Goal: Task Accomplishment & Management: Use online tool/utility

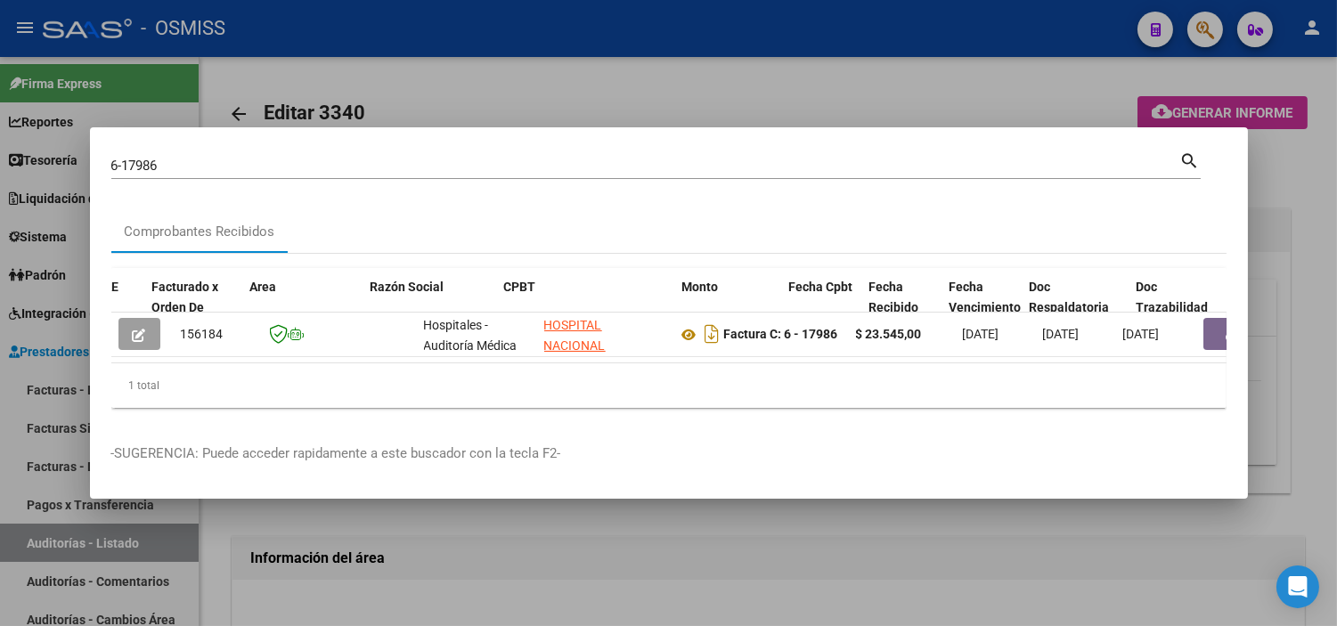
scroll to position [0, 174]
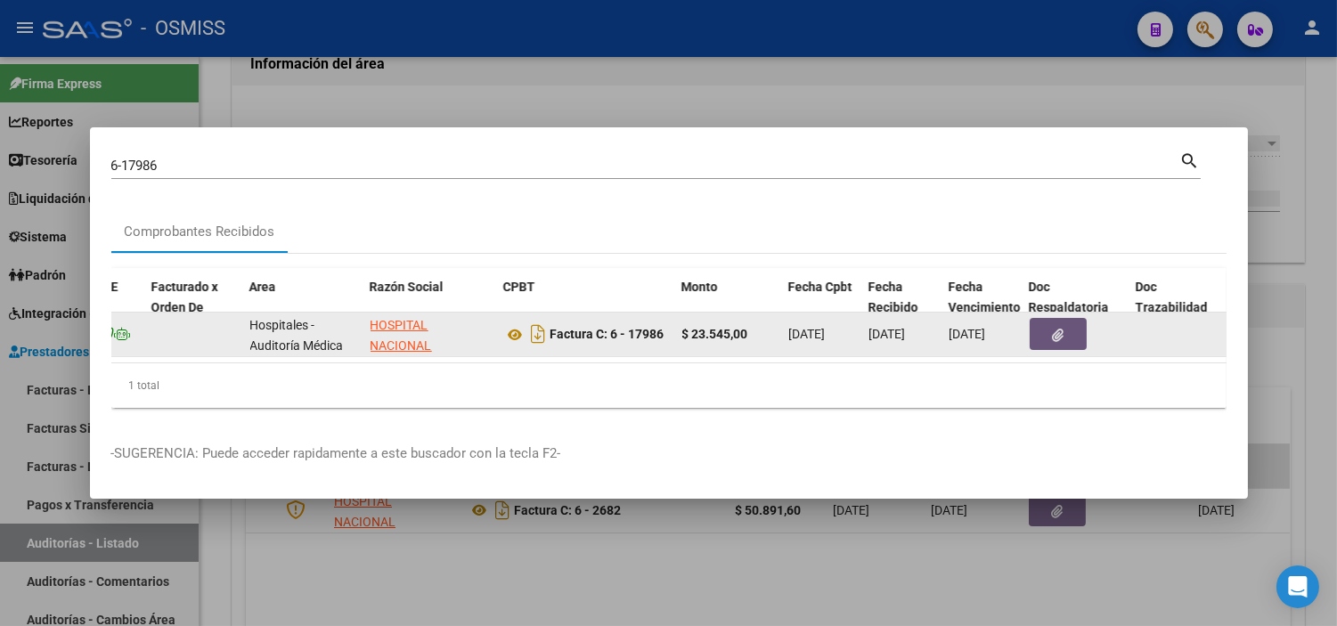
click at [1042, 330] on button "button" at bounding box center [1058, 334] width 57 height 32
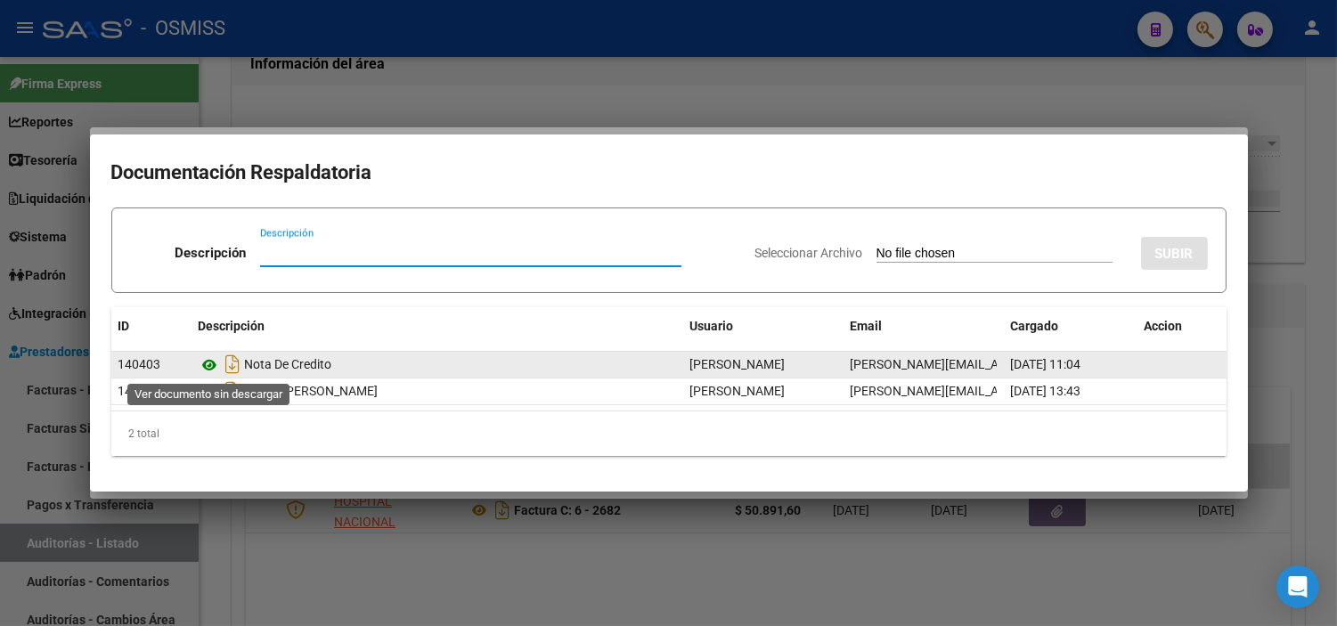
click at [209, 370] on icon at bounding box center [210, 365] width 23 height 21
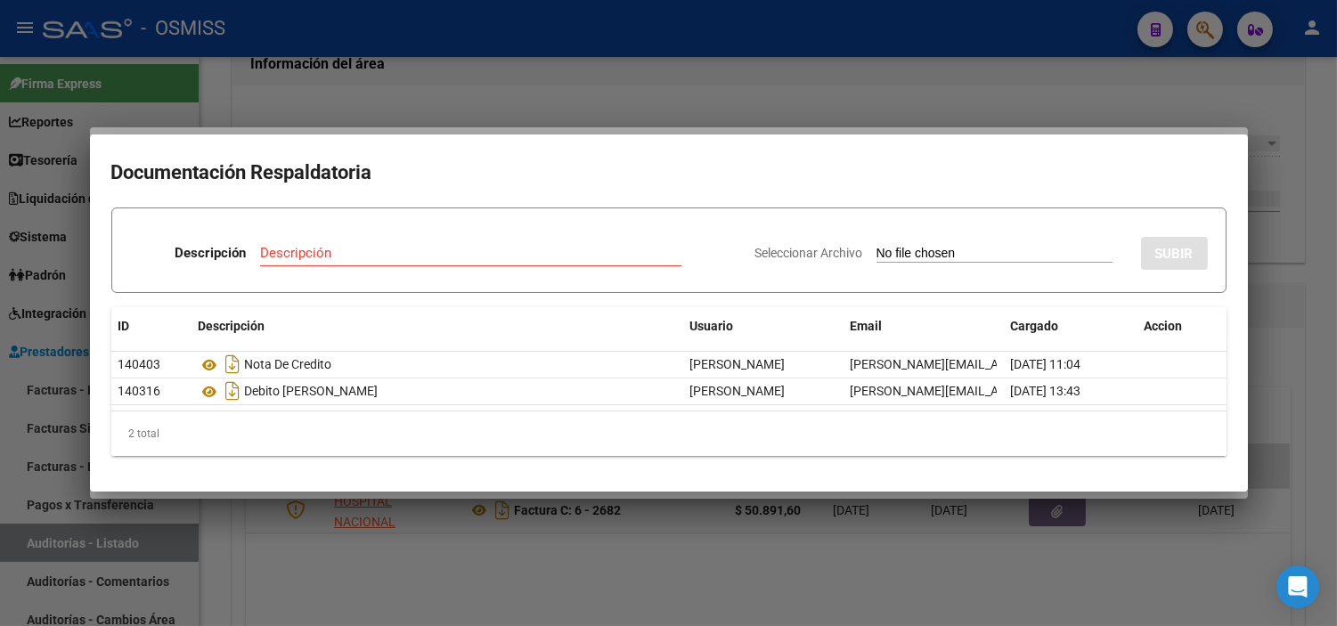
click at [230, 561] on div at bounding box center [668, 313] width 1337 height 626
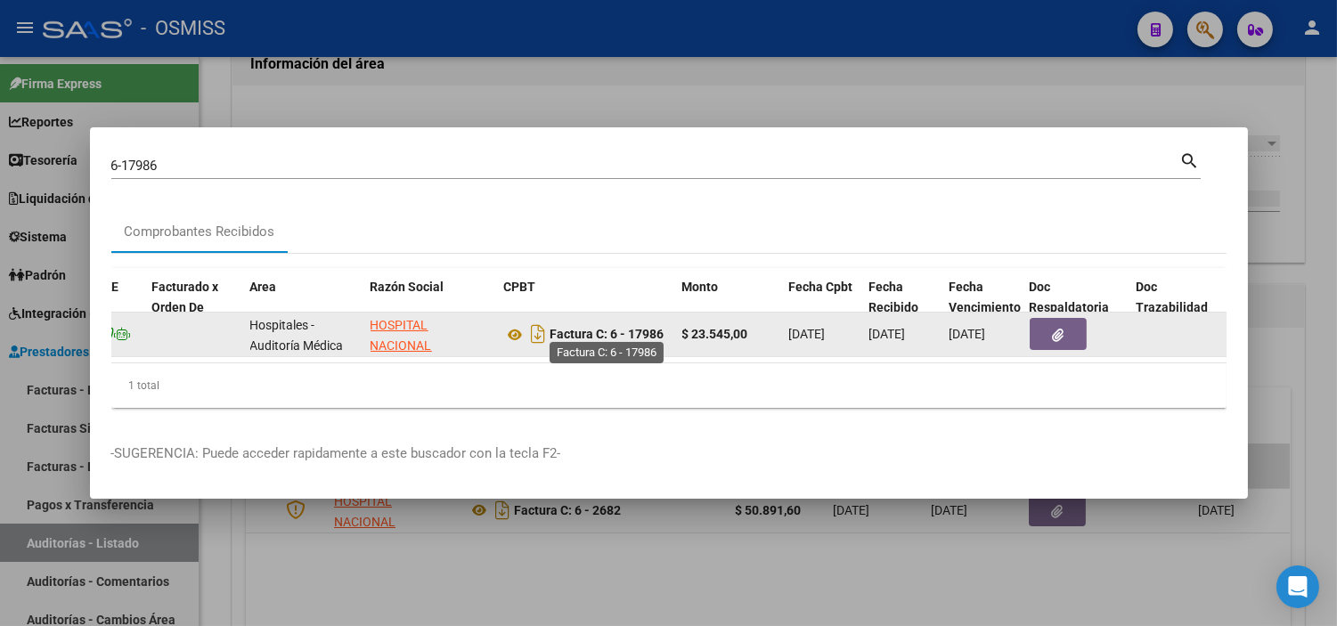
drag, startPoint x: 666, startPoint y: 324, endPoint x: 613, endPoint y: 327, distance: 53.5
click at [613, 327] on div "Factura C: 6 - 17986" at bounding box center [586, 334] width 164 height 29
copy strong "6 - 17986"
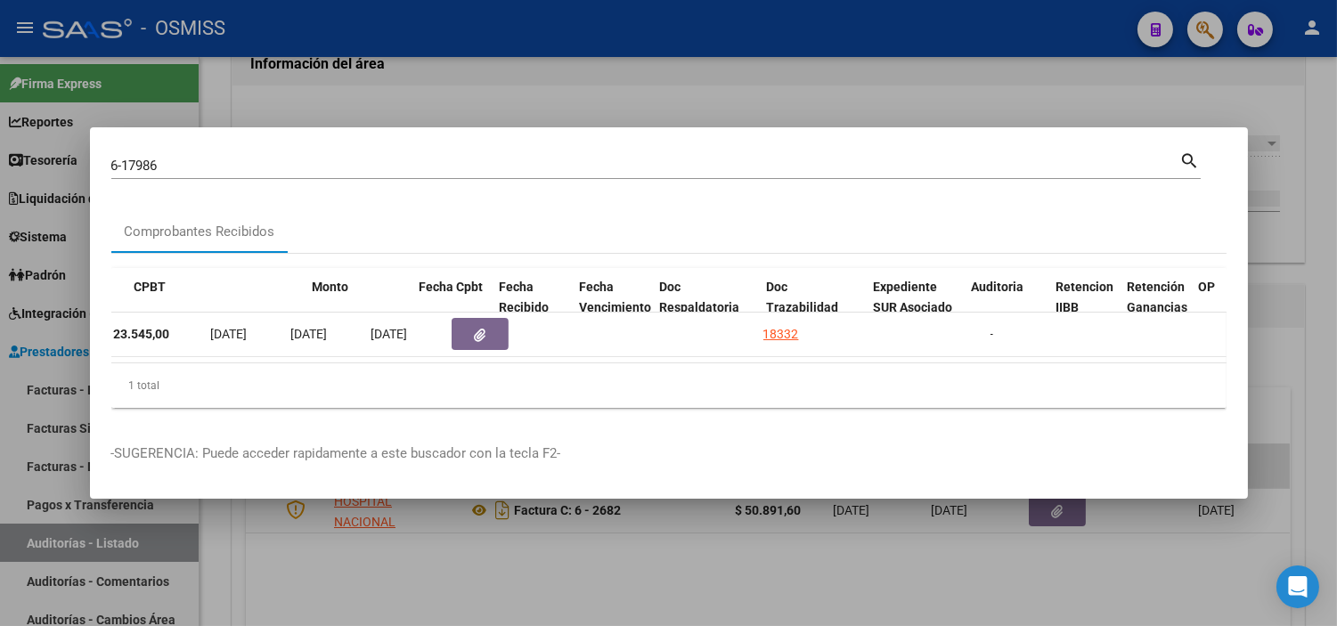
scroll to position [0, 820]
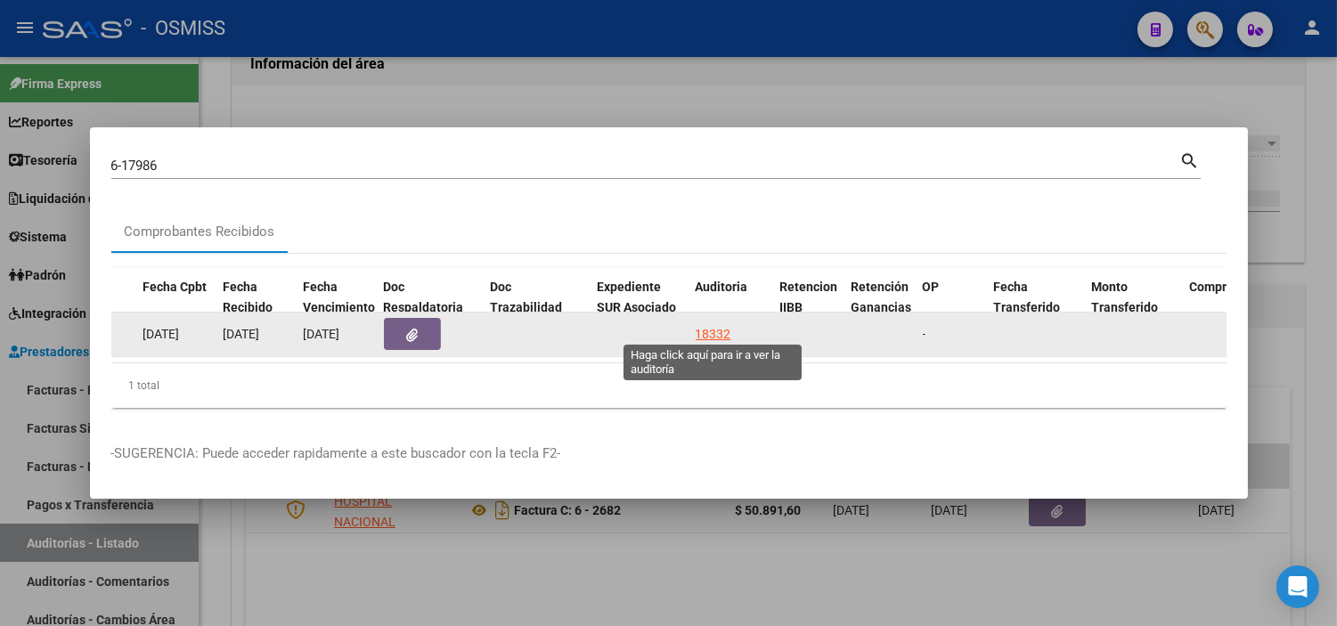
click at [700, 331] on div "18332" at bounding box center [714, 334] width 36 height 20
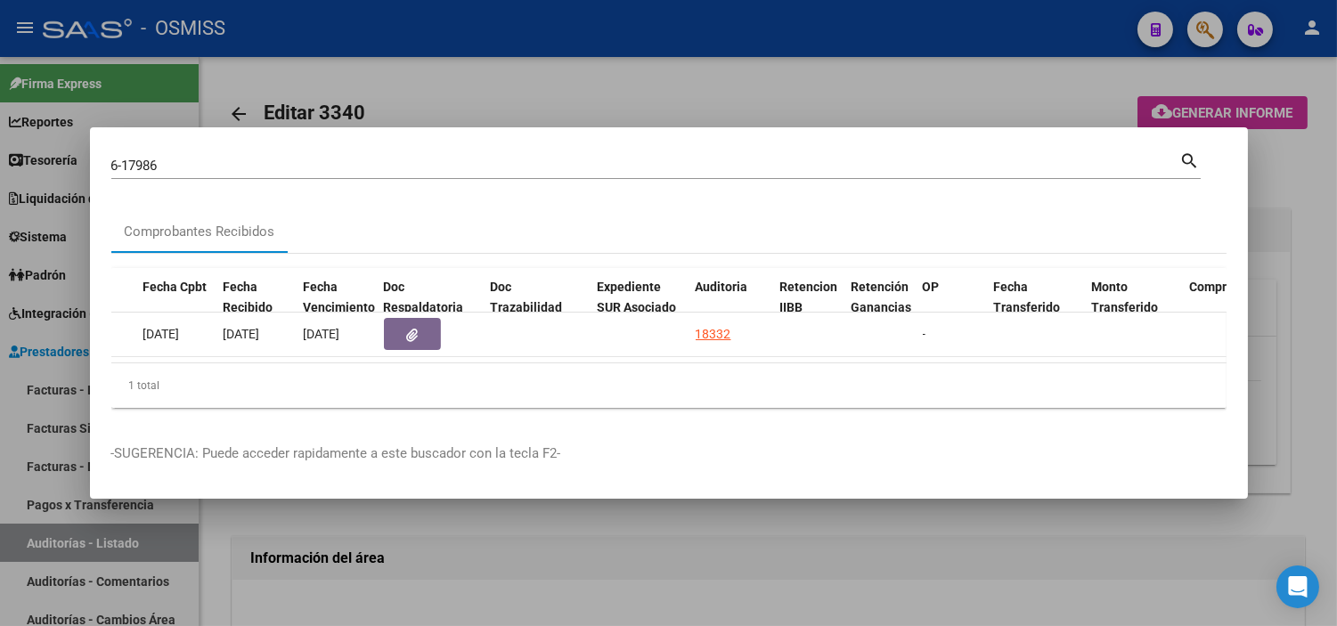
click at [607, 584] on div at bounding box center [668, 313] width 1337 height 626
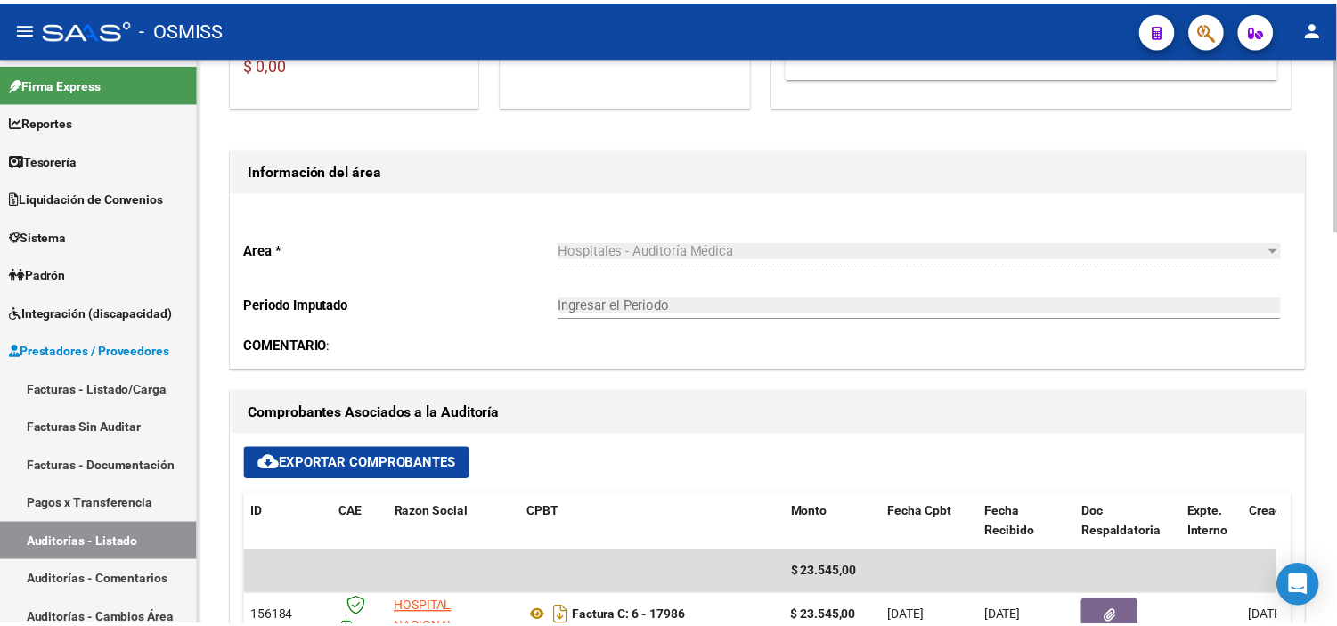
scroll to position [494, 0]
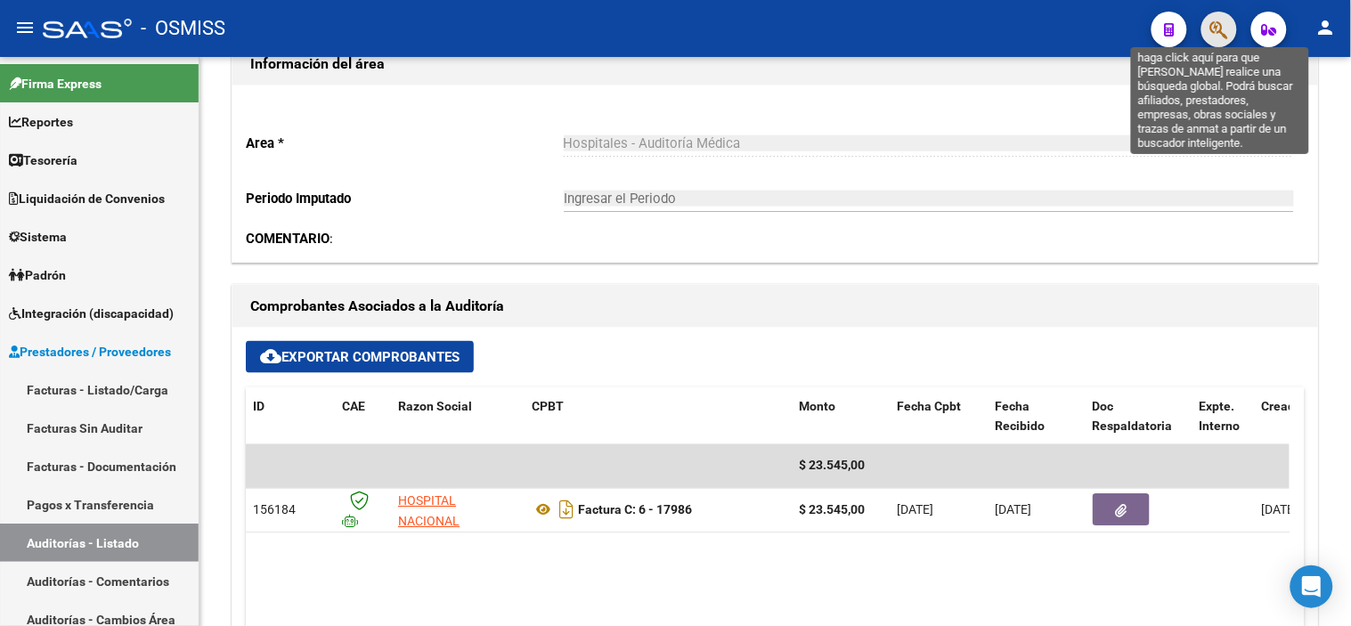
click at [1225, 23] on icon "button" at bounding box center [1220, 30] width 18 height 20
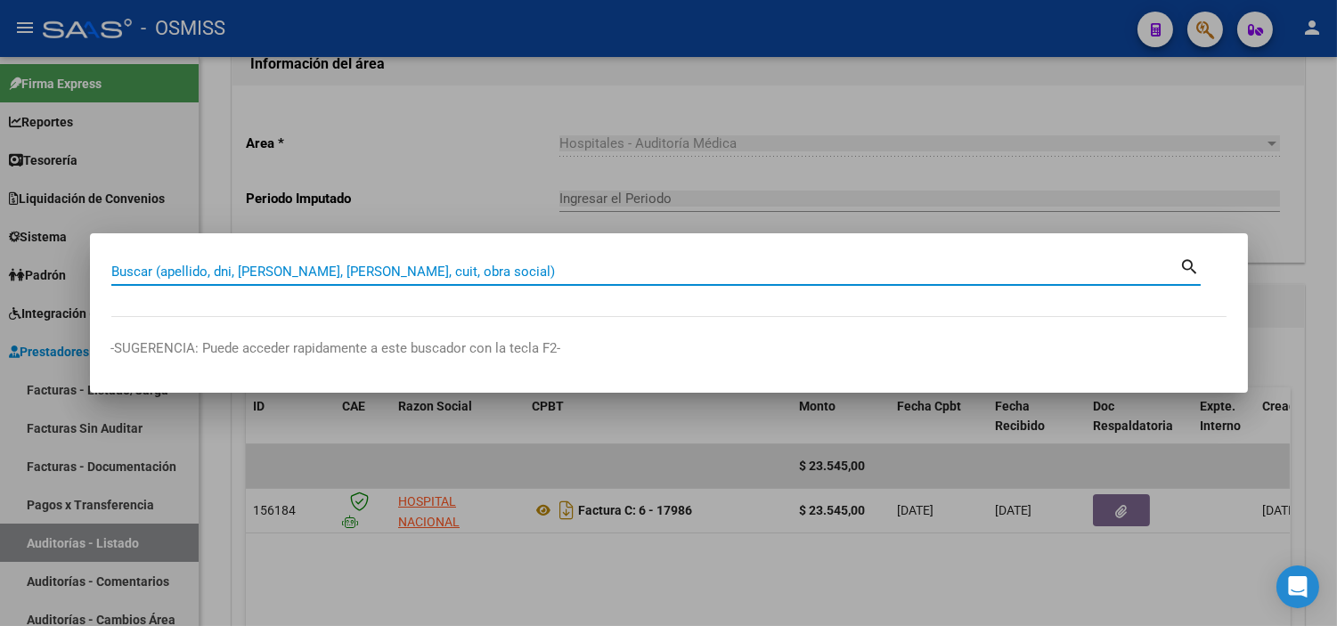
paste input "18577"
click at [112, 270] on input "18577" at bounding box center [645, 272] width 1069 height 16
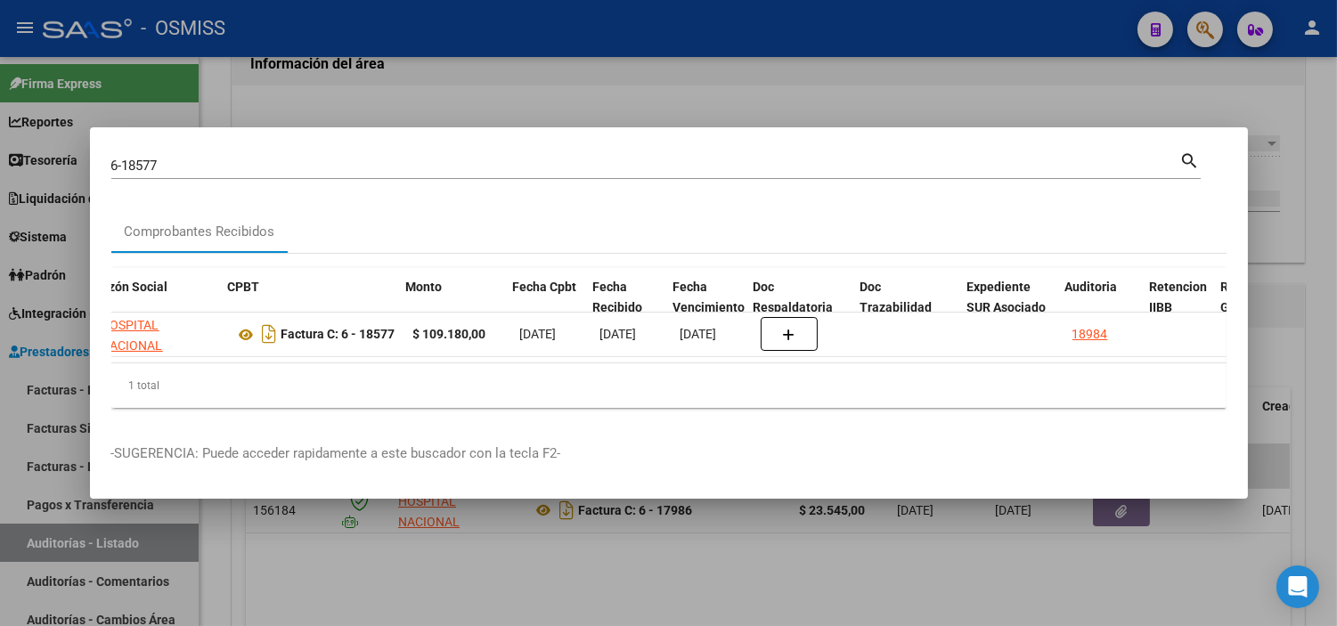
scroll to position [0, 450]
click at [610, 158] on input "6-18577" at bounding box center [645, 166] width 1069 height 16
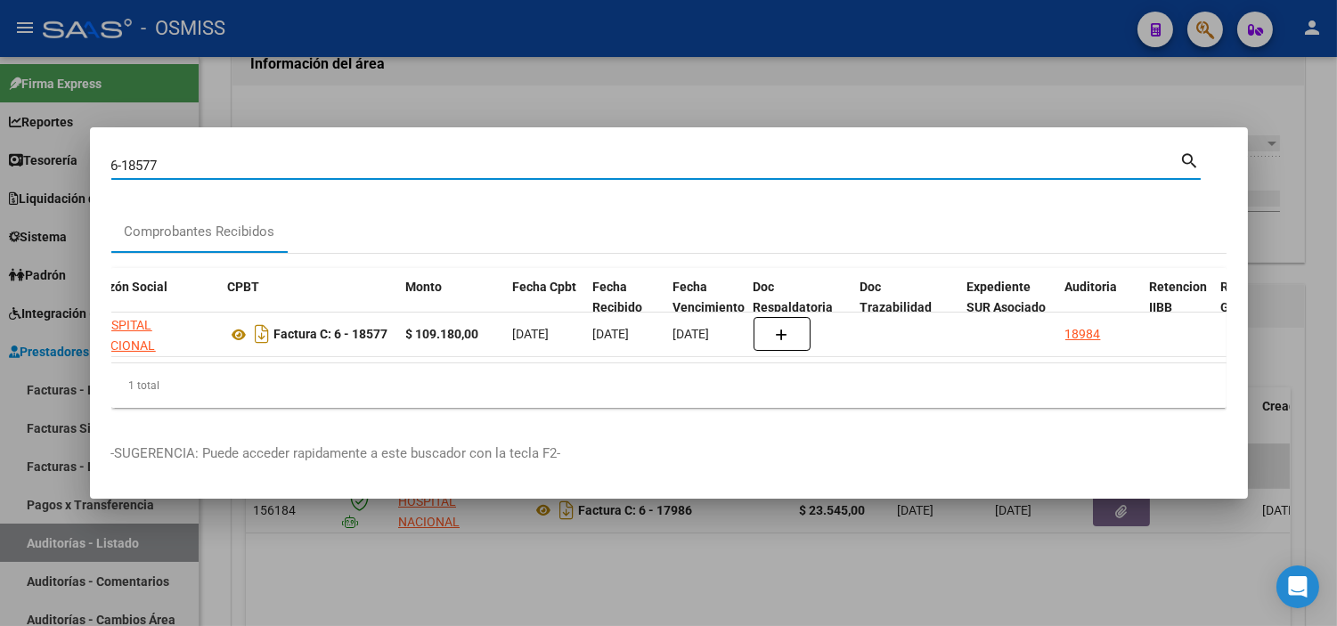
click at [610, 158] on input "6-18577" at bounding box center [645, 166] width 1069 height 16
paste input "18625"
click at [112, 158] on input "18625" at bounding box center [645, 166] width 1069 height 16
type input "6-18625"
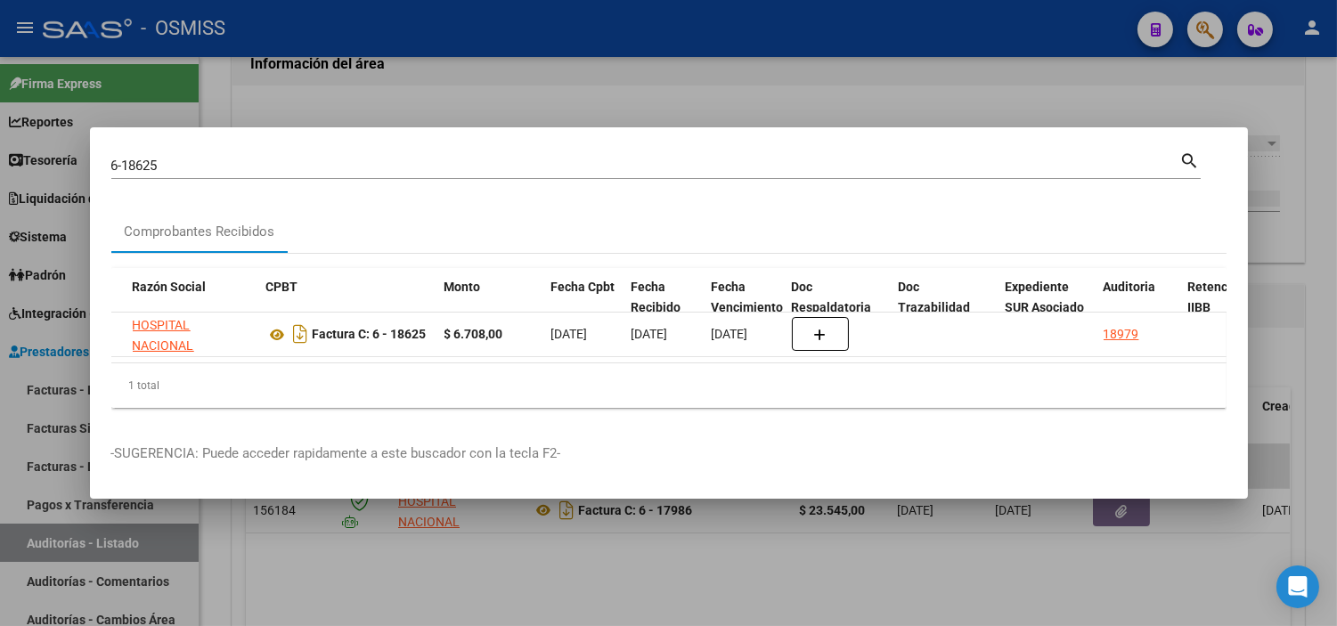
scroll to position [0, 443]
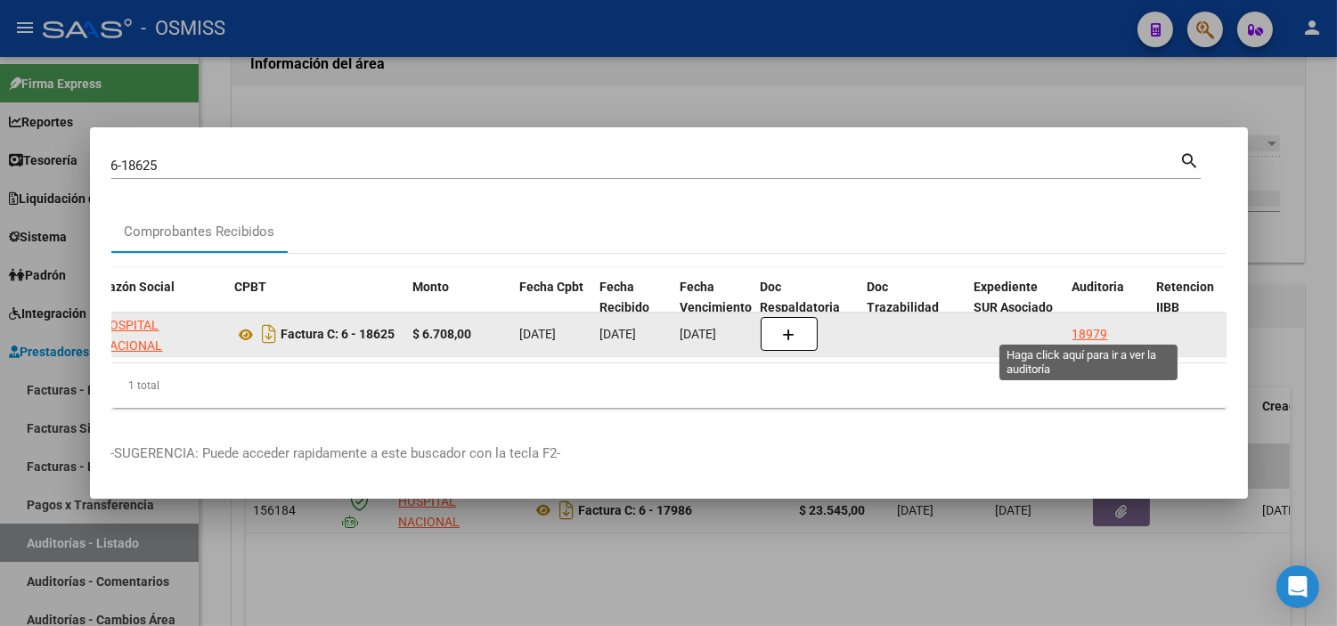
click at [1088, 330] on div "18979" at bounding box center [1091, 334] width 36 height 20
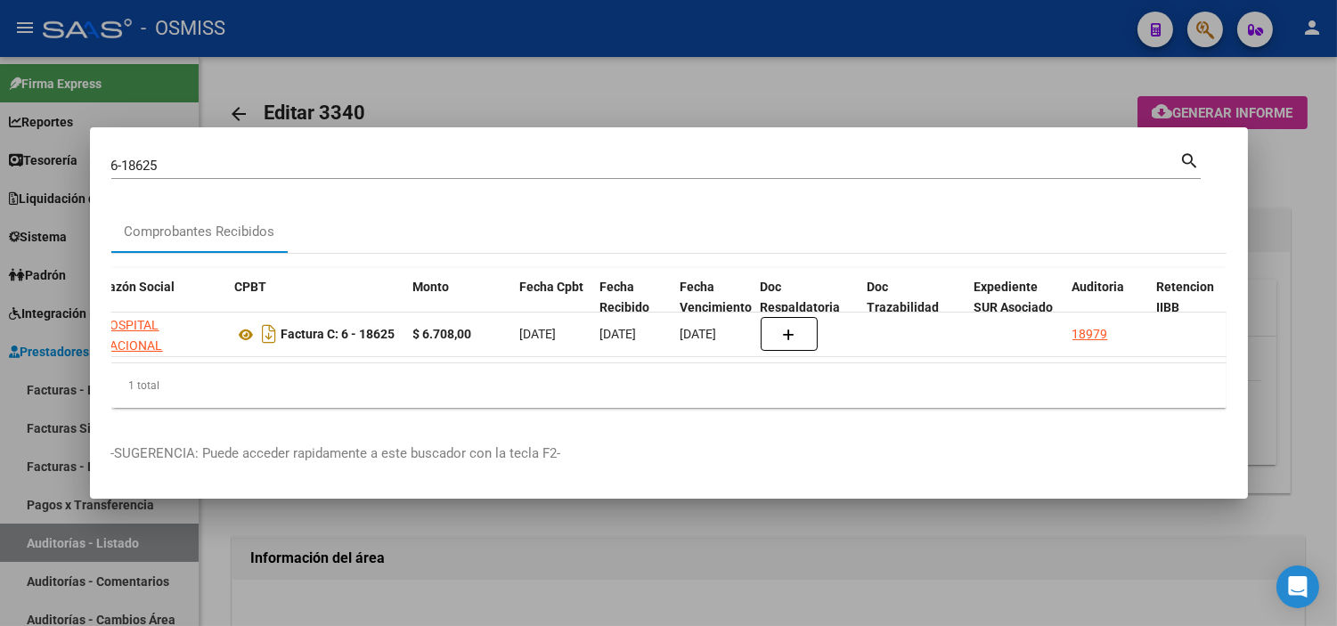
click at [699, 577] on div at bounding box center [668, 313] width 1337 height 626
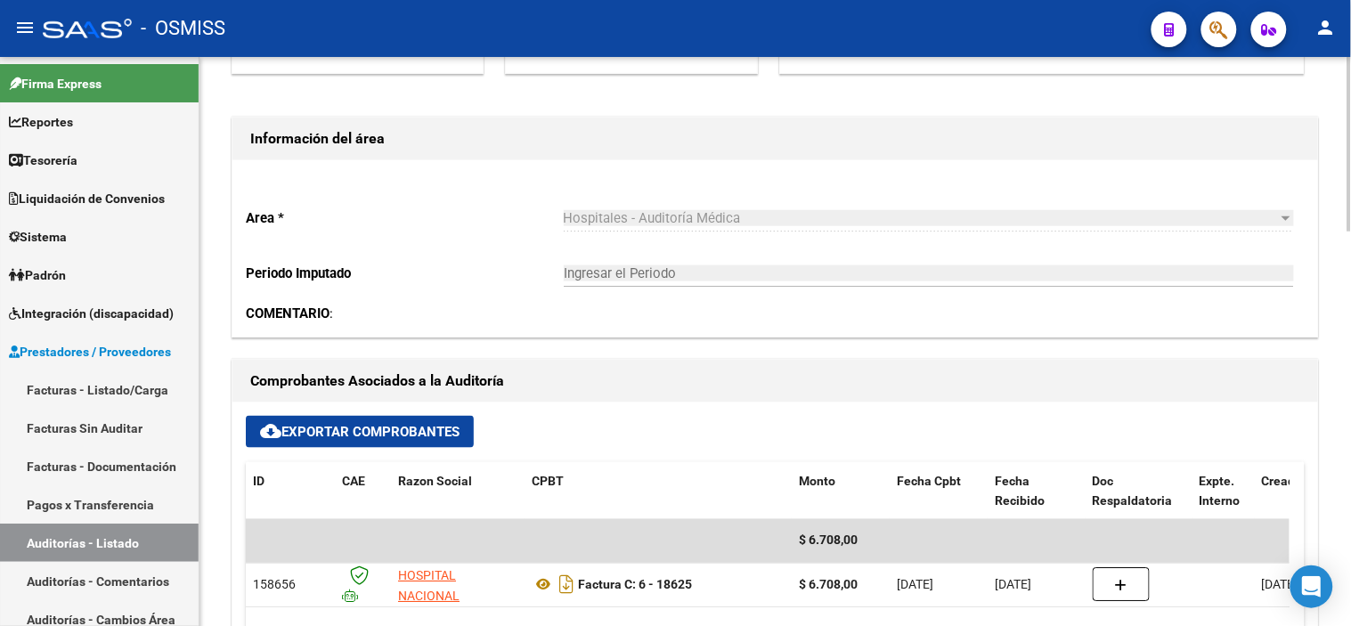
scroll to position [393, 0]
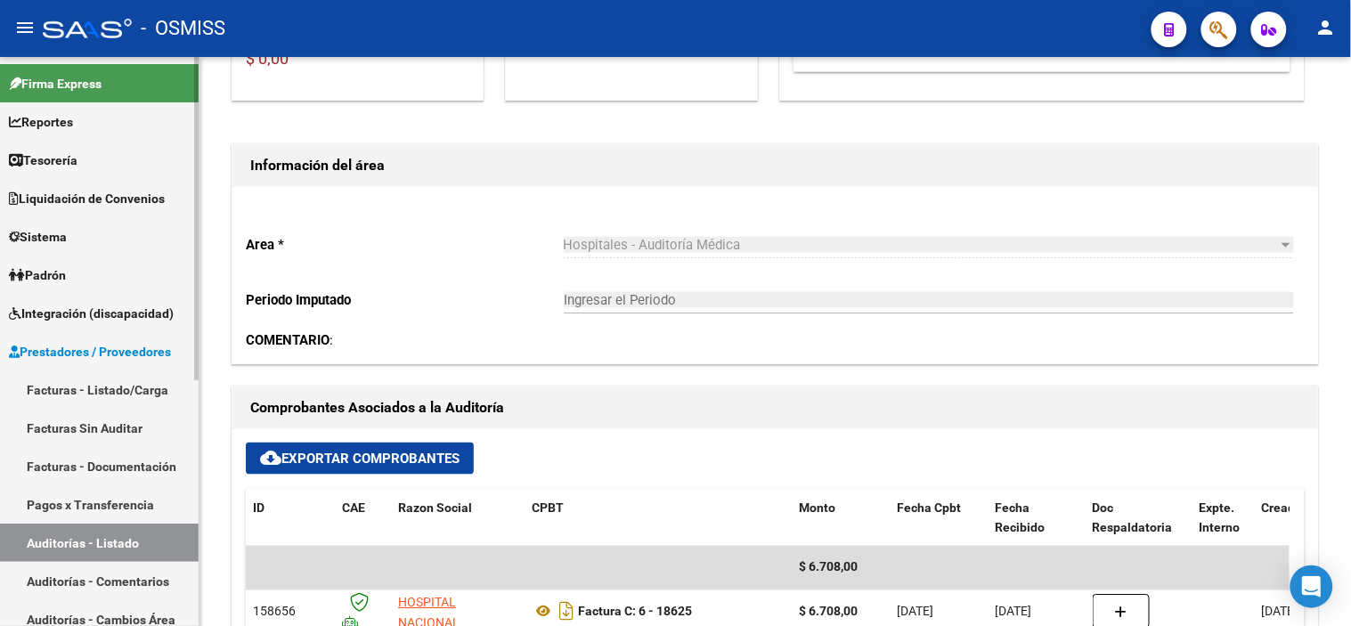
click at [141, 548] on link "Auditorías - Listado" at bounding box center [99, 543] width 199 height 38
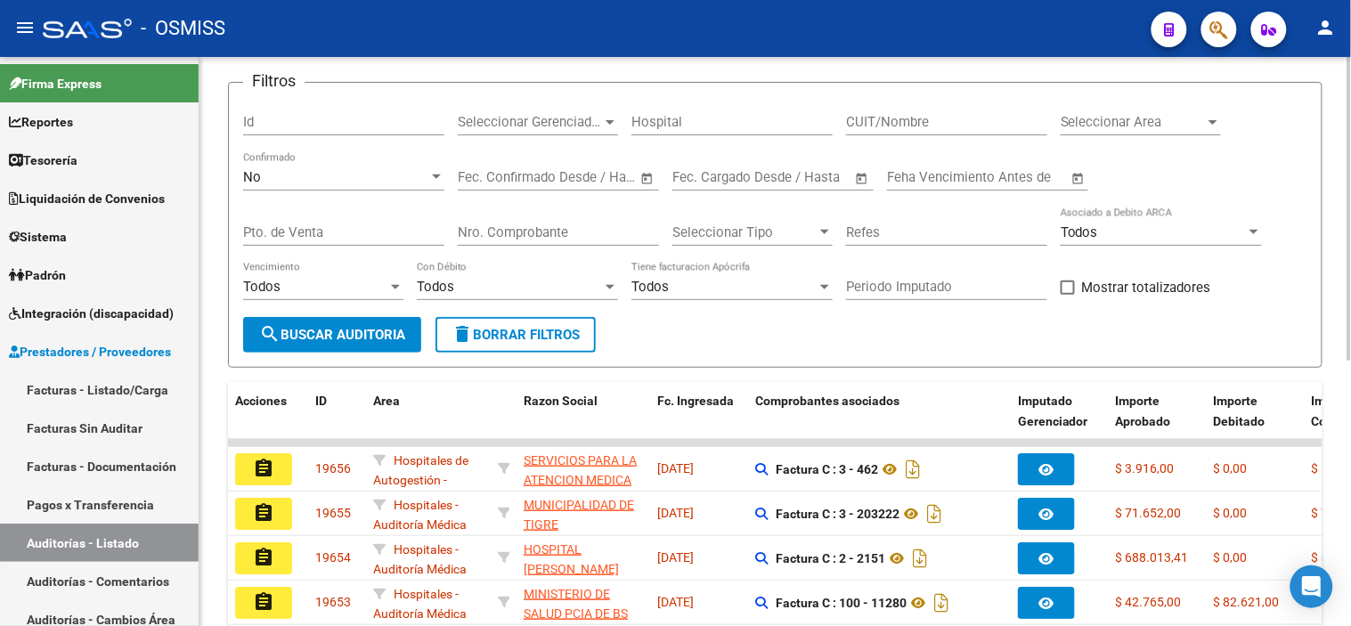
scroll to position [95, 0]
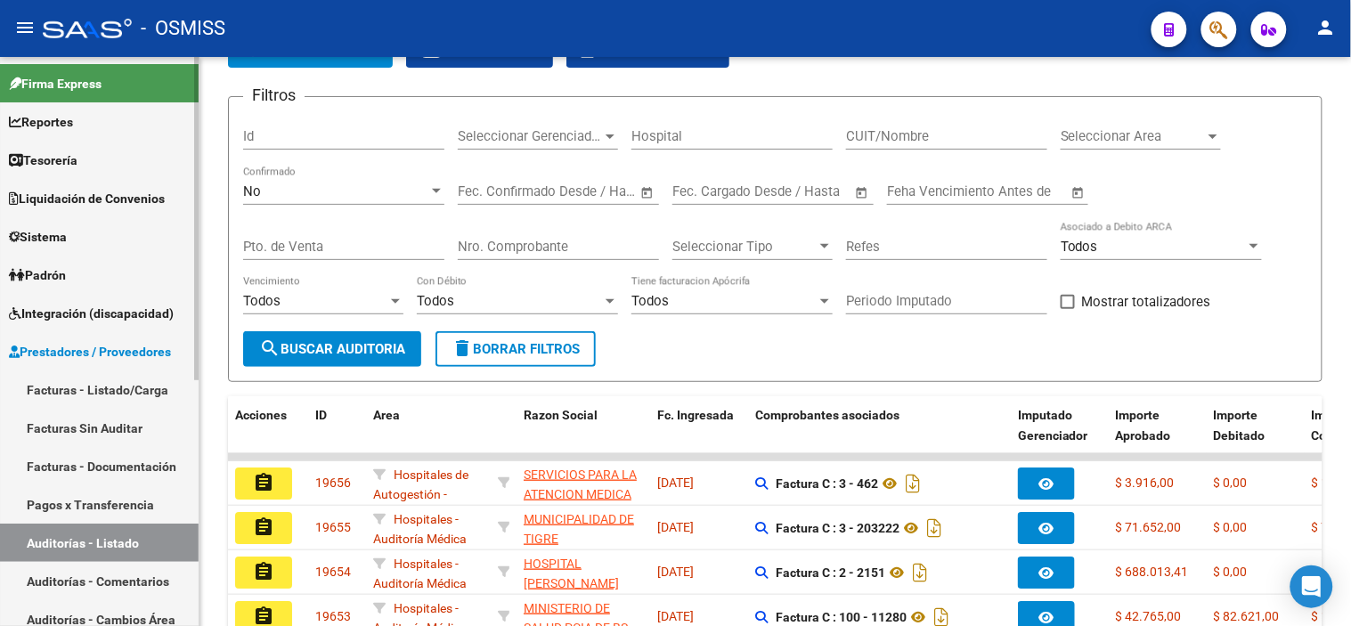
click at [114, 170] on link "Tesorería" at bounding box center [99, 160] width 199 height 38
click at [104, 163] on link "Tesorería" at bounding box center [99, 160] width 199 height 38
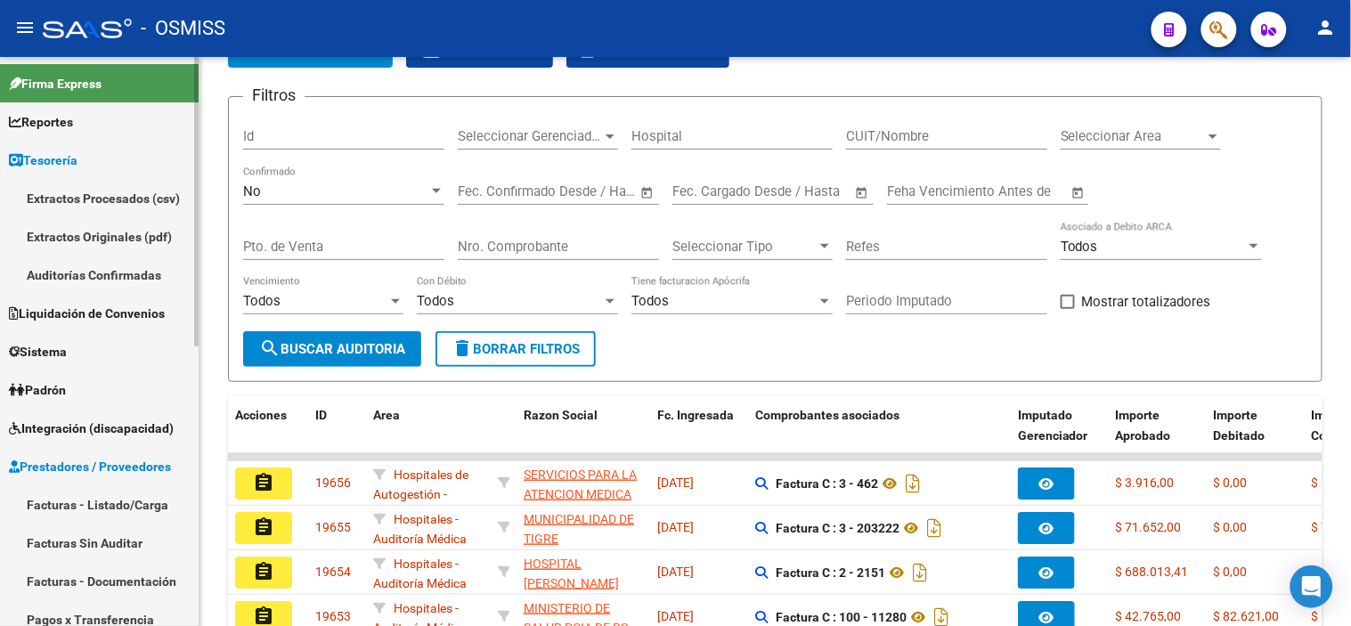
click at [132, 280] on link "Auditorías Confirmadas" at bounding box center [99, 275] width 199 height 38
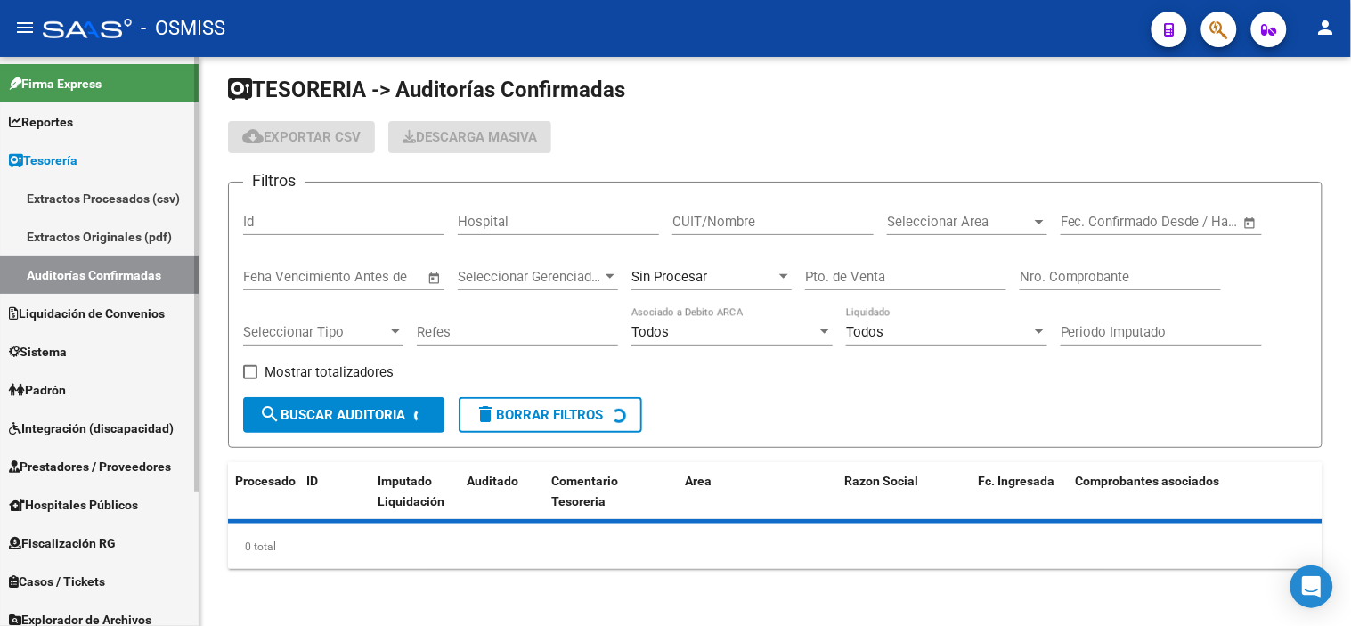
scroll to position [95, 0]
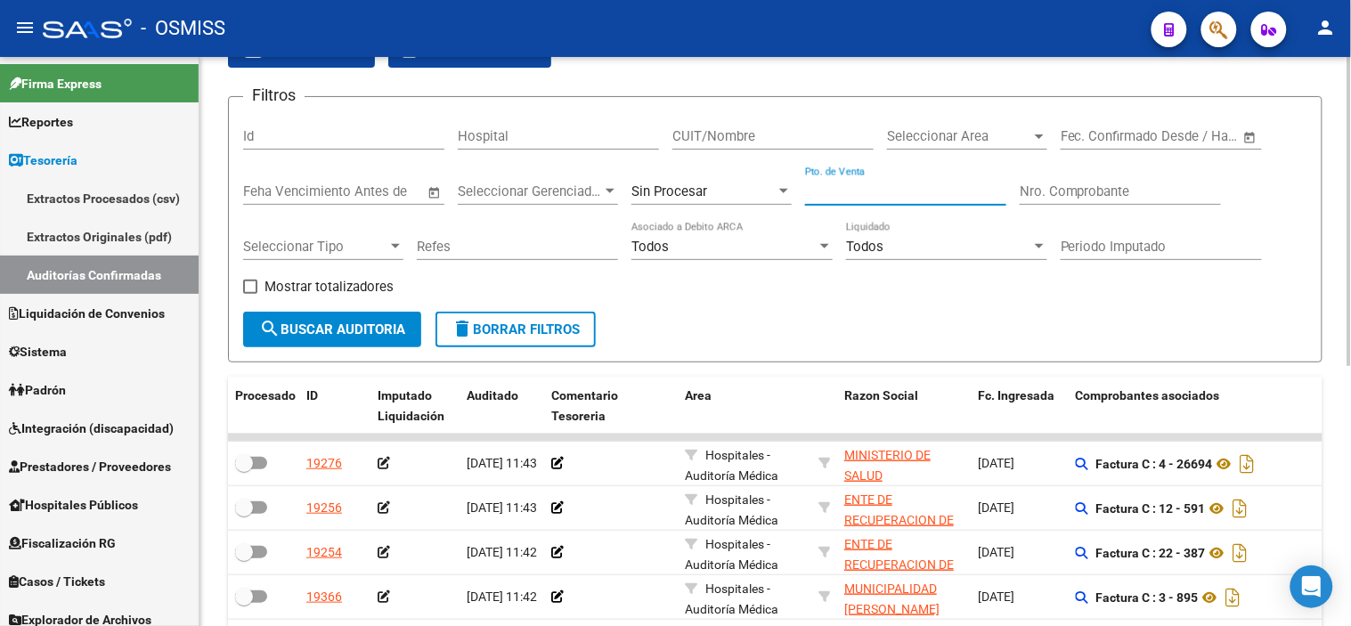
click at [875, 184] on input "Pto. de Venta" at bounding box center [905, 192] width 201 height 16
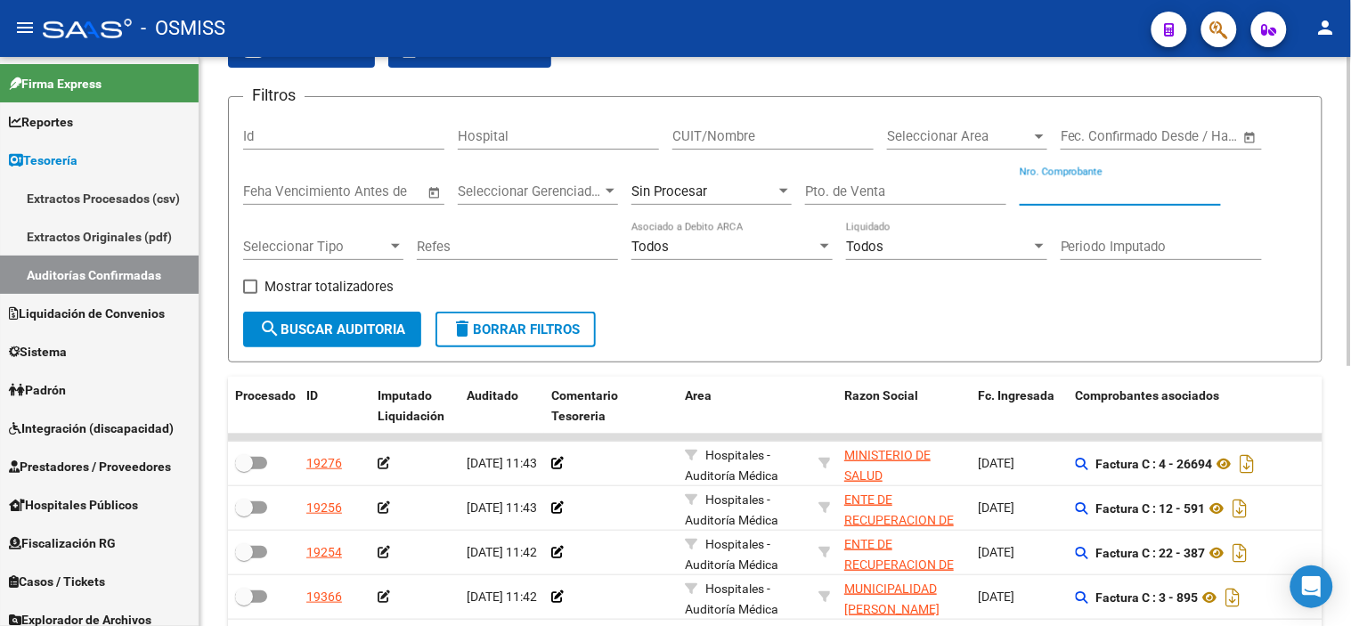
click at [1088, 187] on input "Nro. Comprobante" at bounding box center [1120, 192] width 201 height 16
paste input "18625"
click at [755, 189] on div "Sin Procesar" at bounding box center [704, 192] width 144 height 16
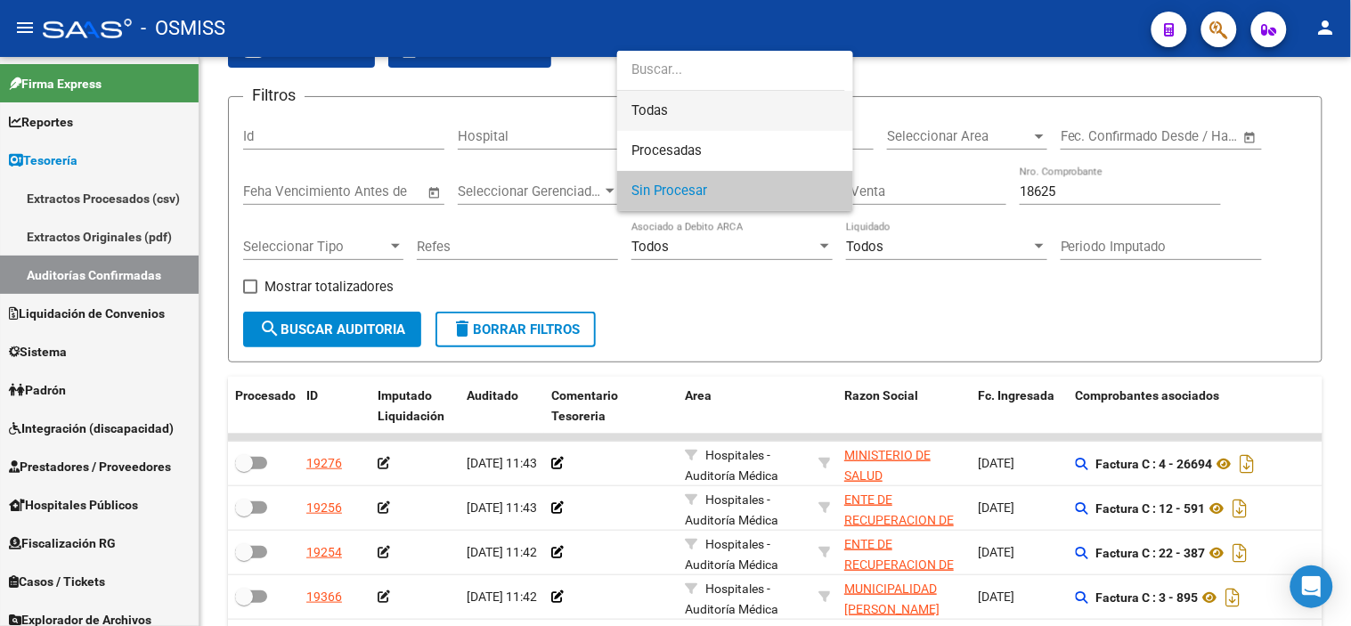
click at [734, 102] on span "Todas" at bounding box center [736, 111] width 208 height 40
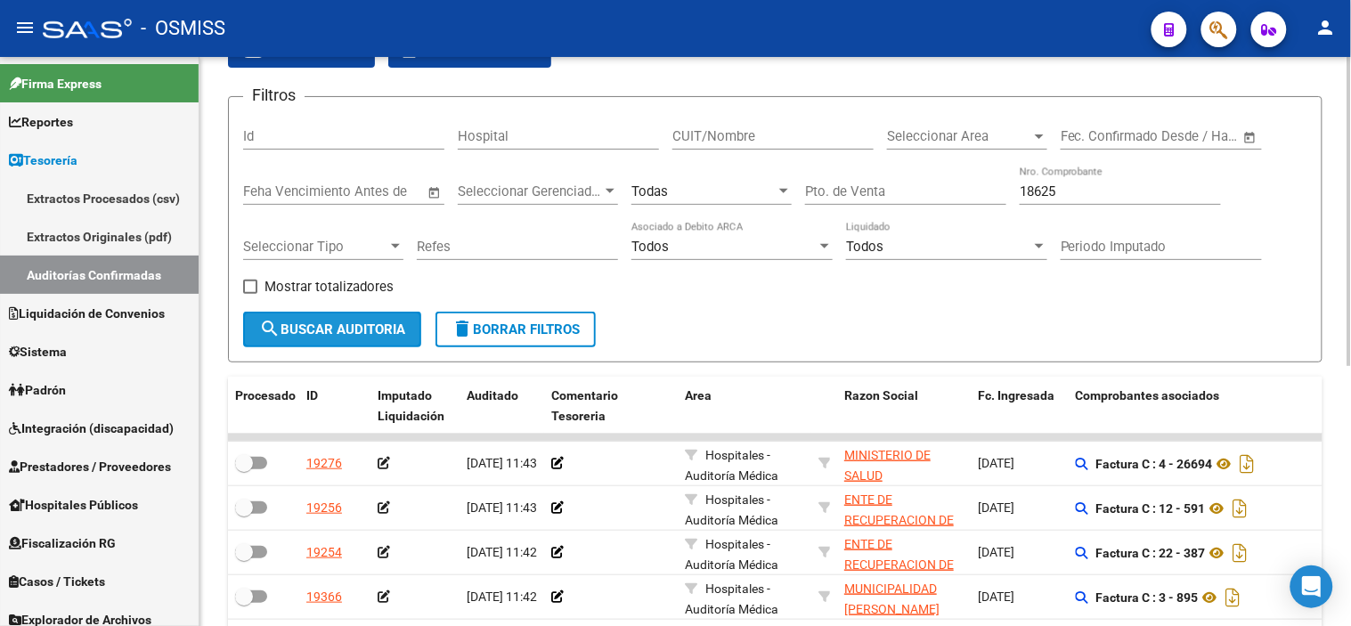
click at [381, 333] on span "search Buscar Auditoria" at bounding box center [332, 330] width 146 height 16
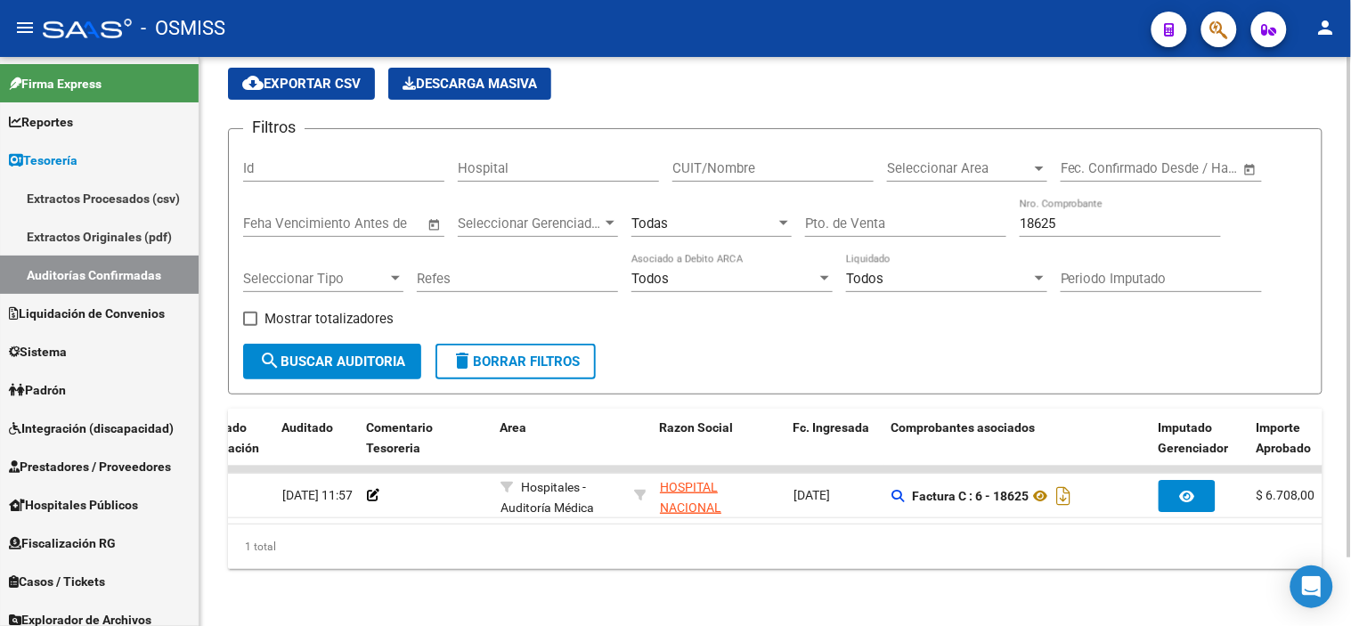
scroll to position [0, 198]
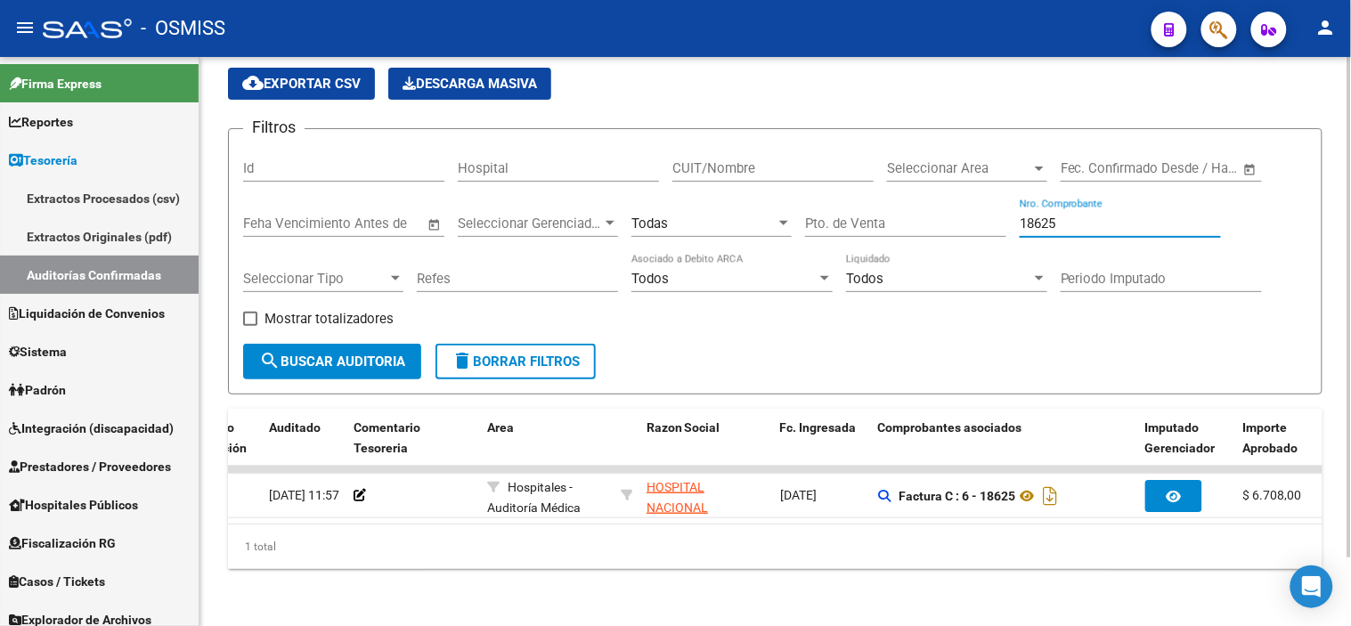
drag, startPoint x: 1087, startPoint y: 211, endPoint x: 981, endPoint y: 221, distance: 106.5
click at [981, 221] on div "Filtros Id Hospital CUIT/Nombre Seleccionar Area Seleccionar Area Start date – …" at bounding box center [775, 243] width 1065 height 200
paste input "4"
type input "18645"
click at [366, 354] on span "search Buscar Auditoria" at bounding box center [332, 362] width 146 height 16
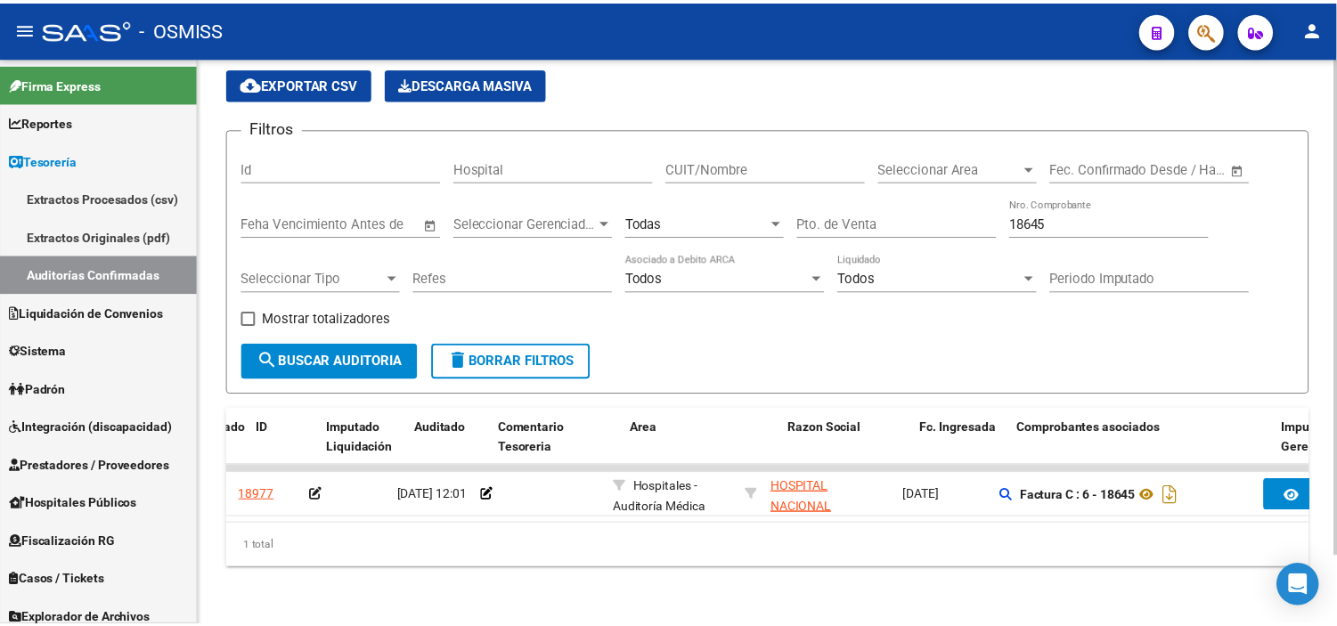
scroll to position [0, 0]
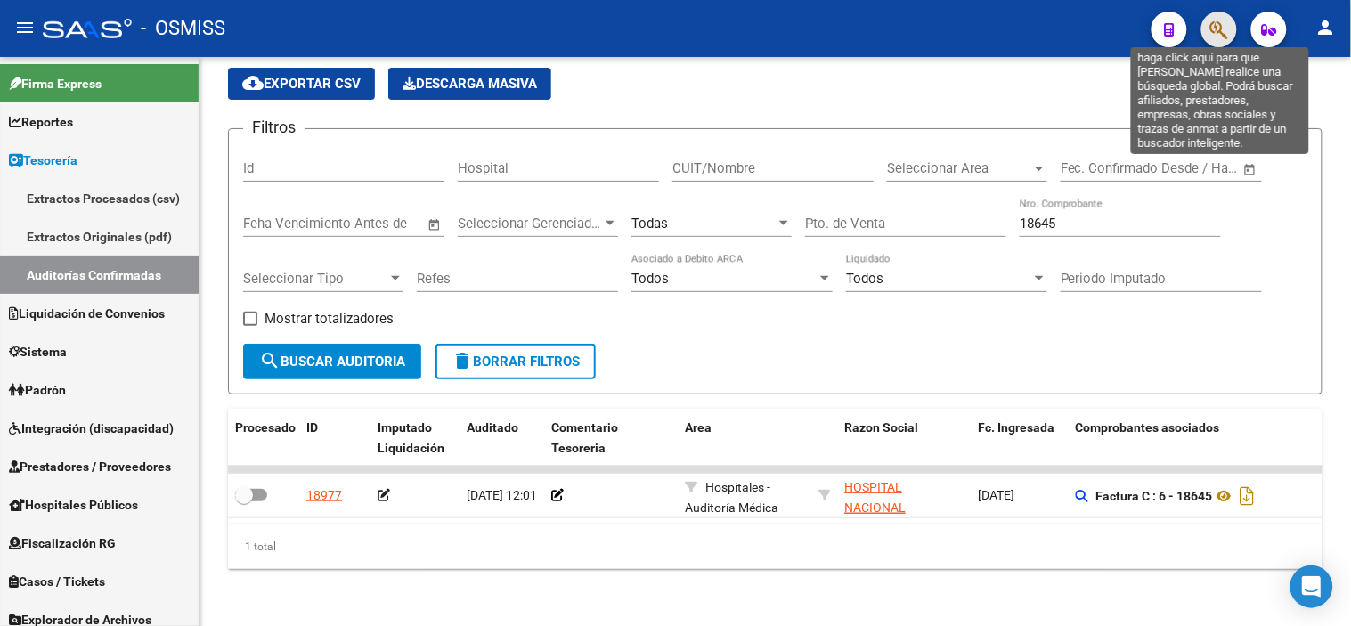
click at [1227, 24] on icon "button" at bounding box center [1220, 30] width 18 height 20
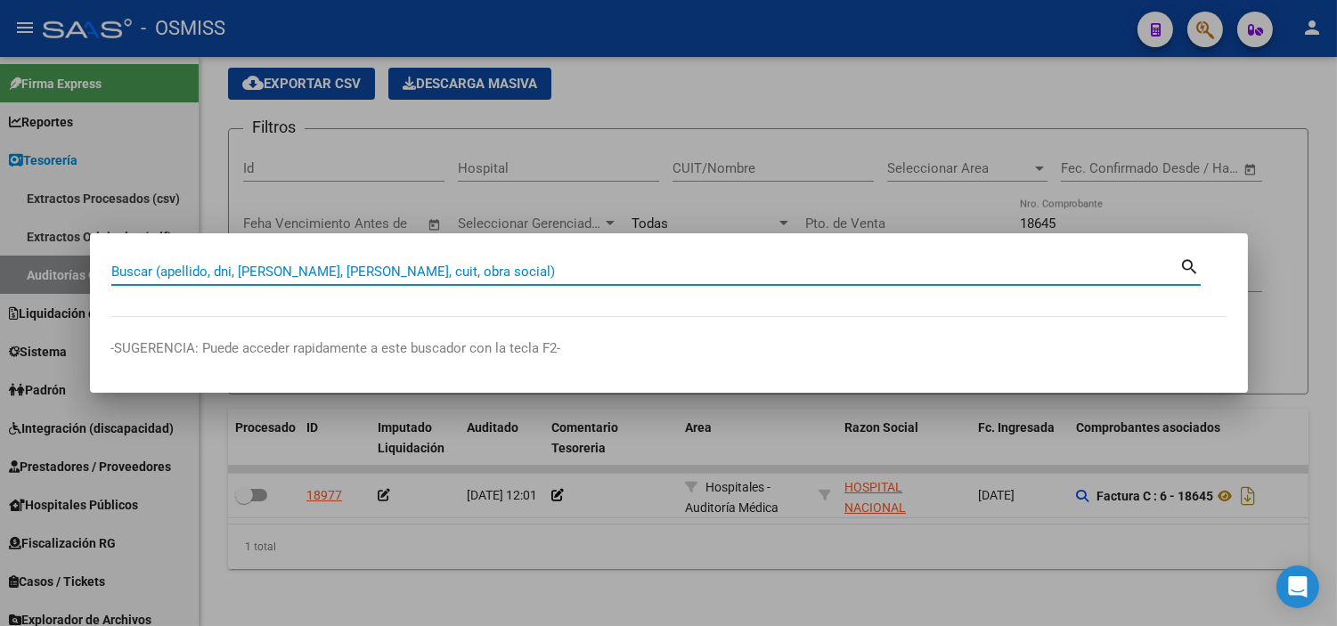
paste input "18645"
click at [111, 273] on input "18645" at bounding box center [645, 272] width 1069 height 16
type input "6-18645"
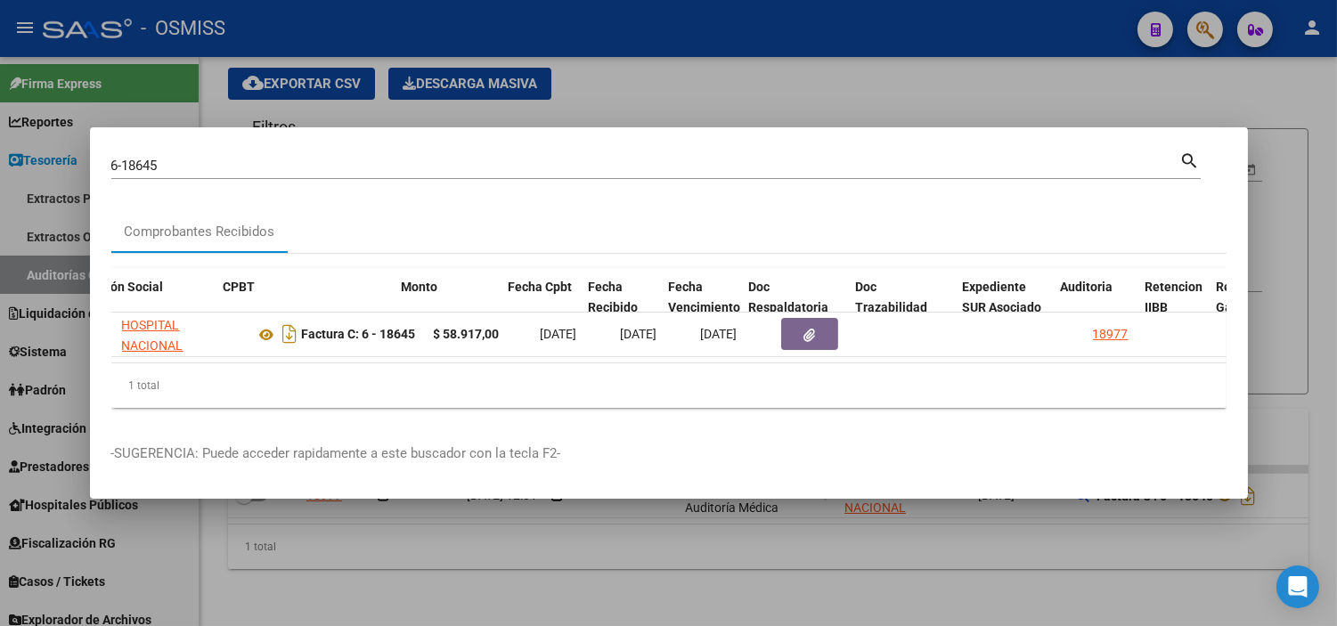
scroll to position [0, 468]
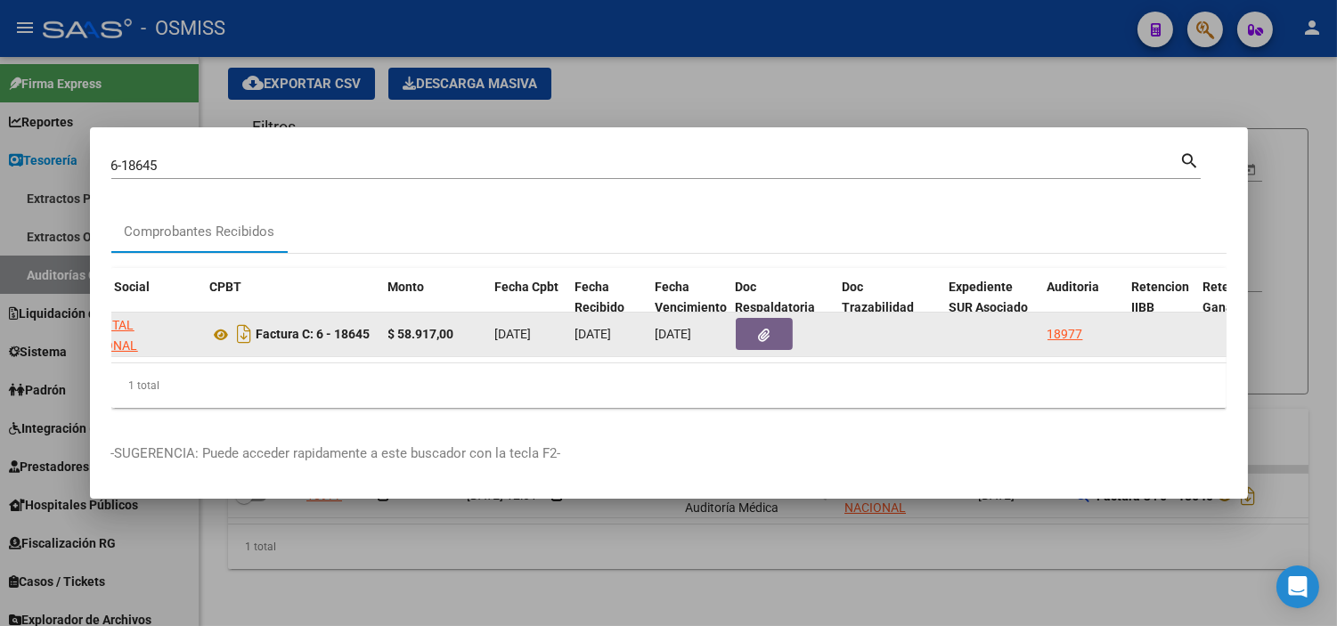
click at [773, 334] on button "button" at bounding box center [764, 334] width 57 height 32
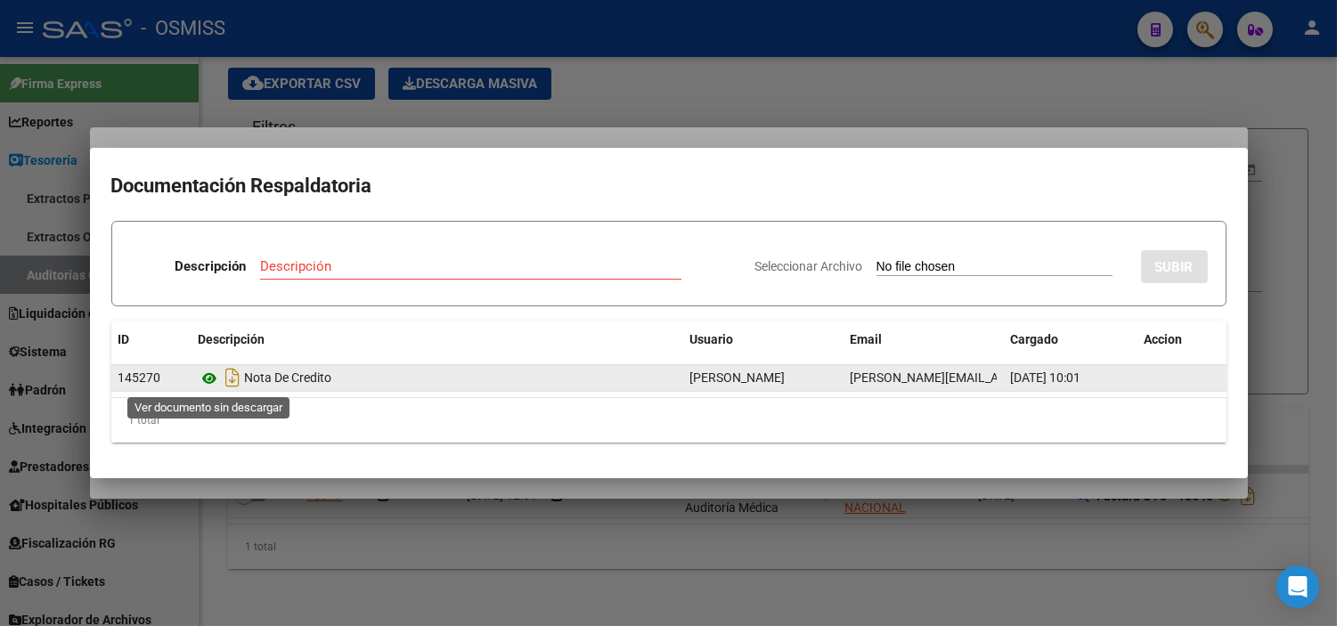
click at [206, 371] on icon at bounding box center [210, 378] width 23 height 21
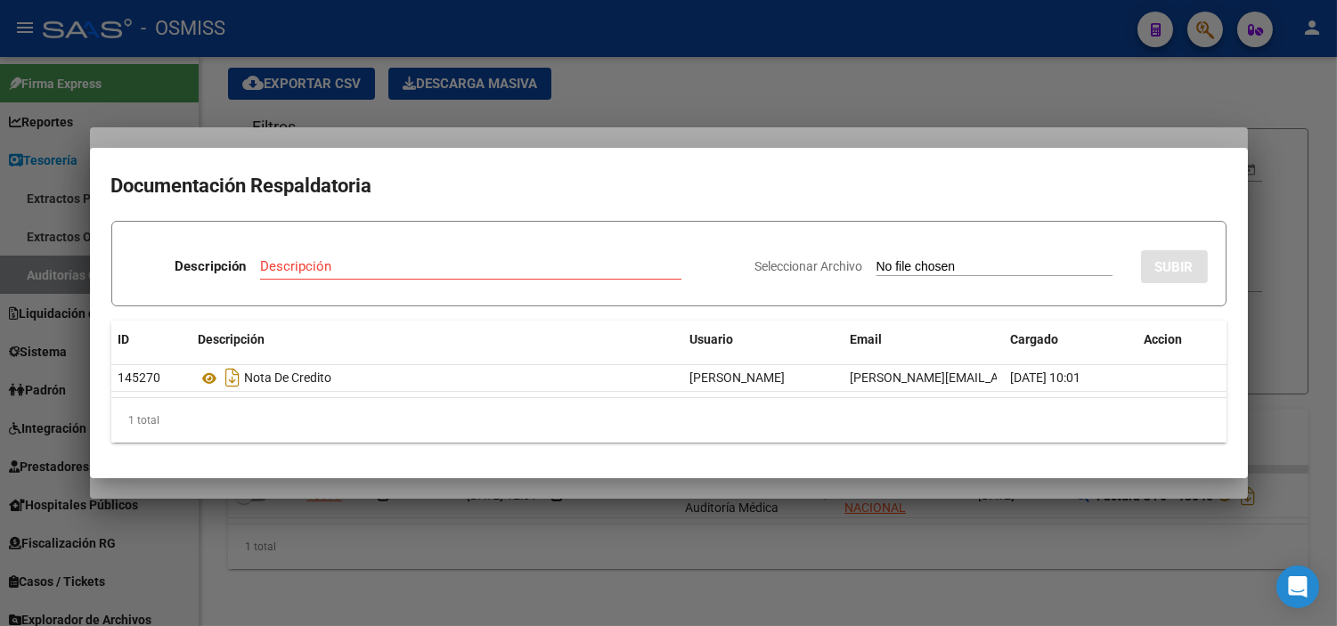
click at [246, 523] on div at bounding box center [668, 313] width 1337 height 626
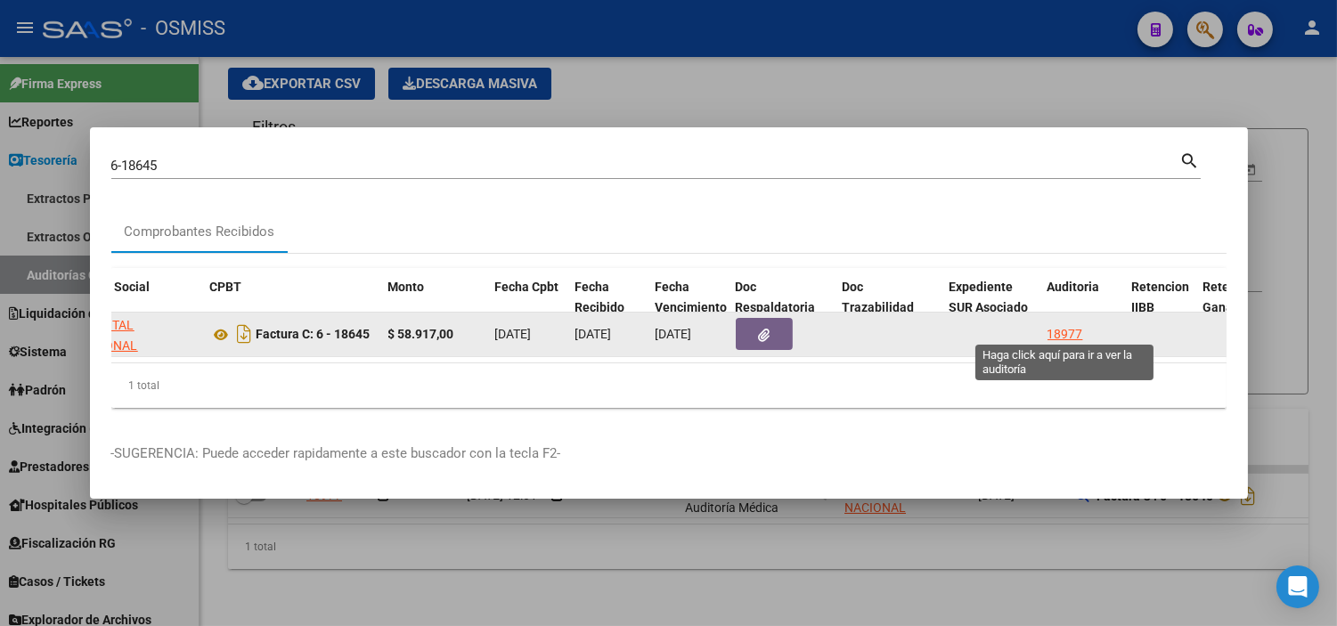
click at [1064, 330] on div "18977" at bounding box center [1066, 334] width 36 height 20
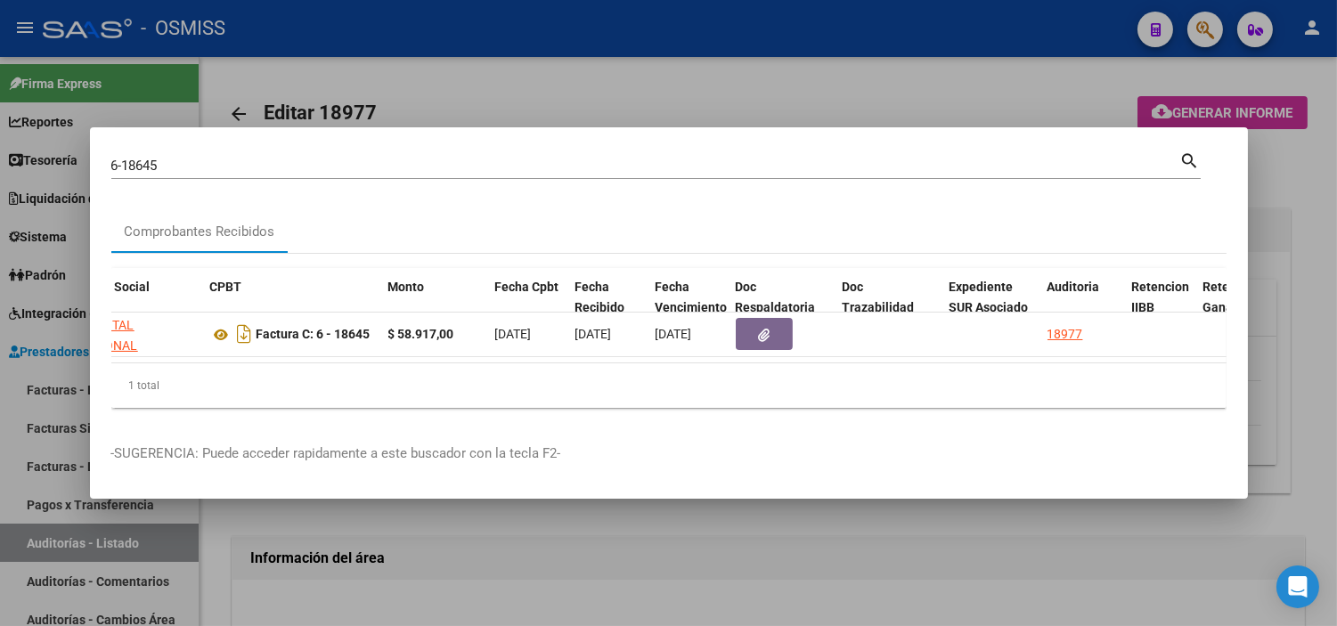
click at [940, 588] on div at bounding box center [668, 313] width 1337 height 626
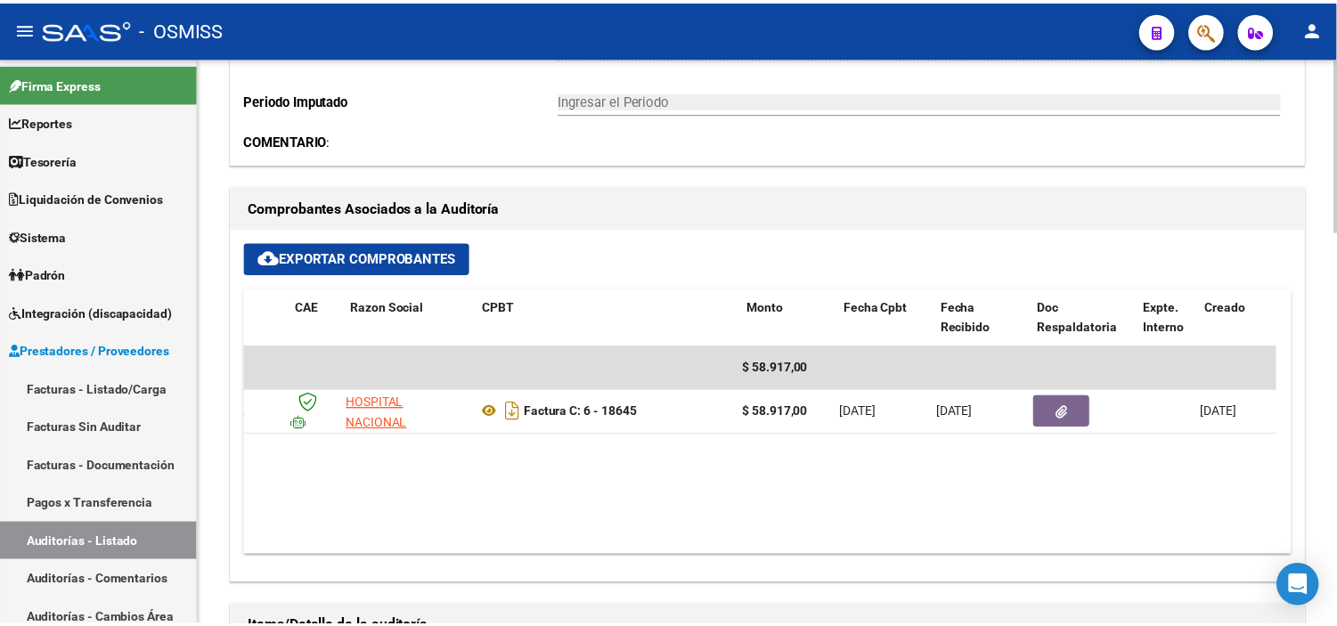
scroll to position [0, 59]
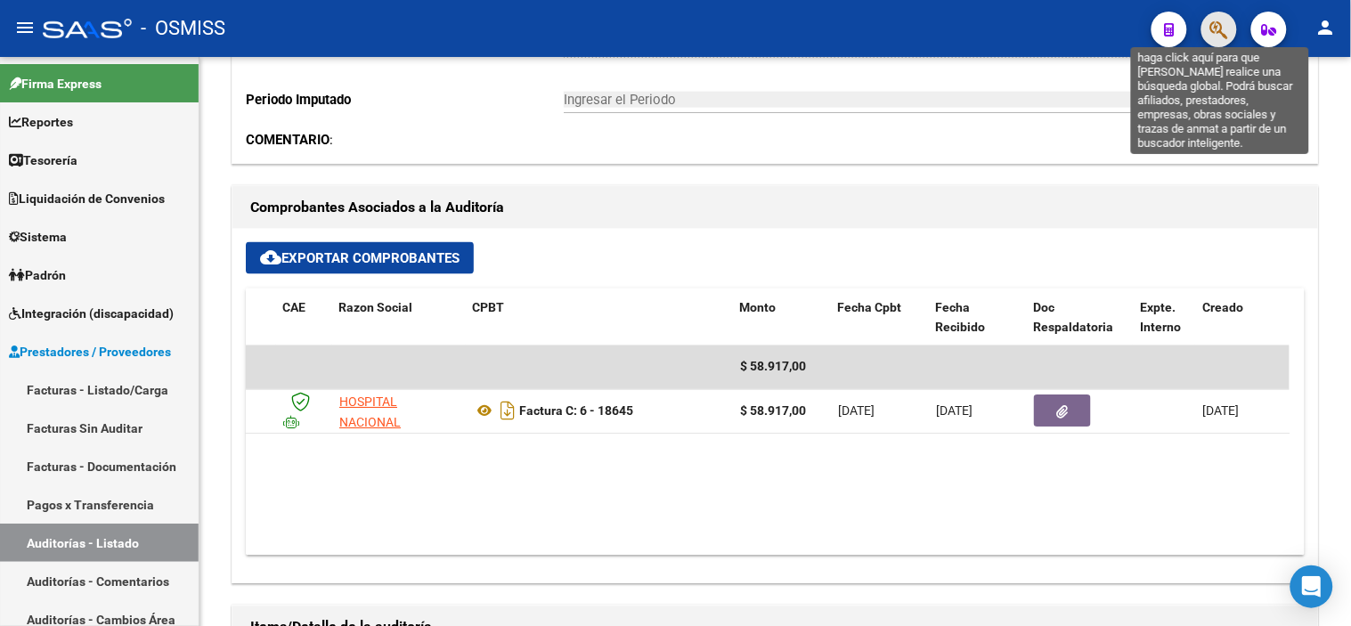
click at [1221, 37] on icon "button" at bounding box center [1220, 30] width 18 height 20
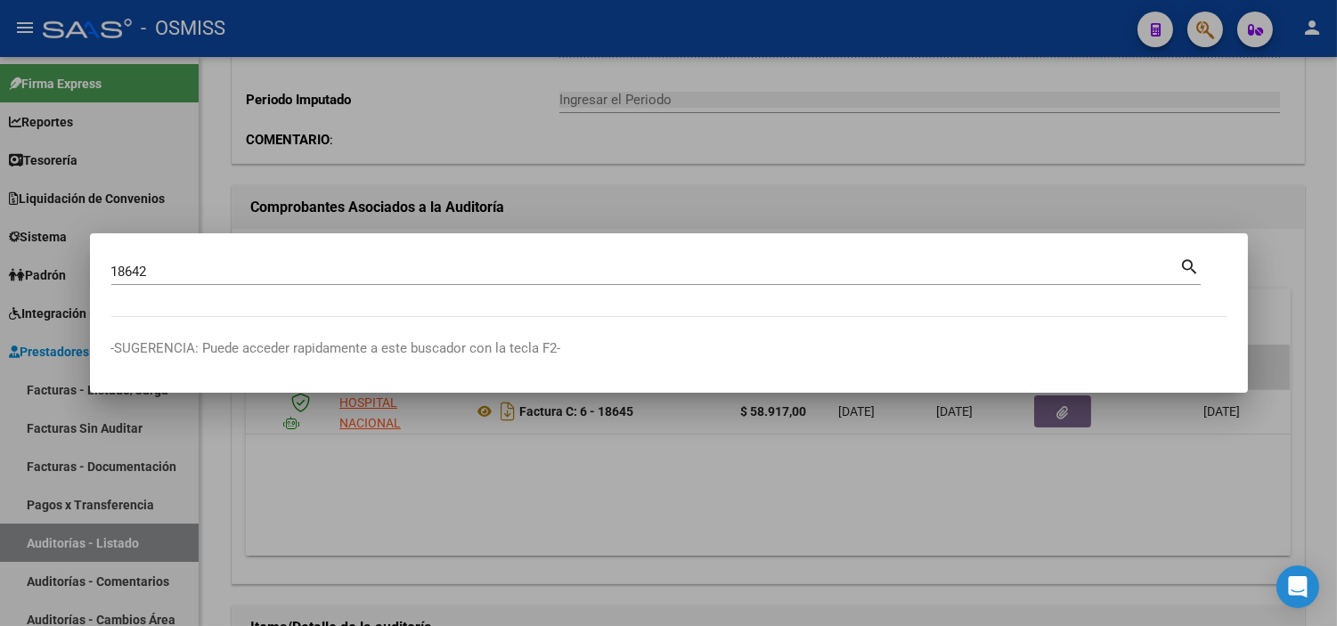
click at [107, 272] on mat-dialog-content "18642 Buscar (apellido, dni, cuil, nro traspaso, cuit, obra social) search" at bounding box center [669, 286] width 1158 height 62
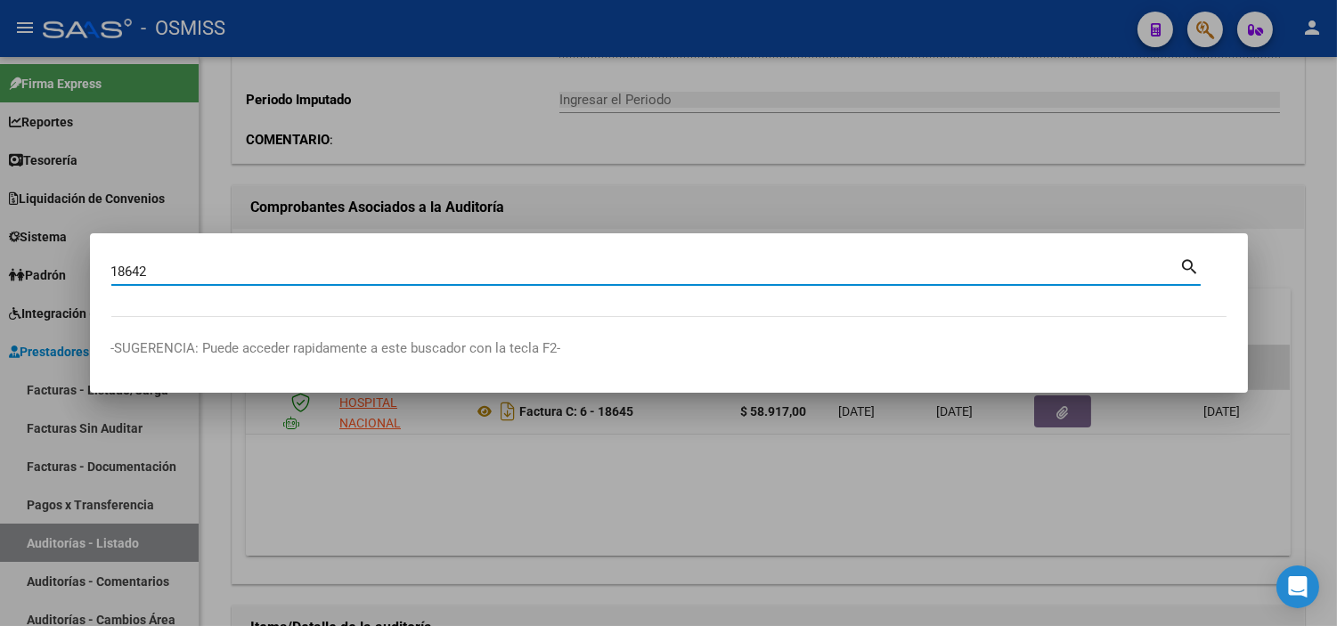
click at [112, 273] on input "18642" at bounding box center [645, 272] width 1069 height 16
type input "6-18642"
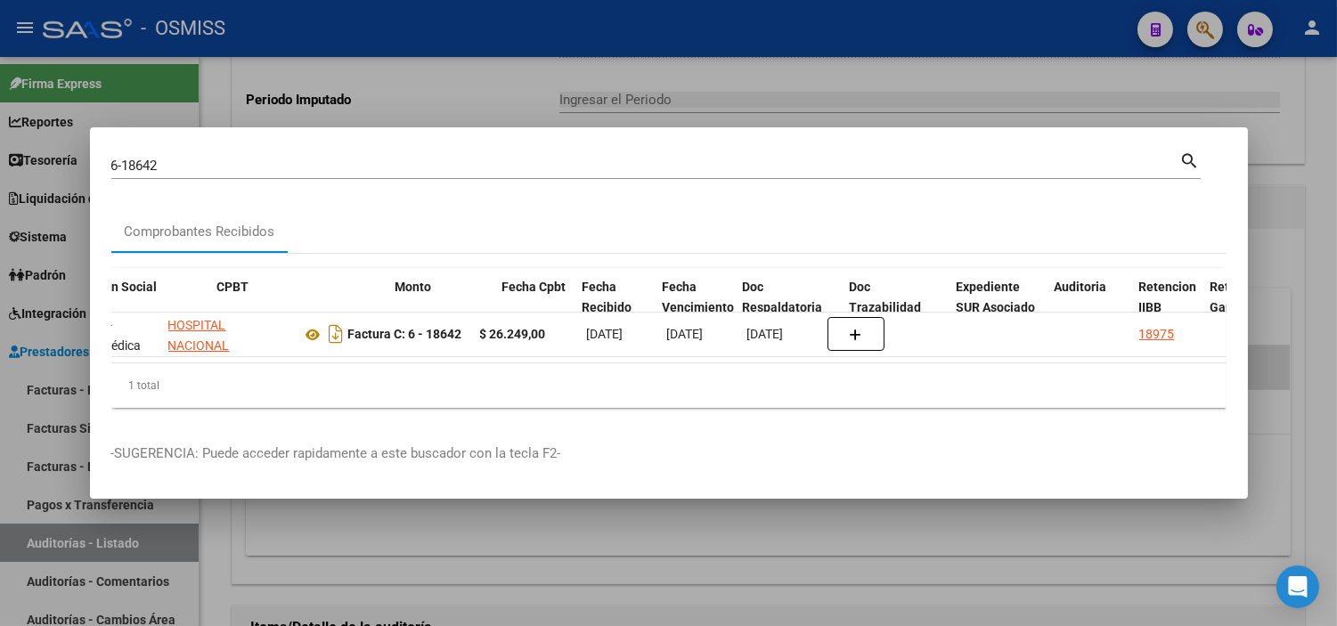
scroll to position [0, 518]
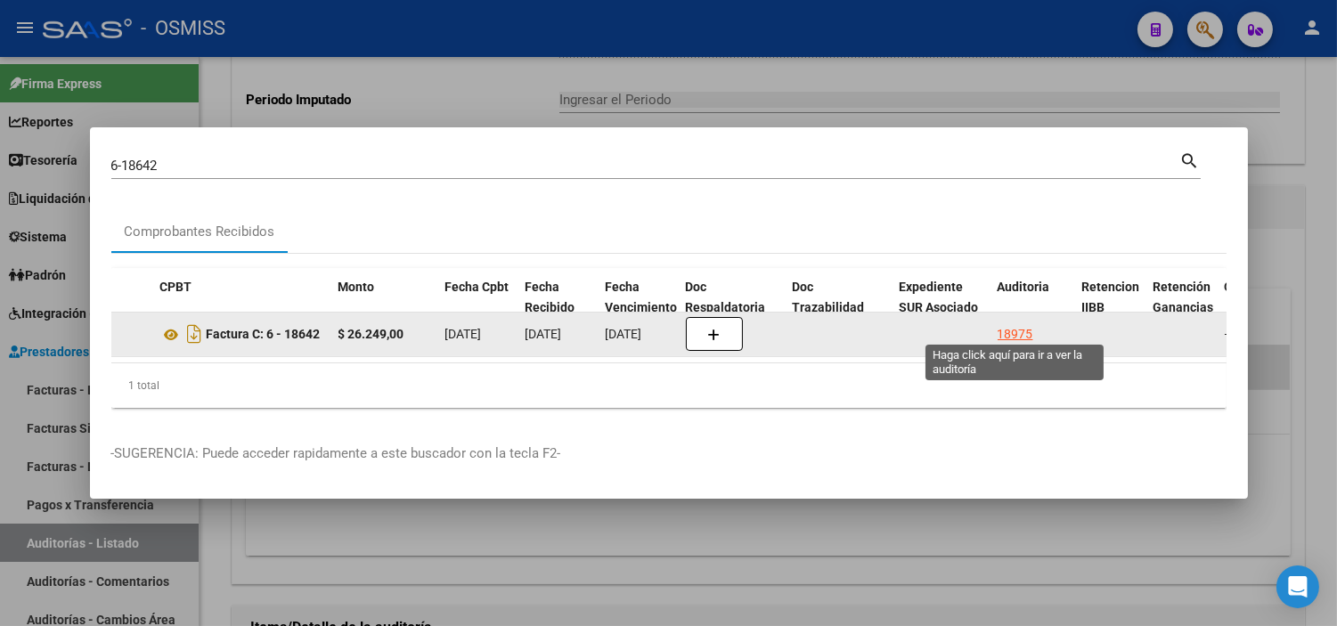
click at [1009, 331] on div "18975" at bounding box center [1016, 334] width 36 height 20
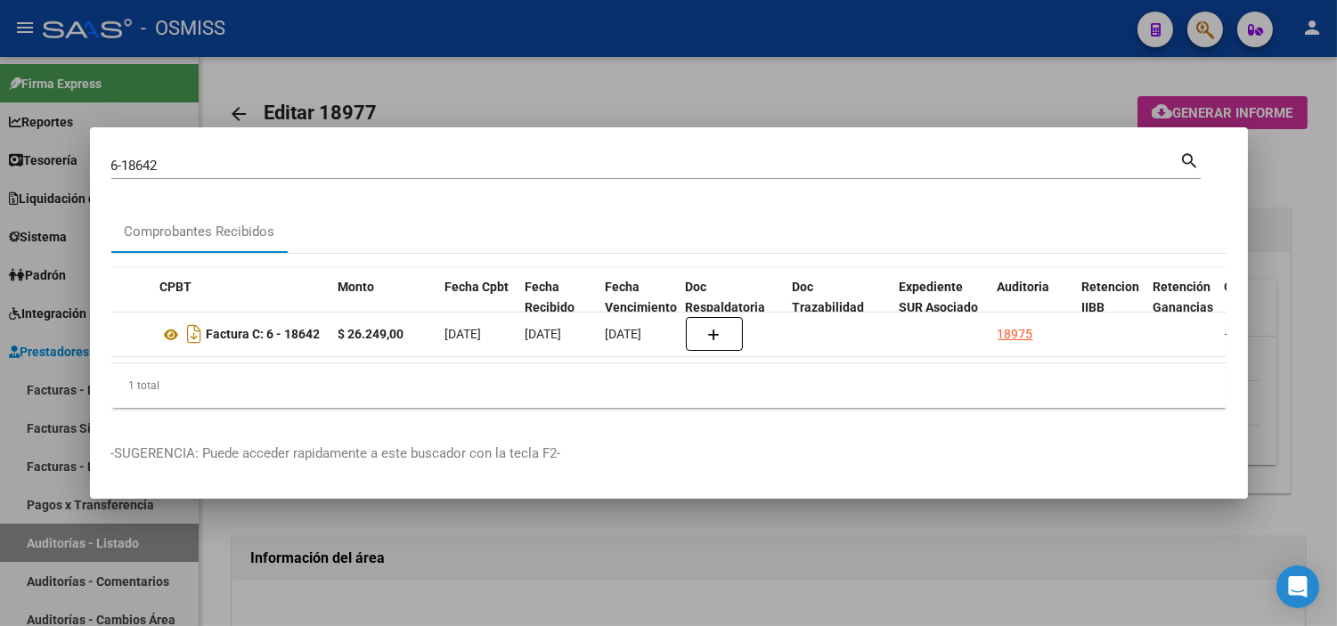
click at [884, 53] on div at bounding box center [668, 313] width 1337 height 626
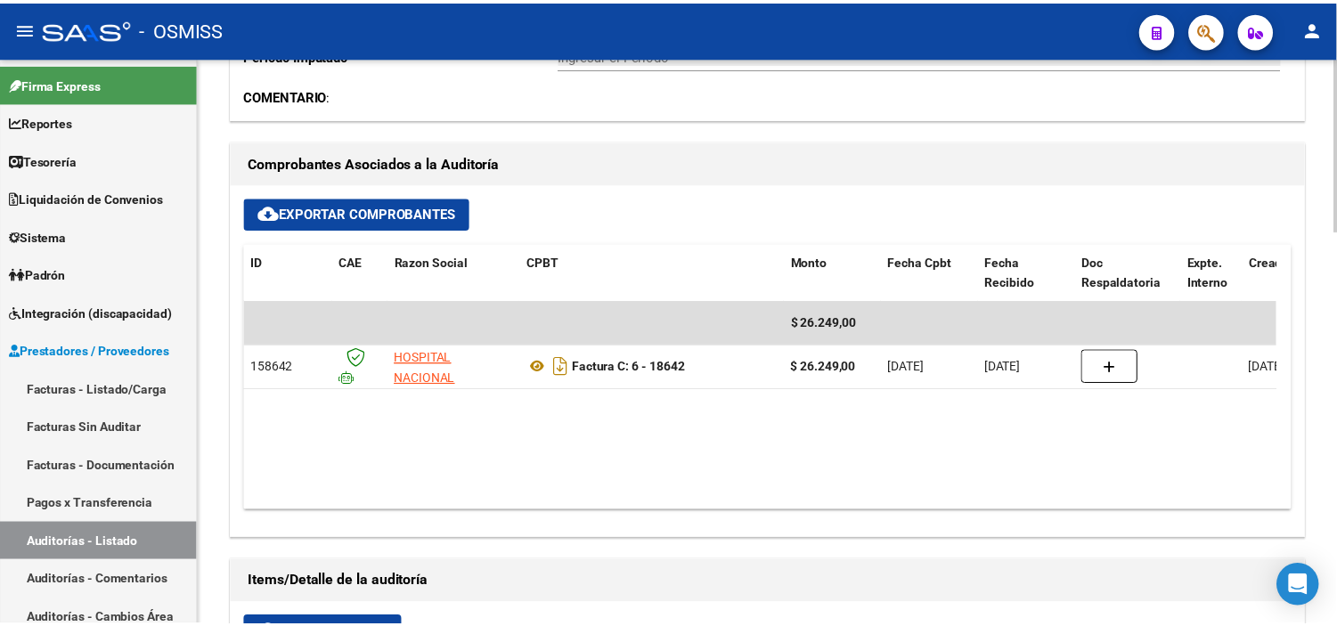
scroll to position [692, 0]
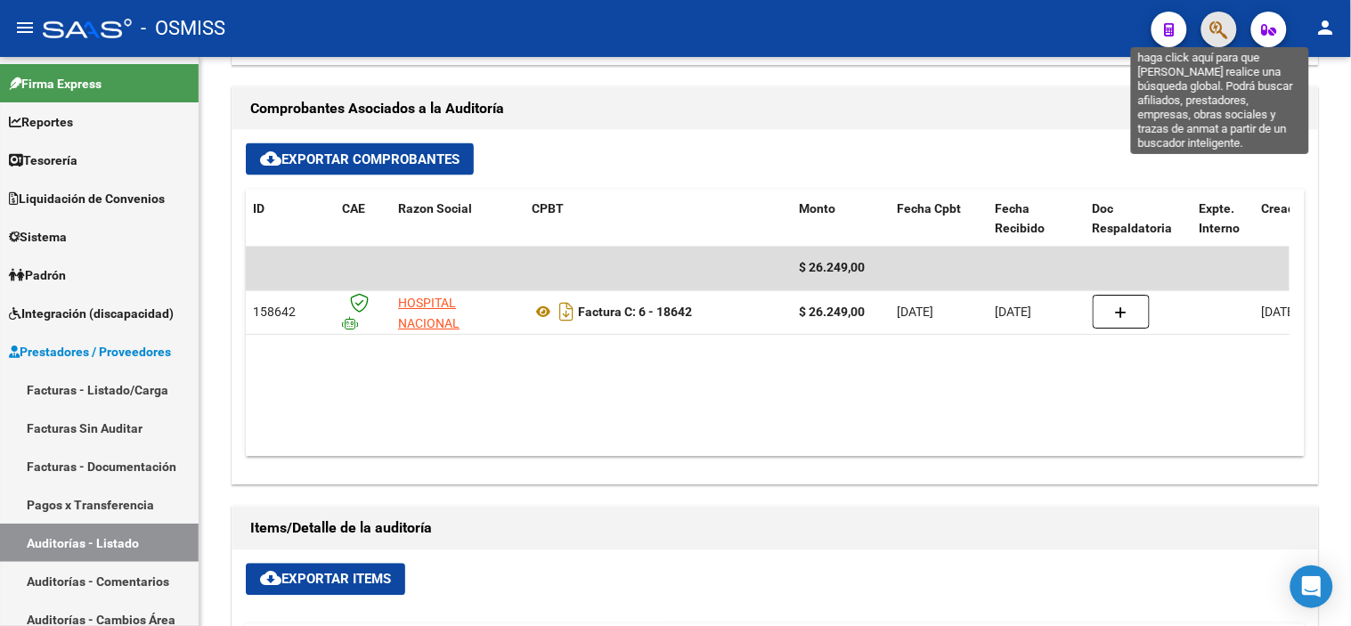
click at [1225, 37] on icon "button" at bounding box center [1220, 30] width 18 height 20
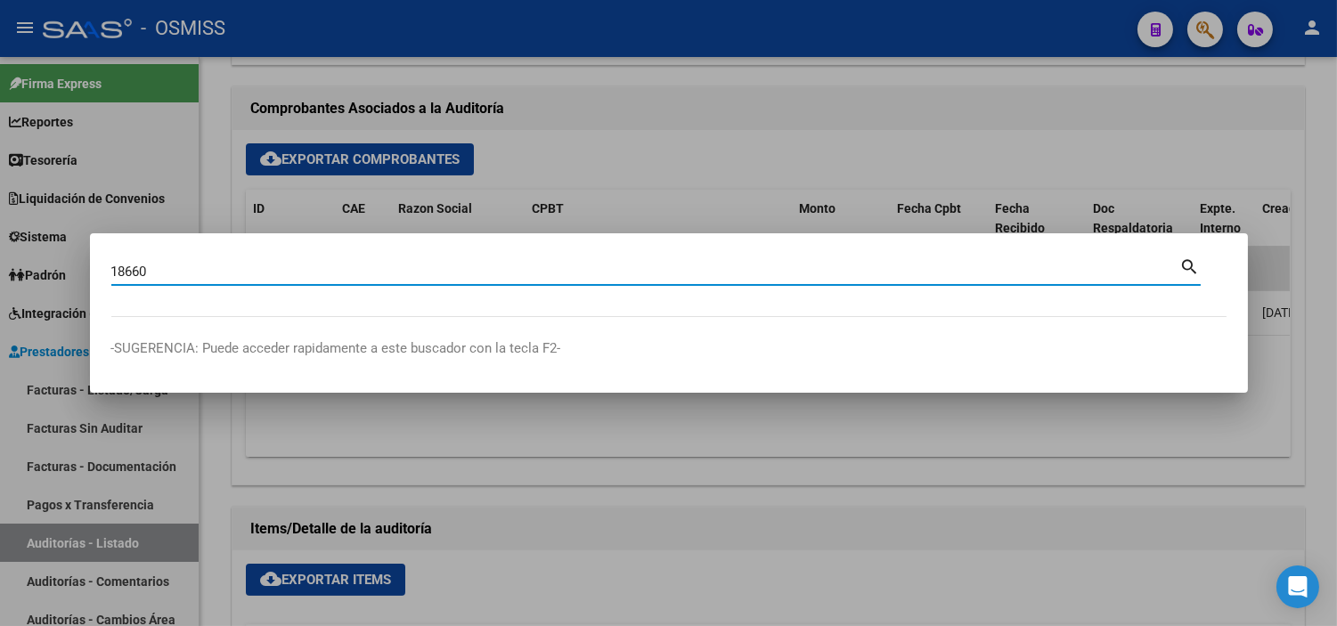
click at [112, 265] on input "18660" at bounding box center [645, 272] width 1069 height 16
type input "6-18660"
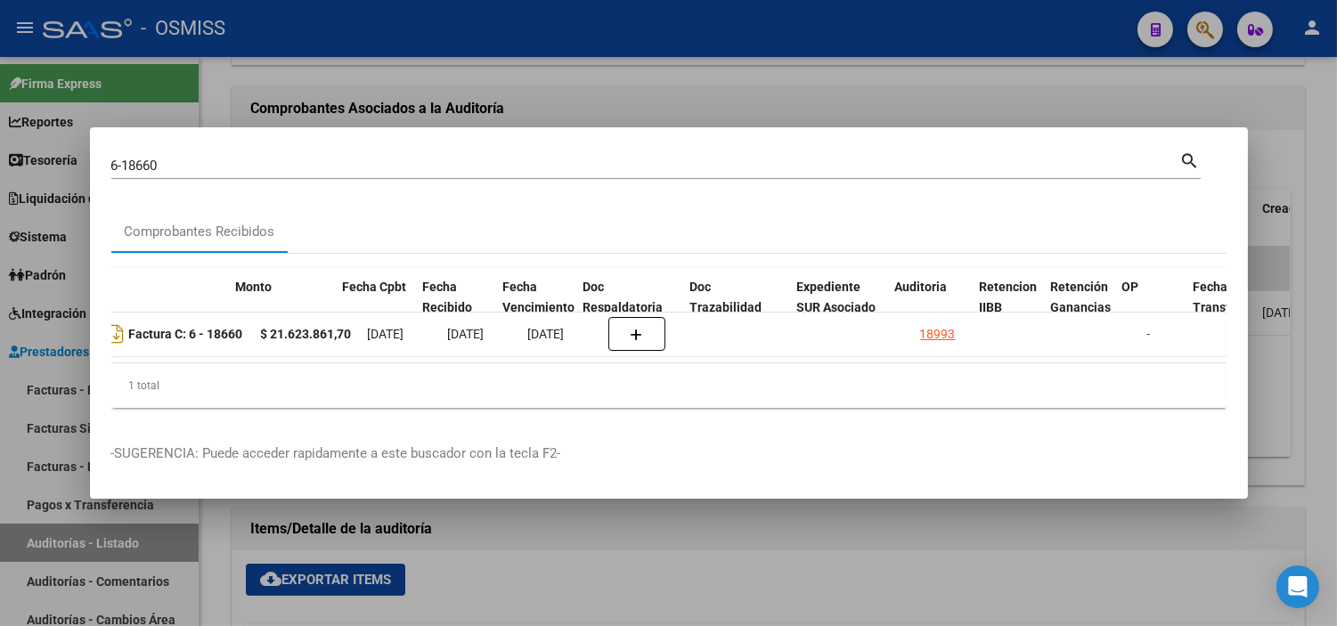
scroll to position [0, 631]
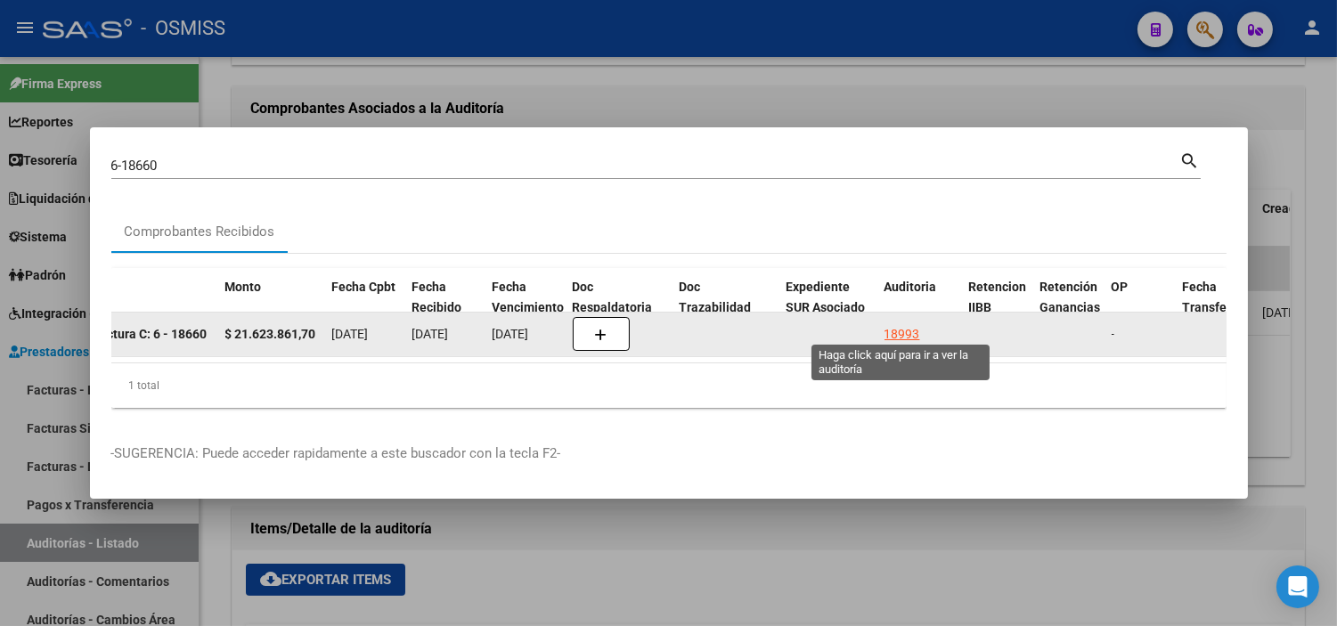
click at [907, 331] on div "18993" at bounding box center [903, 334] width 36 height 20
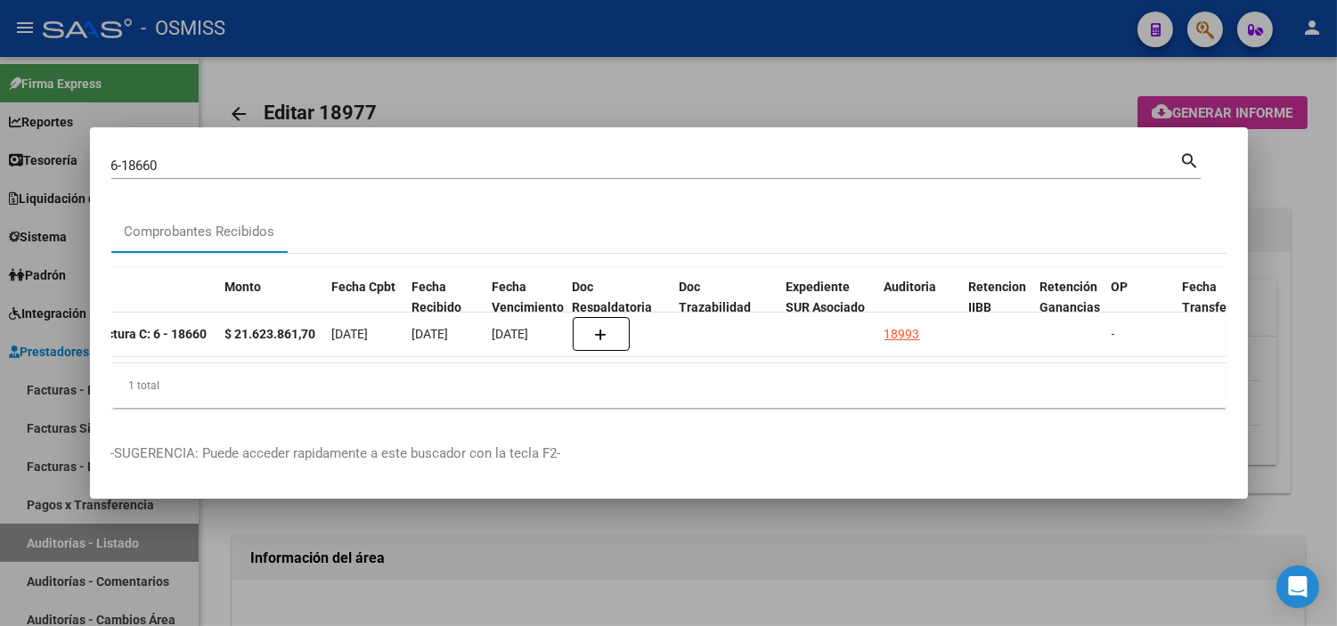
click at [695, 552] on div at bounding box center [668, 313] width 1337 height 626
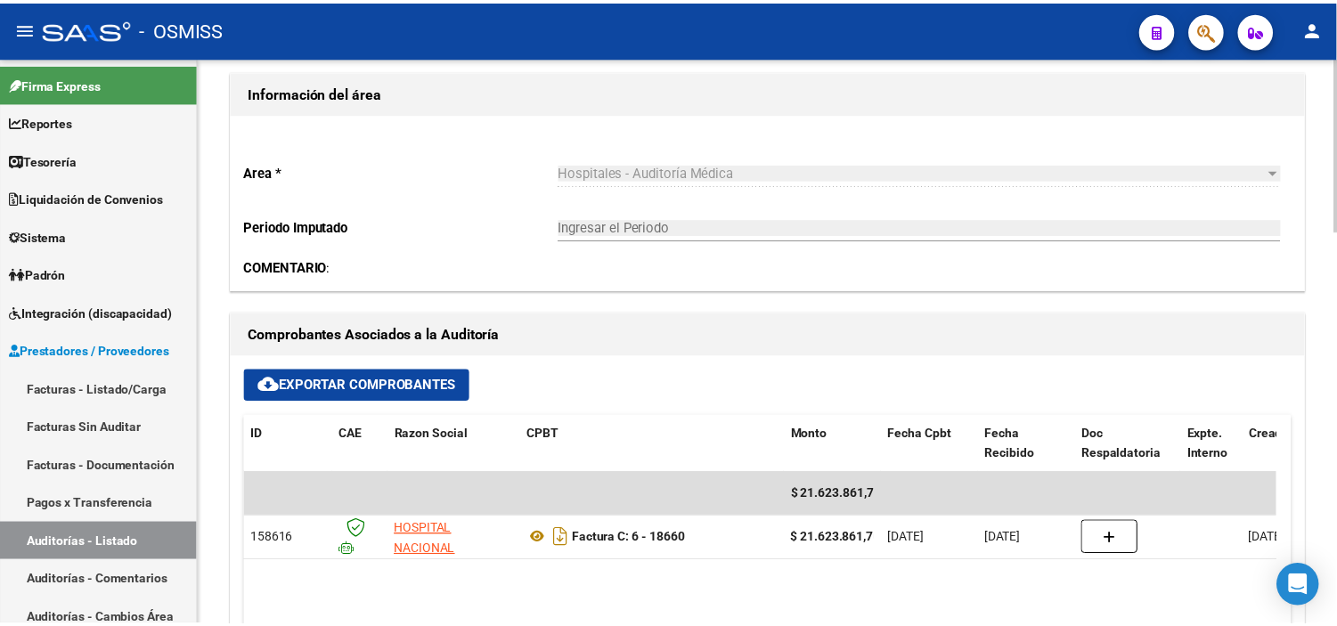
scroll to position [494, 0]
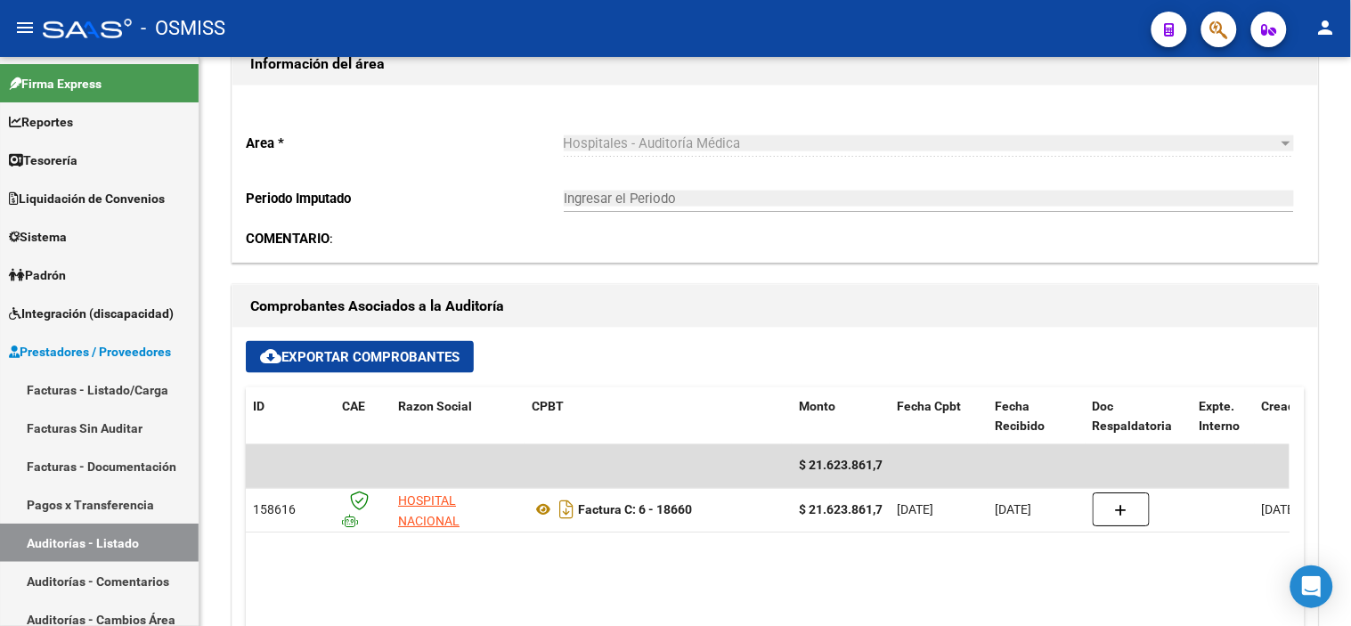
click at [1205, 40] on button "button" at bounding box center [1220, 30] width 36 height 36
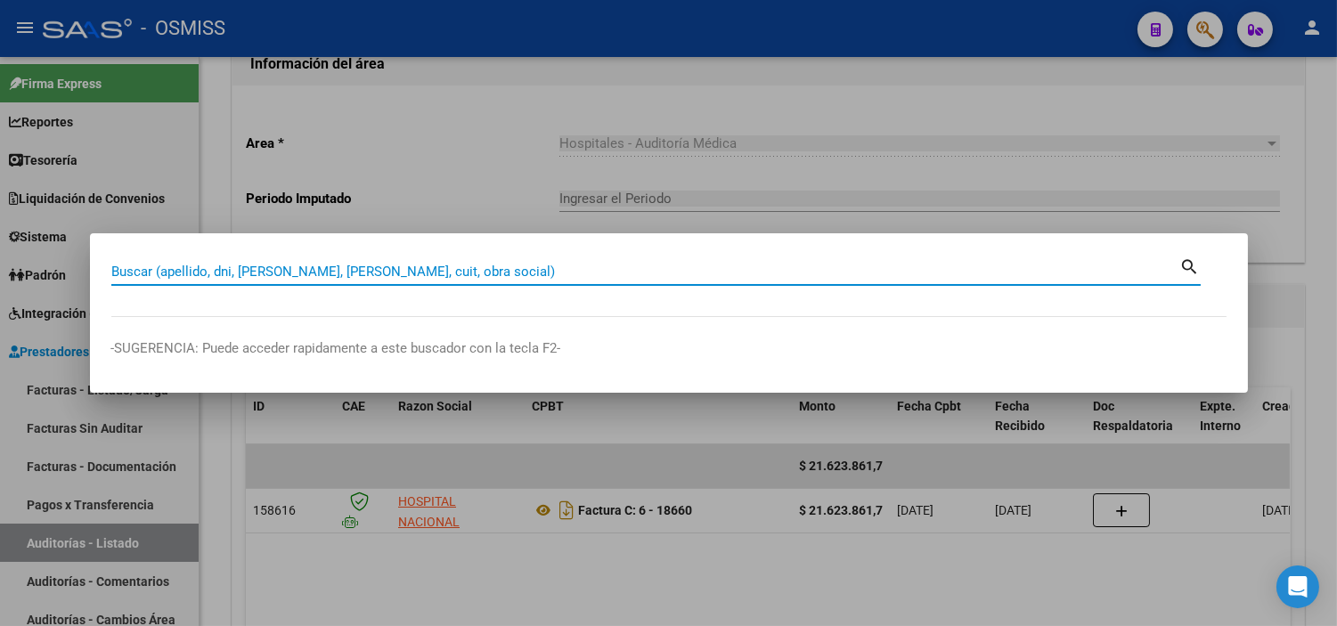
paste input "18663"
click at [116, 268] on input "18663" at bounding box center [645, 272] width 1069 height 16
type input "6-18663"
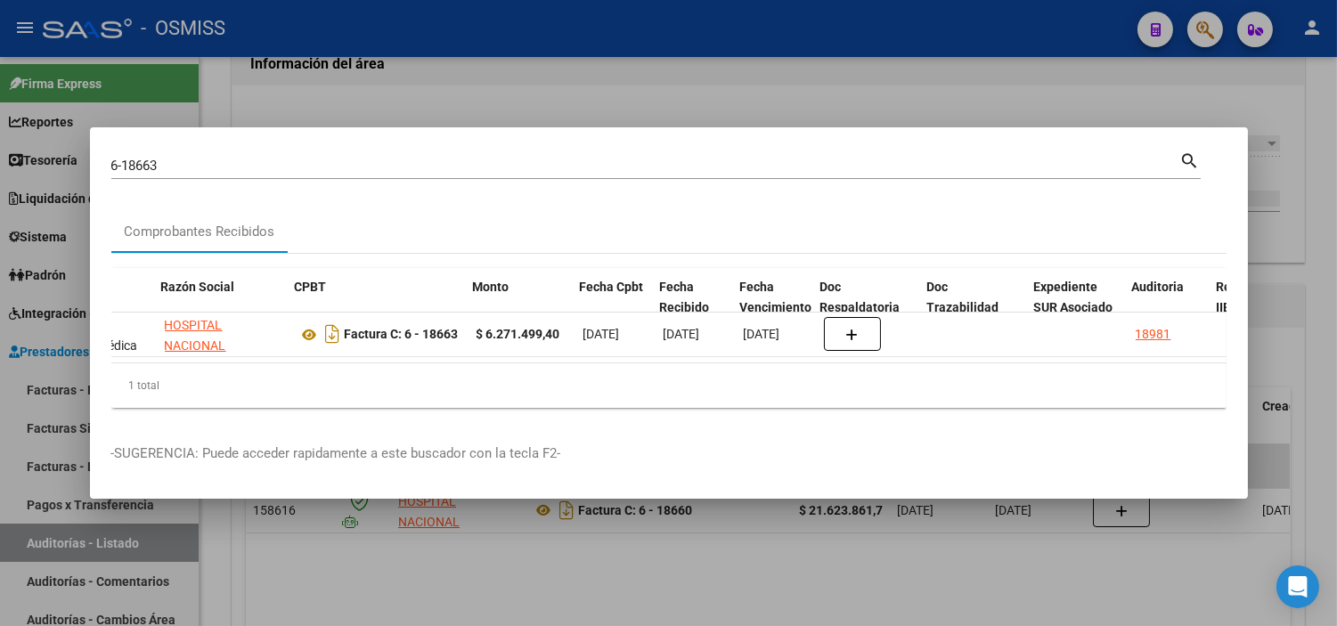
scroll to position [0, 518]
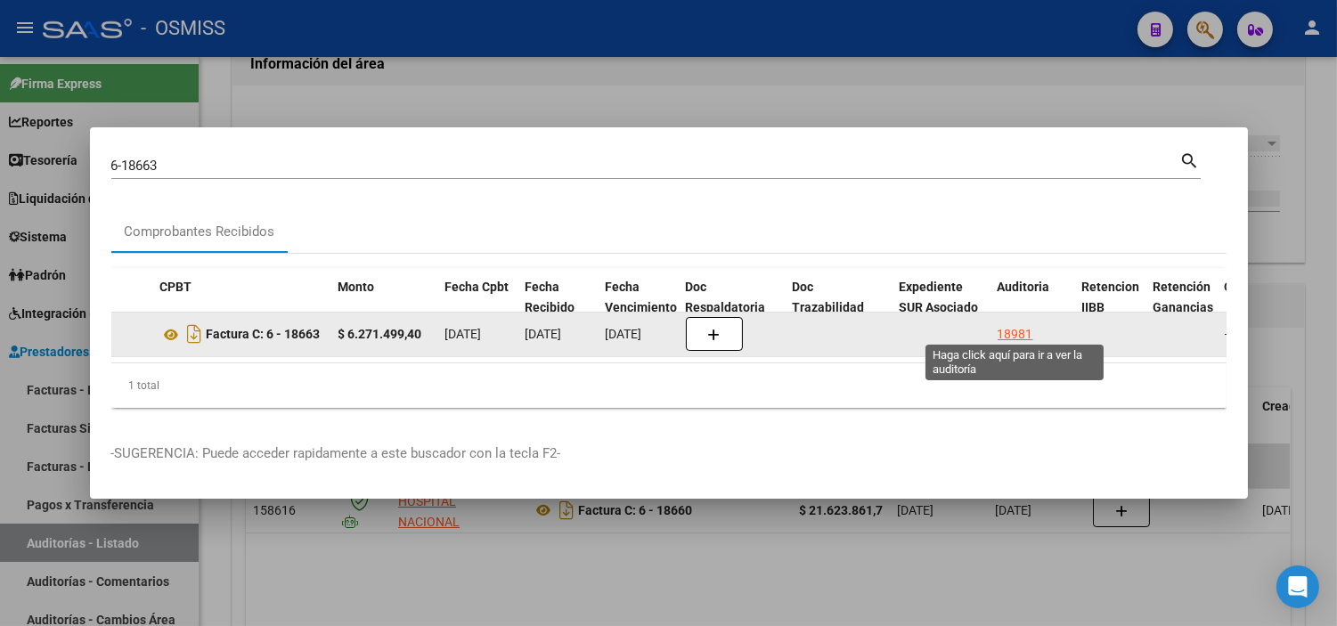
click at [1003, 330] on div "18981" at bounding box center [1016, 334] width 36 height 20
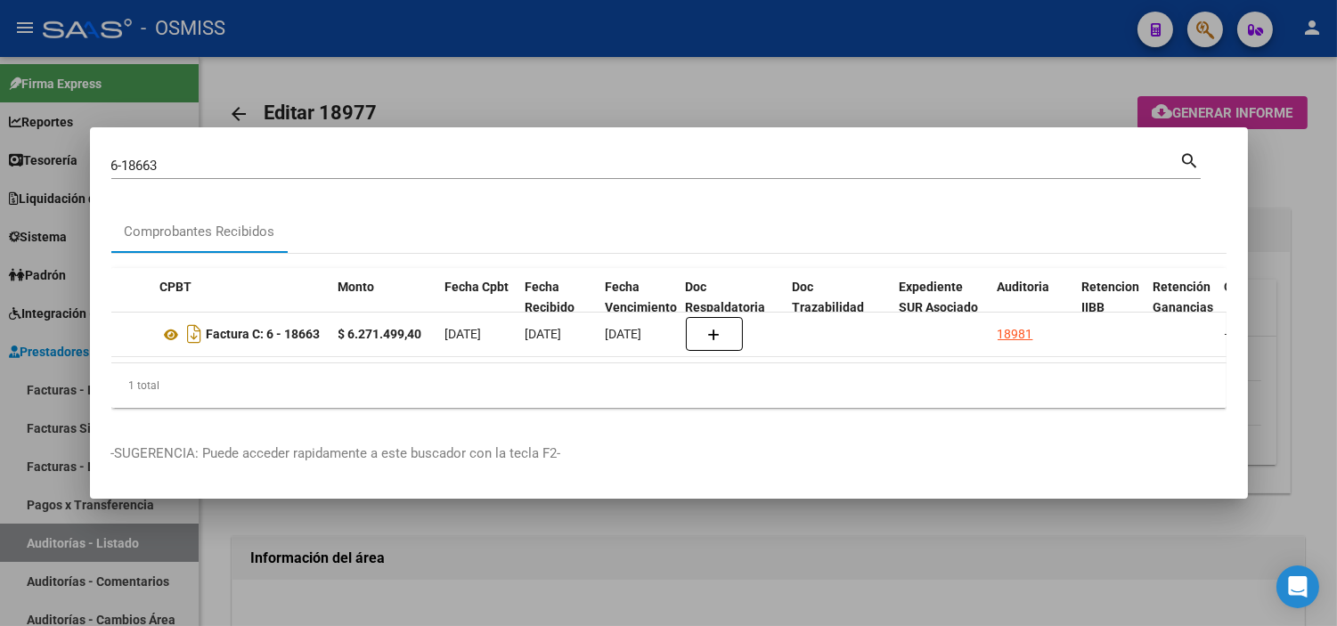
click at [415, 523] on div at bounding box center [668, 313] width 1337 height 626
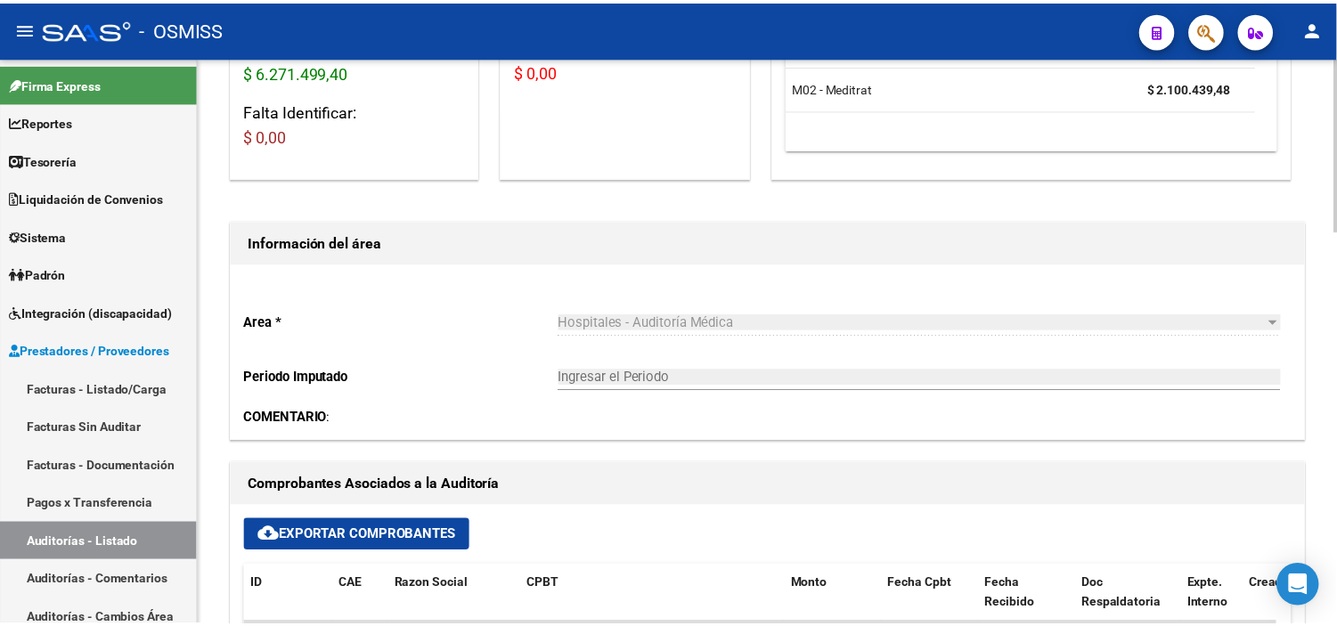
scroll to position [593, 0]
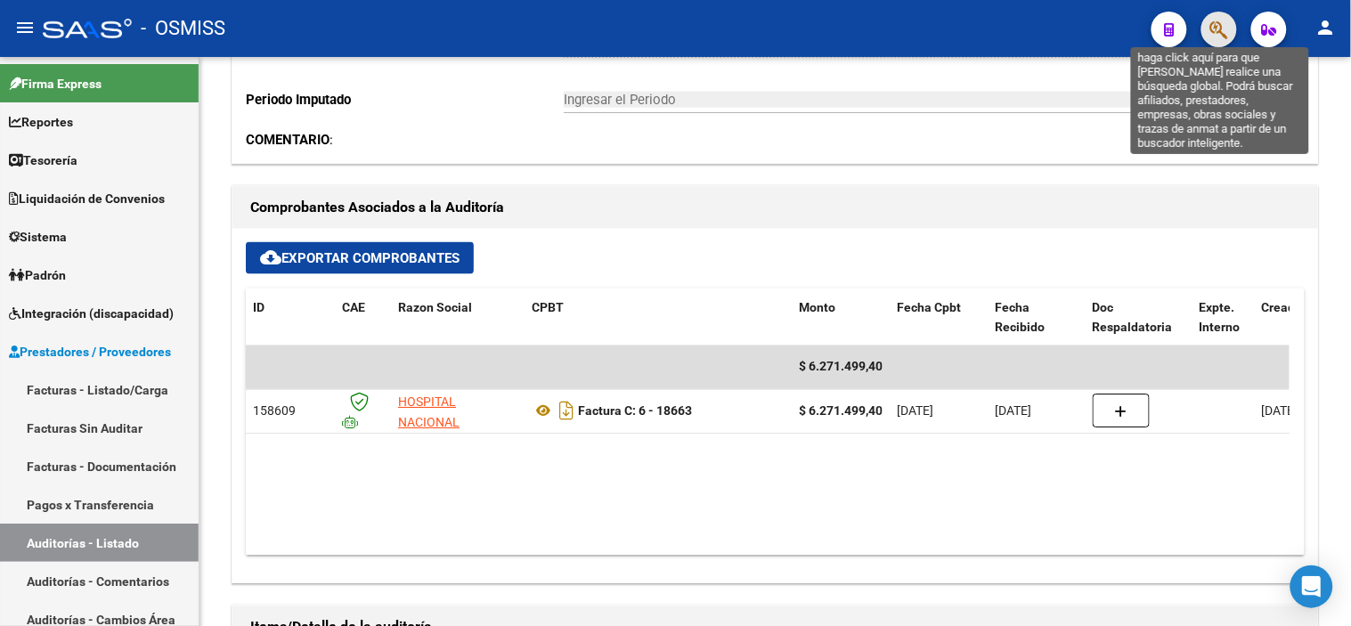
click at [1223, 21] on icon "button" at bounding box center [1220, 30] width 18 height 20
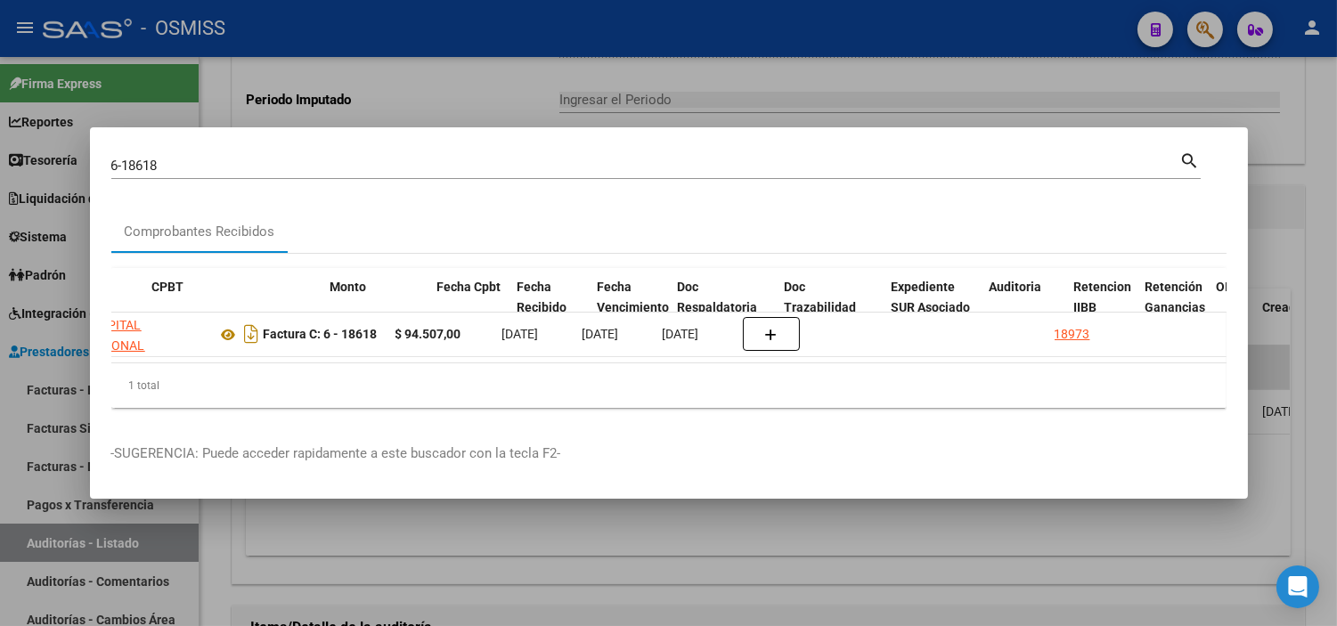
scroll to position [0, 526]
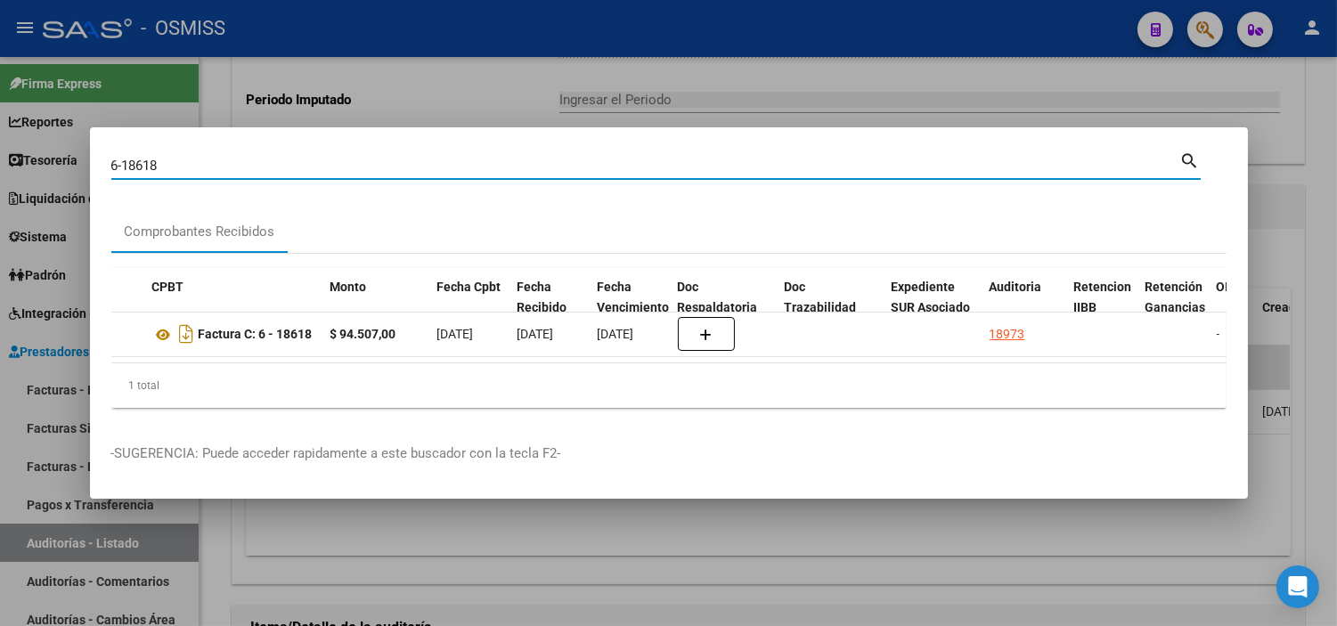
drag, startPoint x: 200, startPoint y: 160, endPoint x: 126, endPoint y: 156, distance: 74.1
click at [126, 158] on input "6-18618" at bounding box center [645, 166] width 1069 height 16
paste input "34"
type input "6-18634"
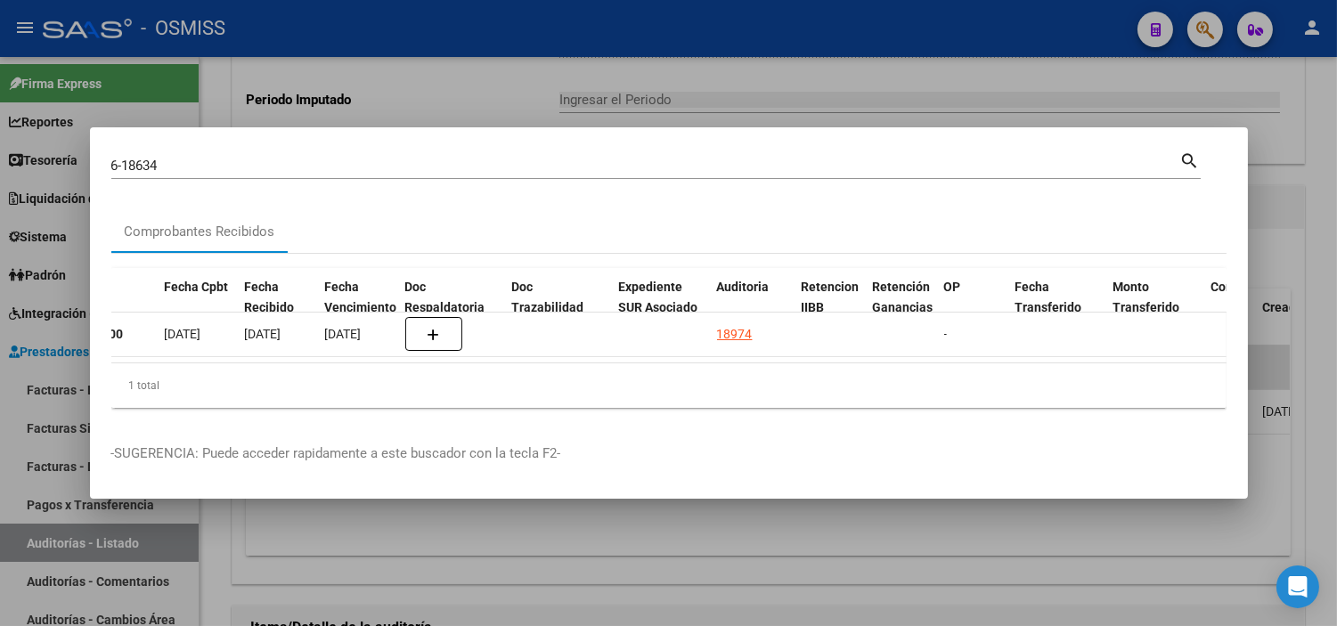
scroll to position [0, 802]
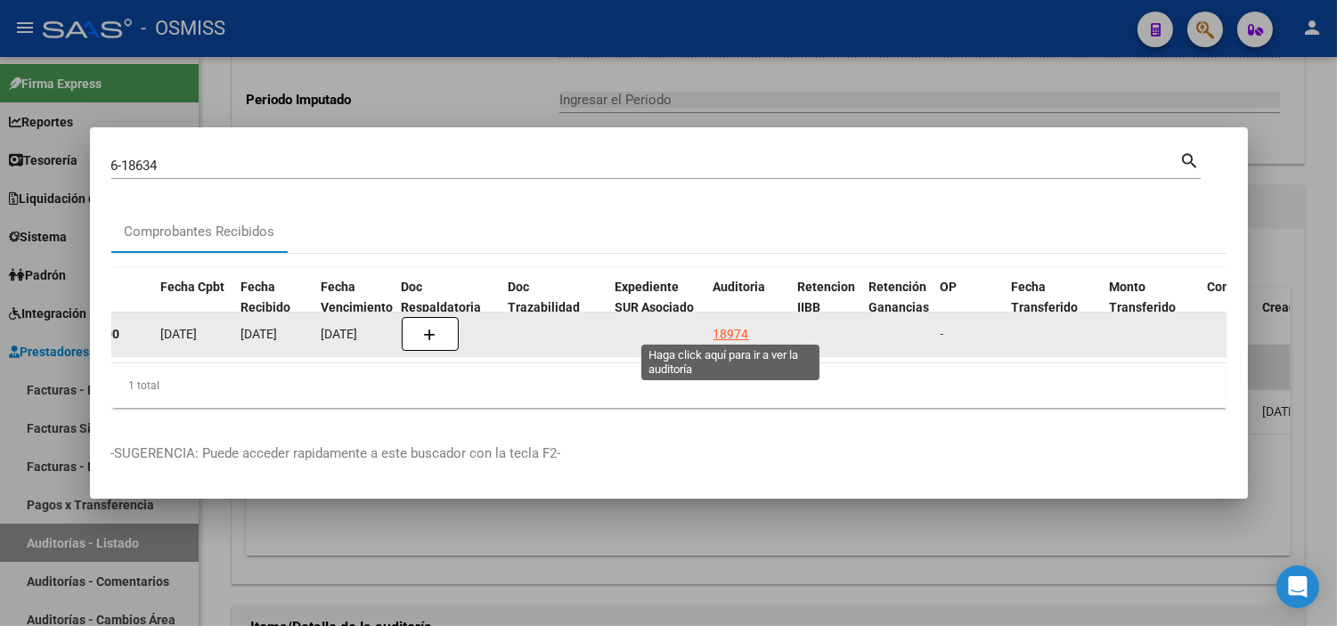
click at [733, 324] on div "18974" at bounding box center [732, 334] width 36 height 20
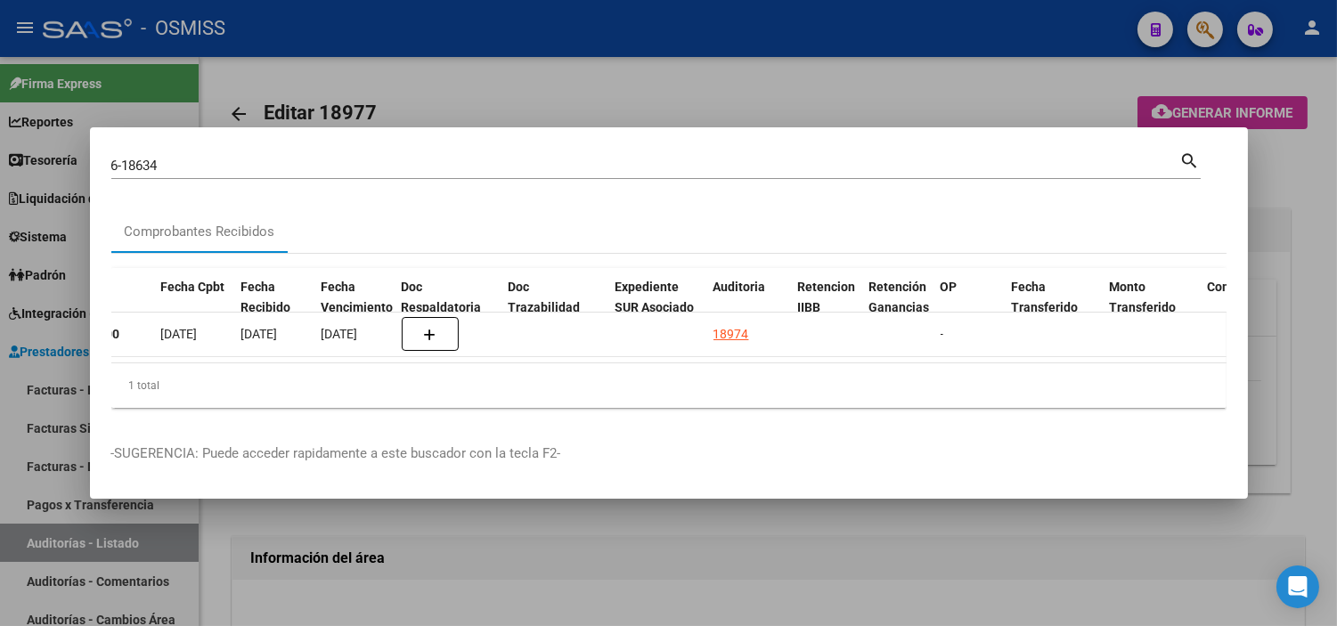
click at [678, 570] on div at bounding box center [668, 313] width 1337 height 626
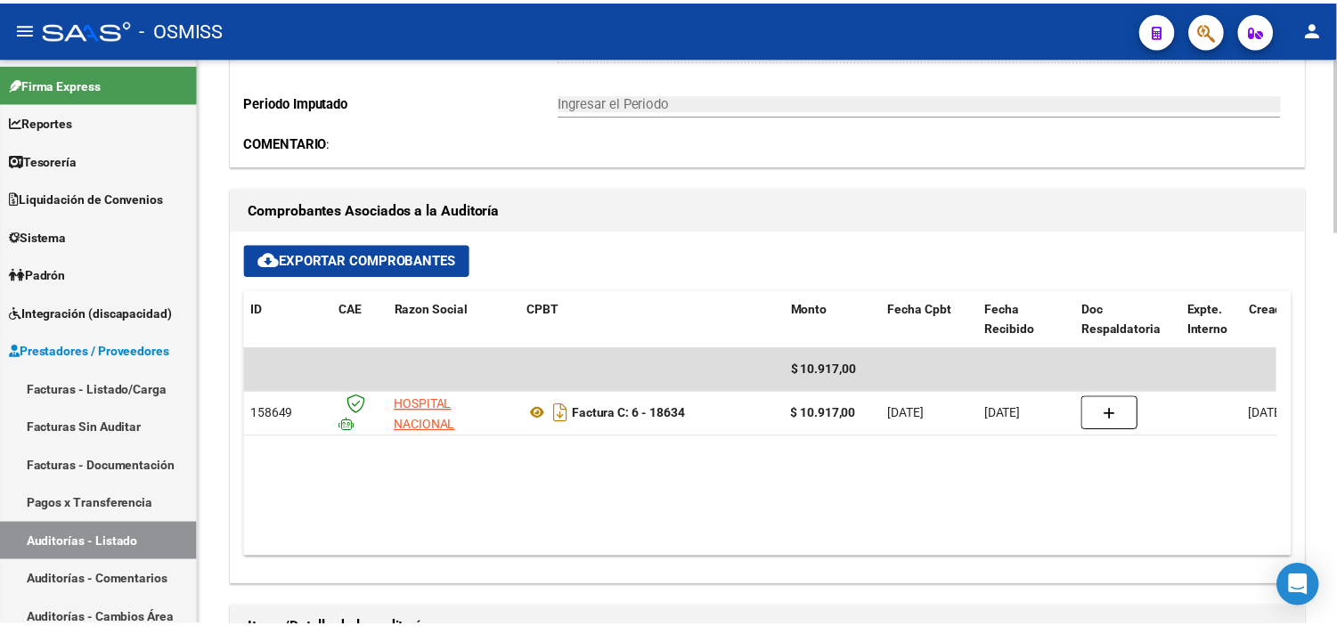
scroll to position [593, 0]
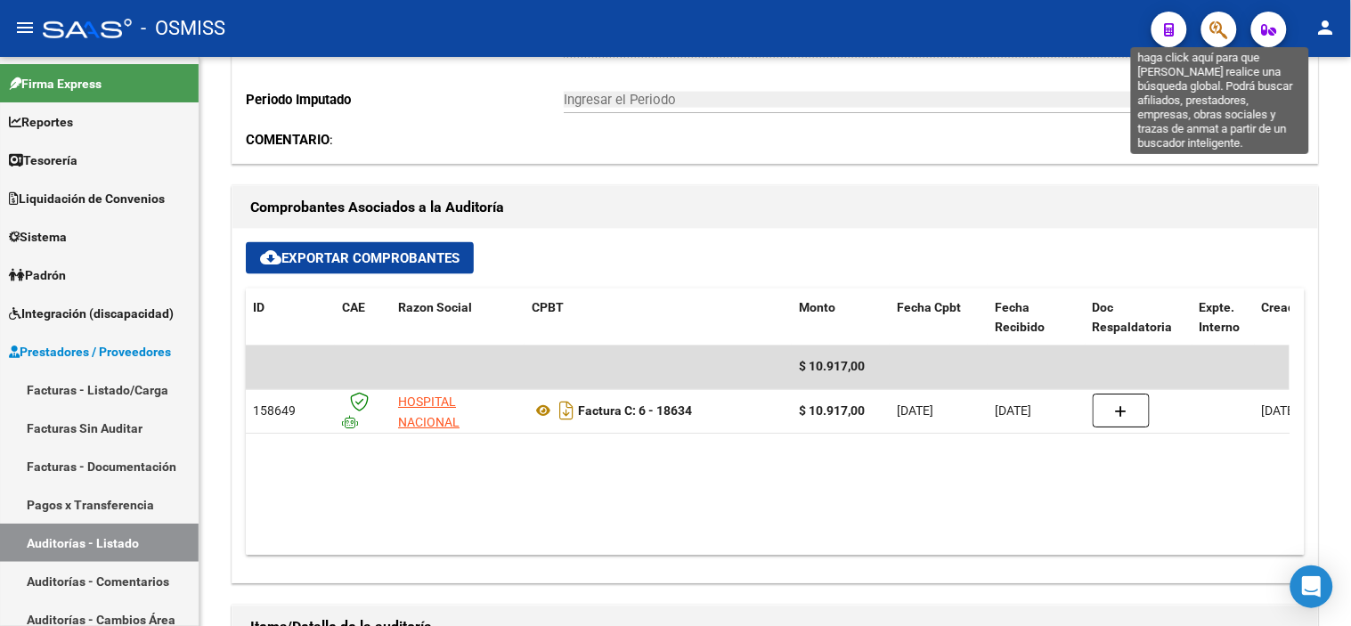
click at [1216, 29] on icon "button" at bounding box center [1220, 30] width 18 height 20
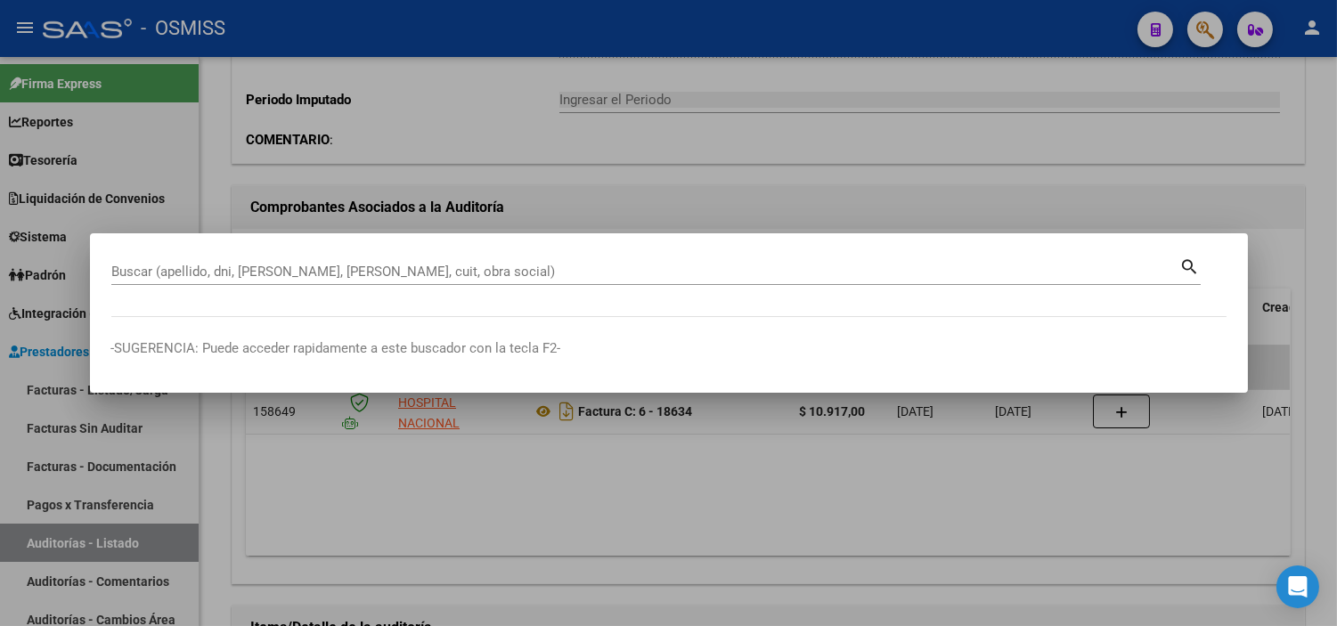
paste input "18654"
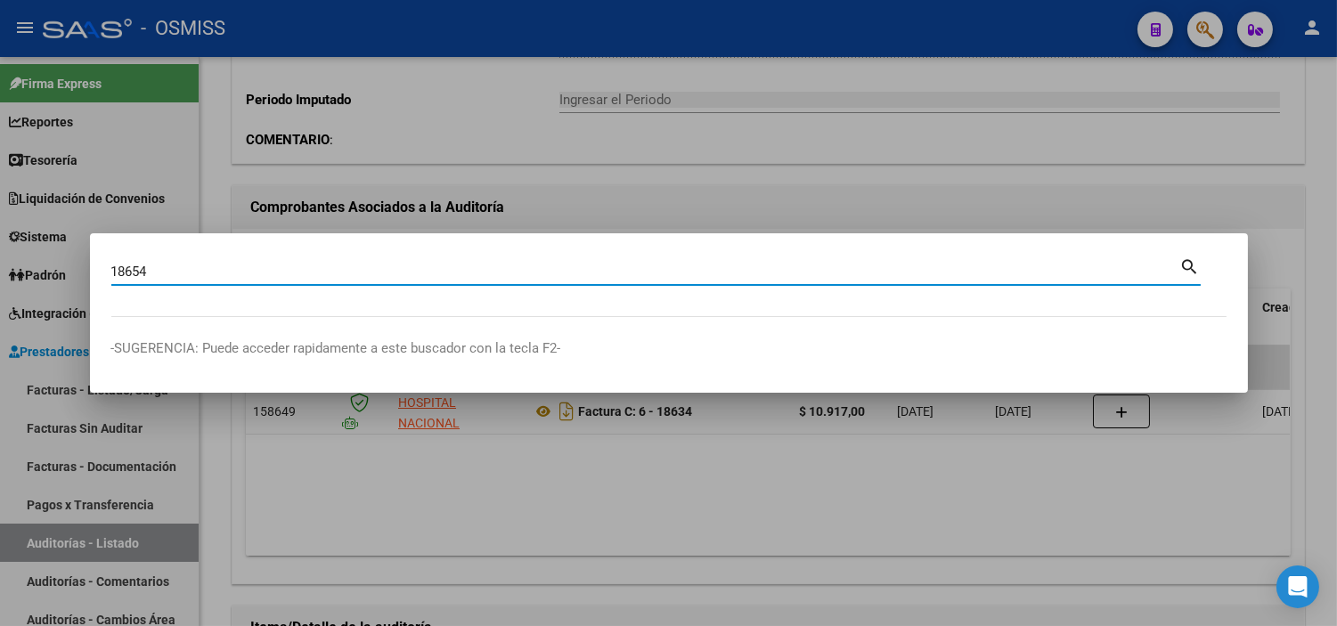
click at [111, 271] on input "18654" at bounding box center [645, 272] width 1069 height 16
type input "6-18654"
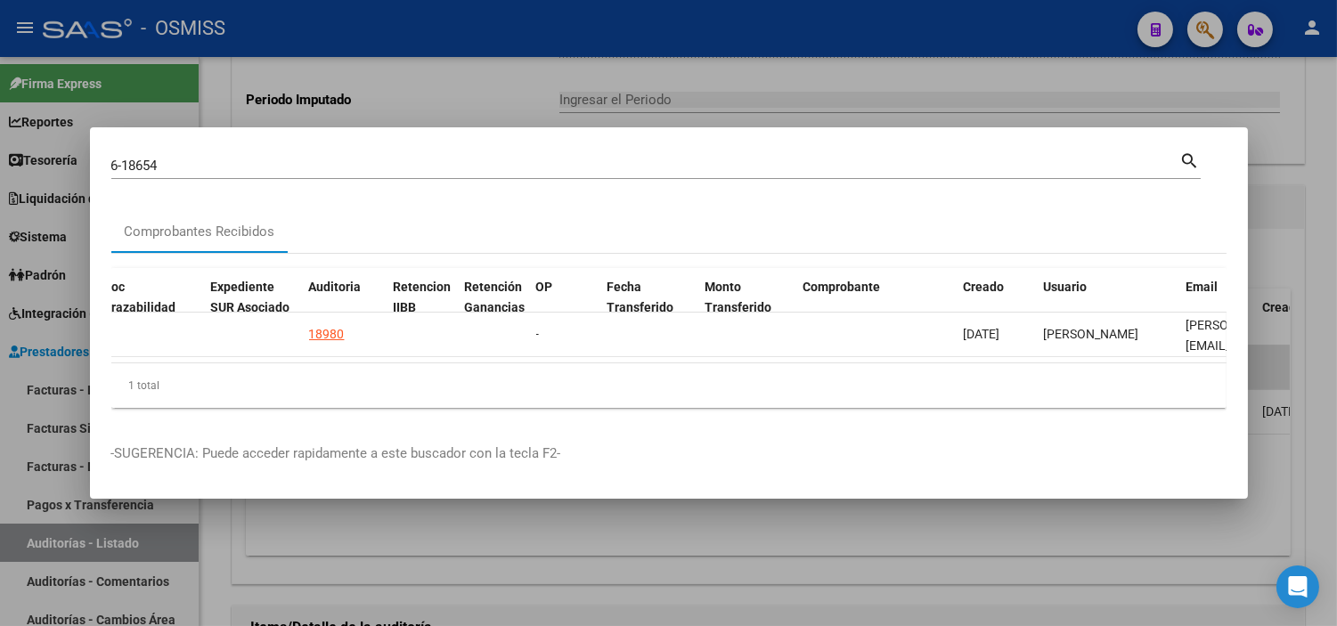
scroll to position [0, 1192]
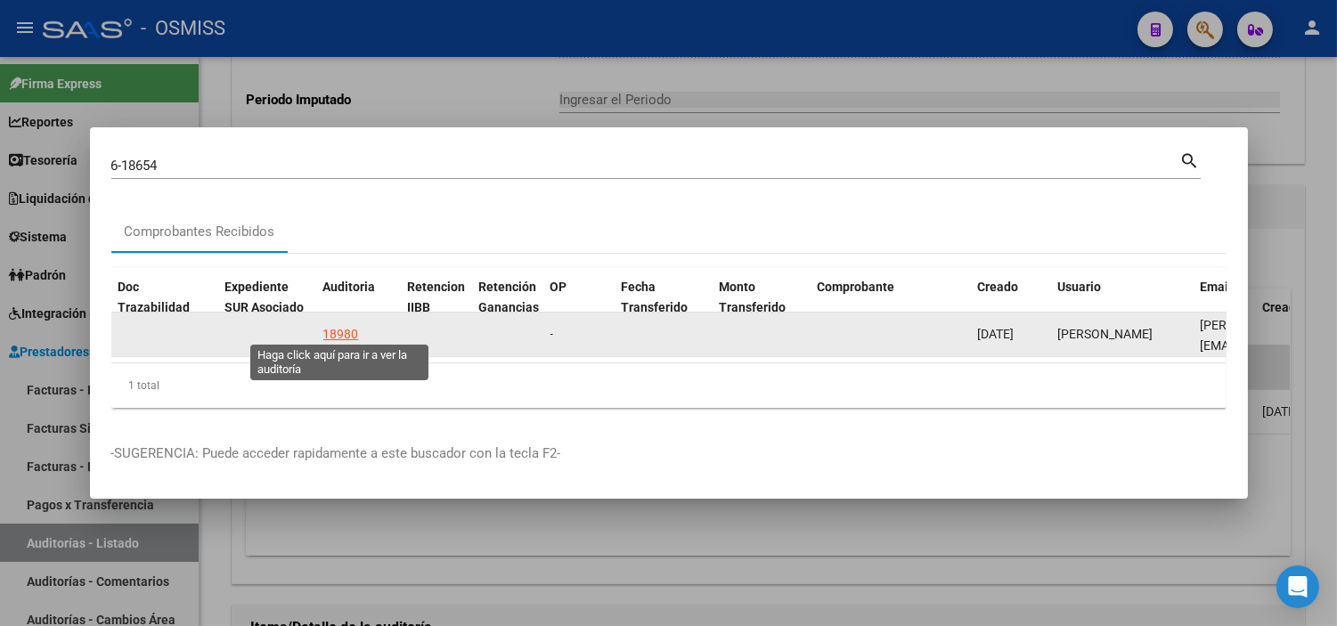
click at [354, 324] on div "18980" at bounding box center [341, 334] width 36 height 20
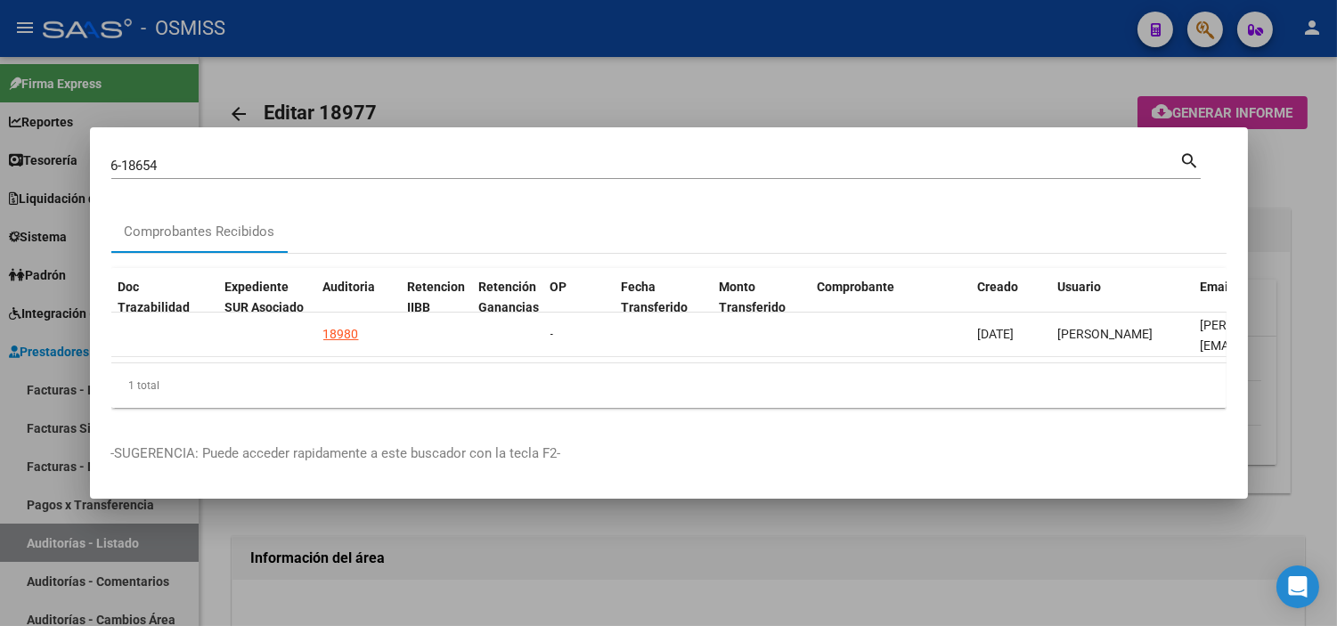
click at [447, 538] on div at bounding box center [668, 313] width 1337 height 626
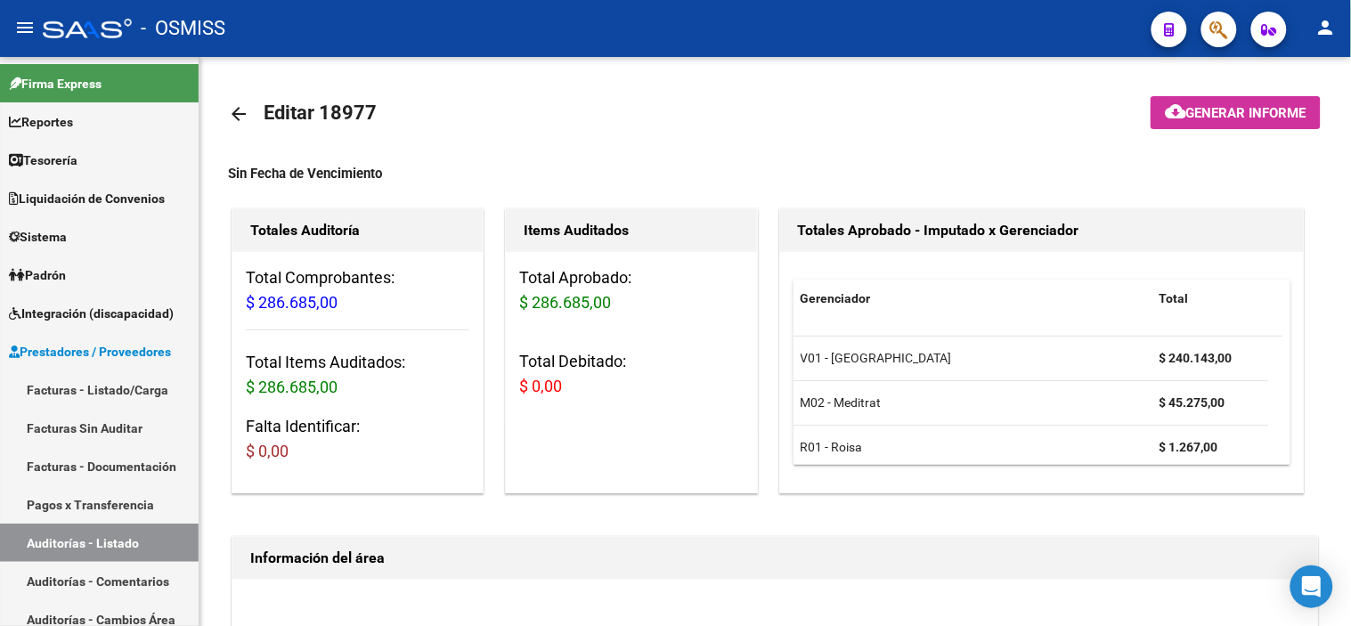
drag, startPoint x: 1216, startPoint y: 4, endPoint x: 1216, endPoint y: 13, distance: 9.8
click at [1216, 12] on mat-toolbar "menu - OSMISS person" at bounding box center [675, 28] width 1351 height 57
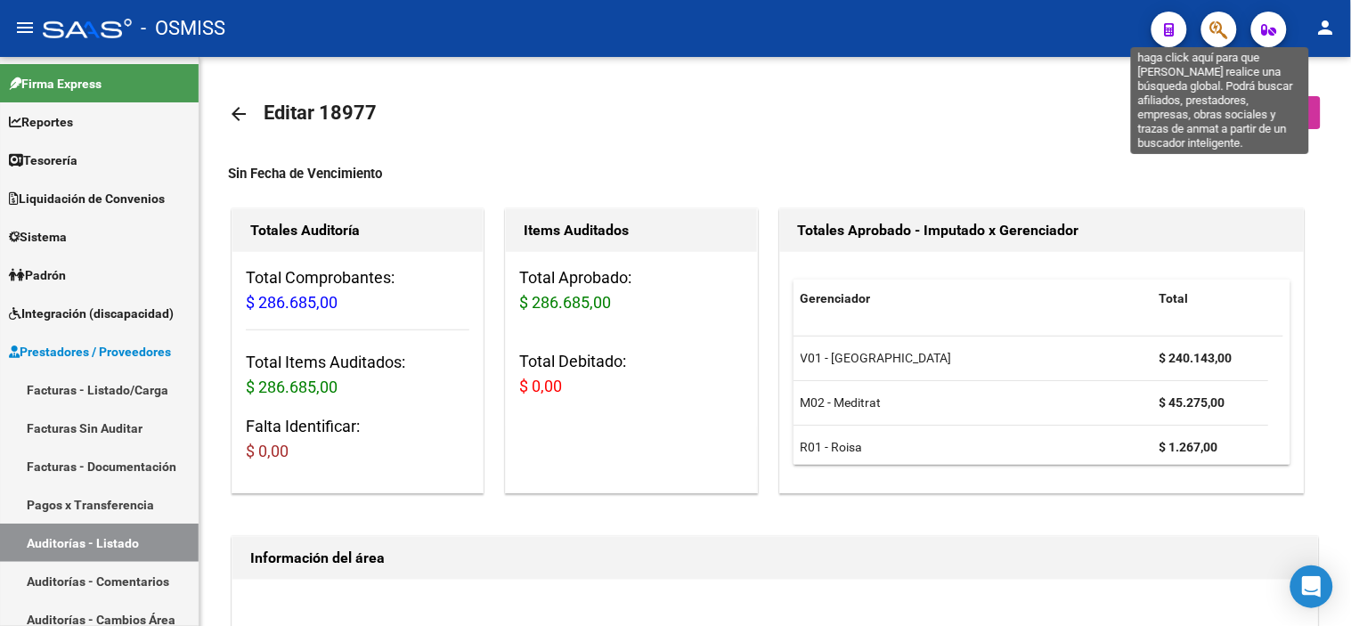
click at [1214, 29] on icon "button" at bounding box center [1220, 30] width 18 height 20
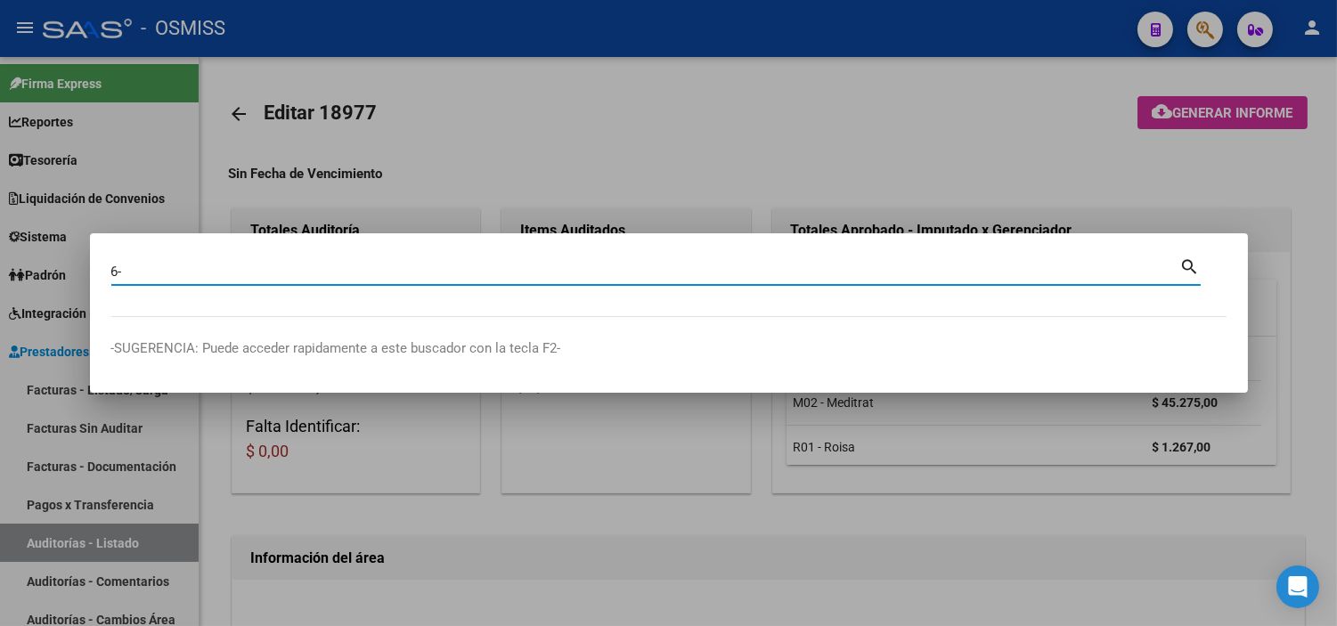
paste input "18606"
type input "6-18606"
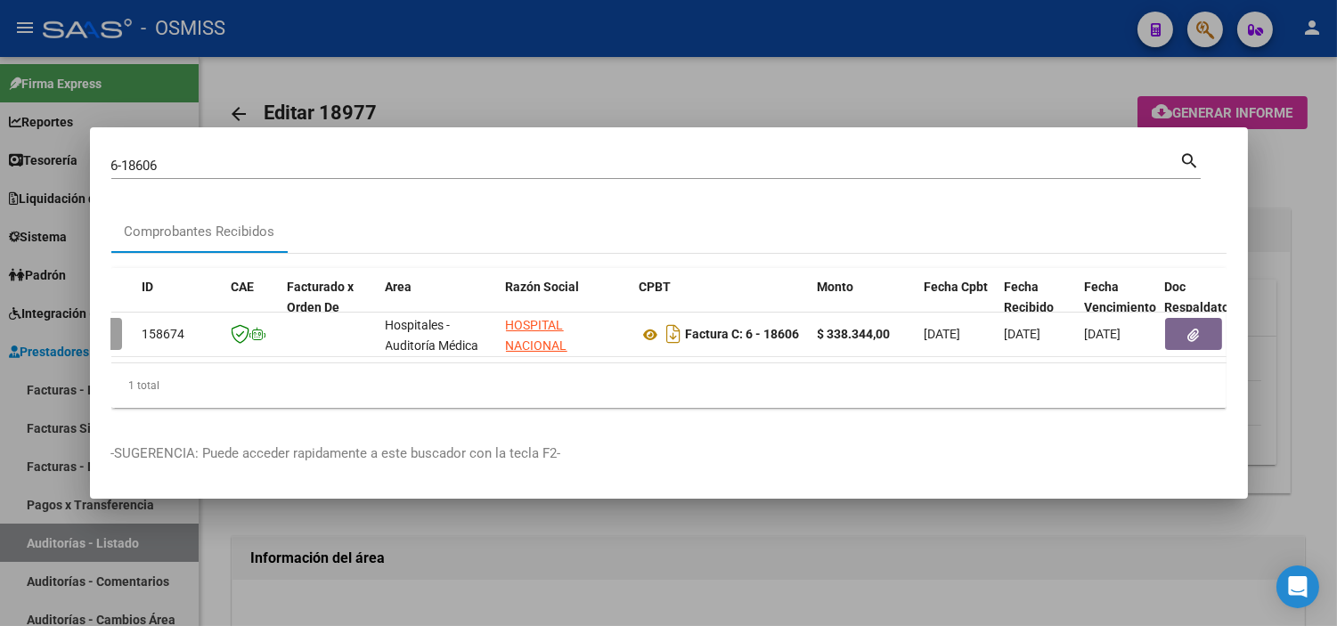
scroll to position [0, 95]
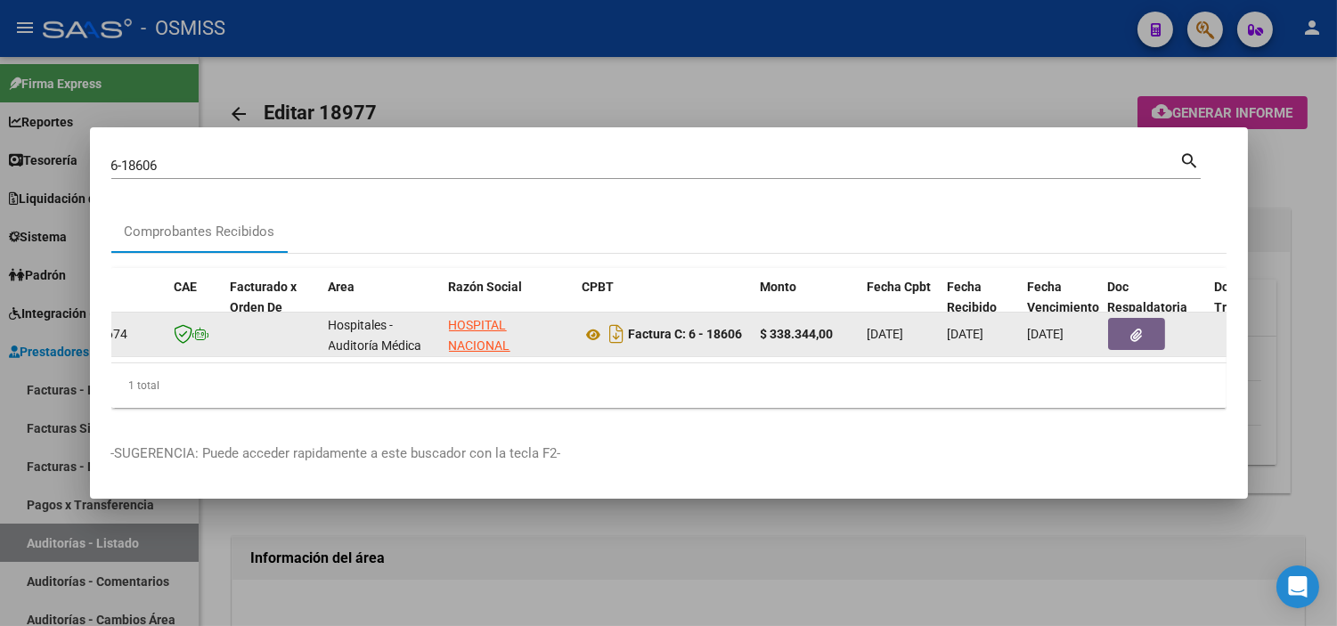
click at [1126, 330] on button "button" at bounding box center [1136, 334] width 57 height 32
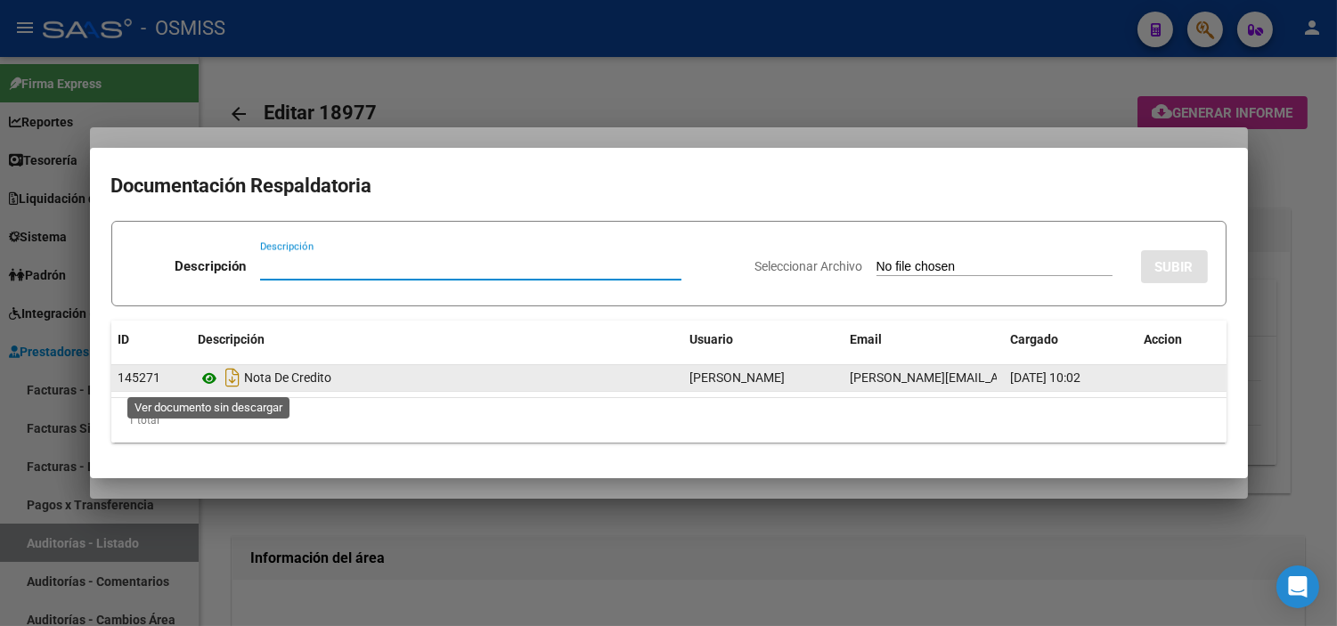
click at [216, 380] on icon at bounding box center [210, 378] width 23 height 21
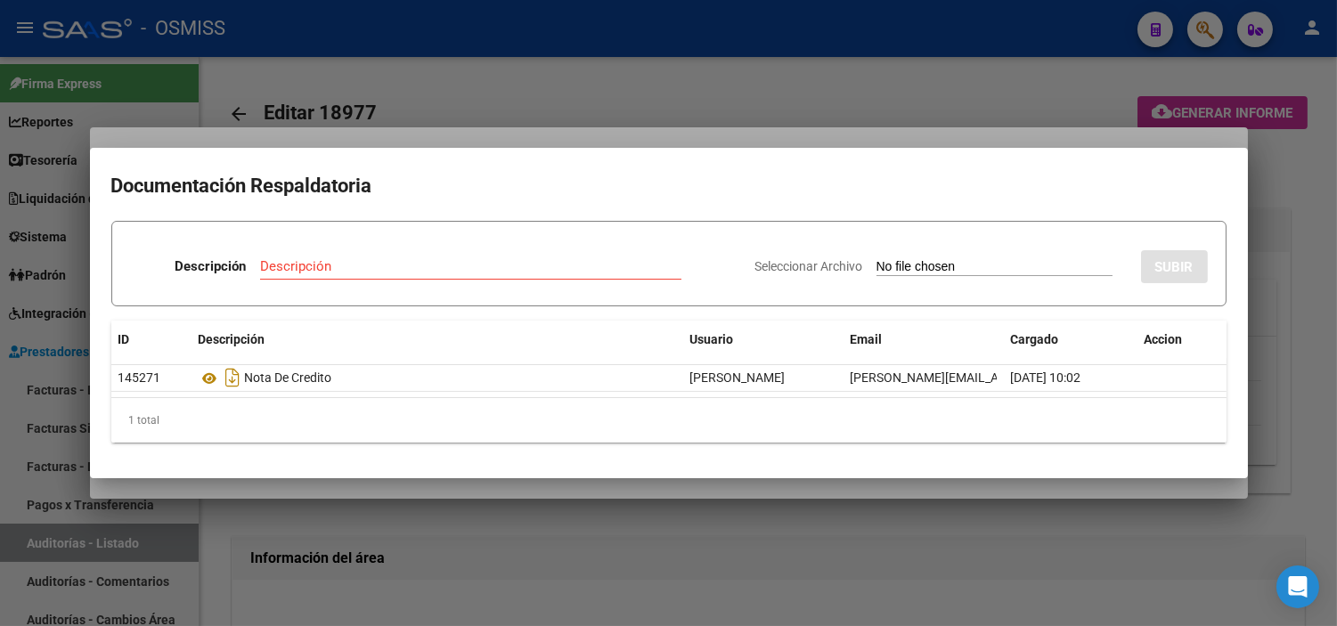
click at [219, 620] on div at bounding box center [668, 313] width 1337 height 626
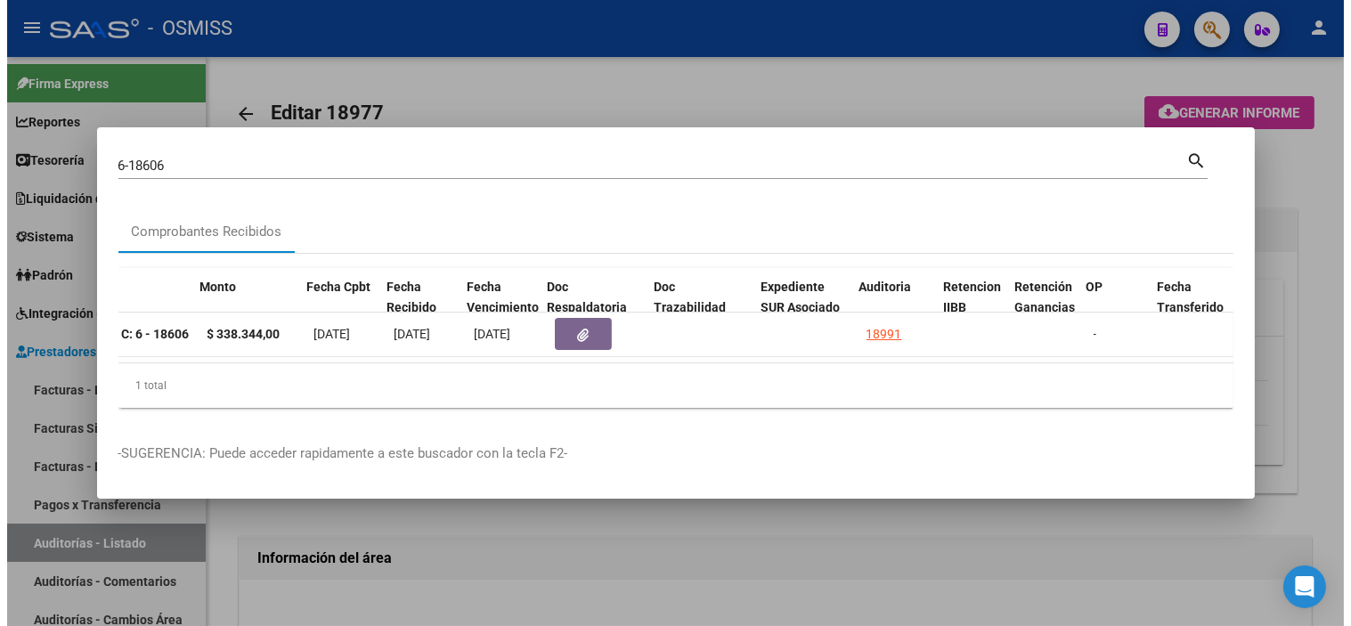
scroll to position [0, 663]
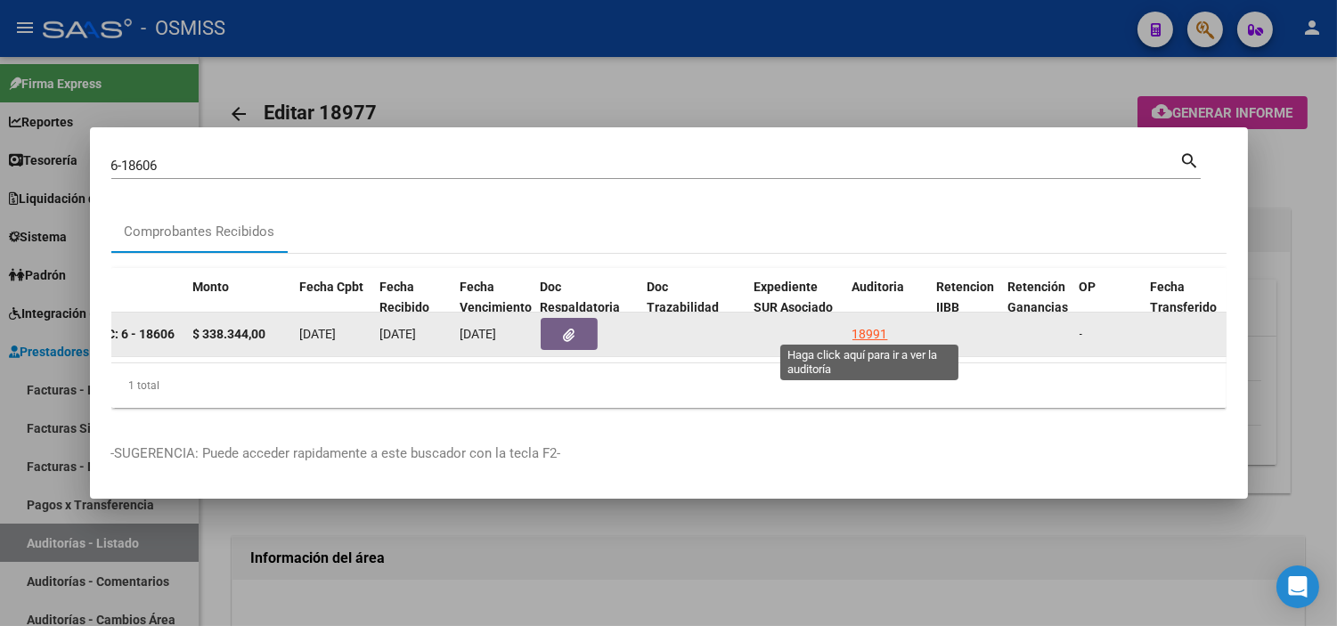
click at [878, 324] on div "18991" at bounding box center [871, 334] width 36 height 20
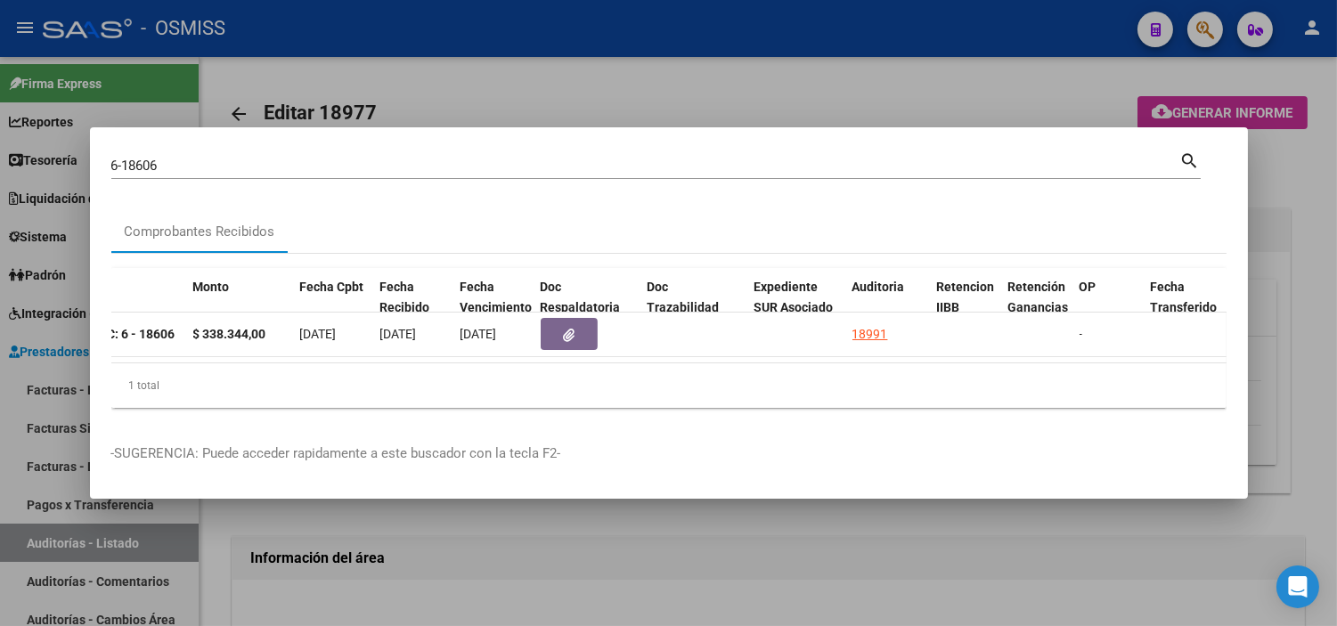
click at [725, 557] on div at bounding box center [668, 313] width 1337 height 626
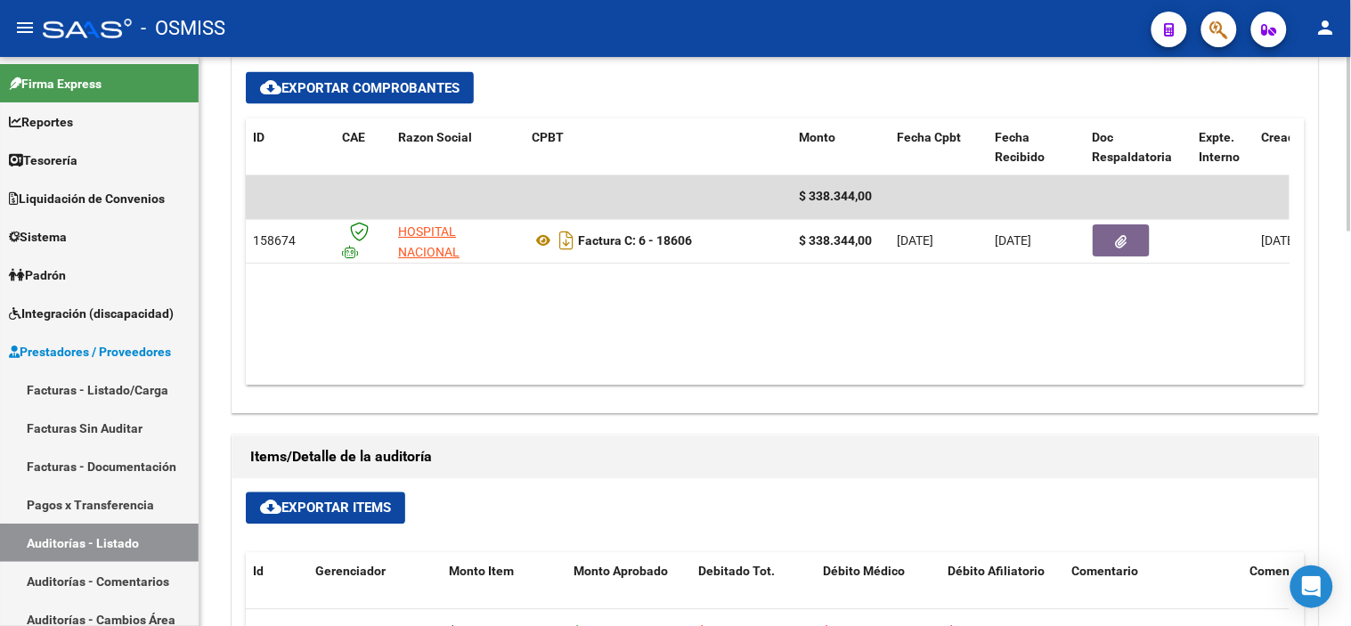
scroll to position [692, 0]
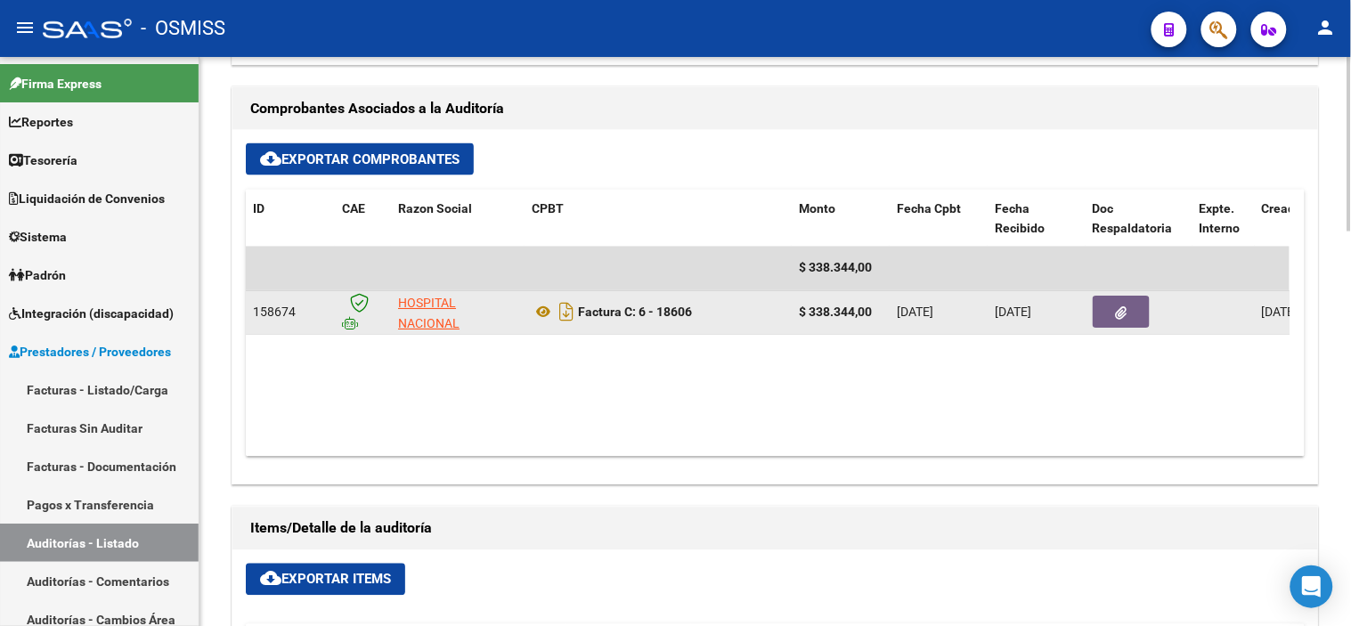
click at [1107, 324] on button "button" at bounding box center [1121, 313] width 57 height 32
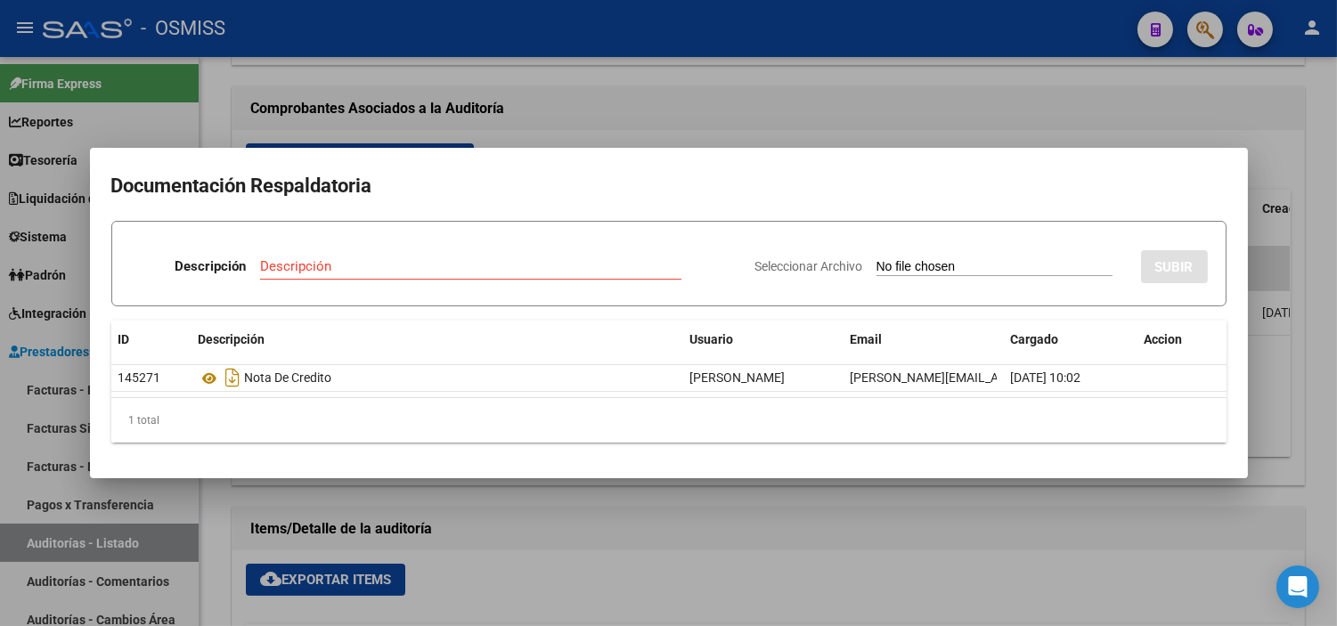
click at [491, 554] on div at bounding box center [668, 313] width 1337 height 626
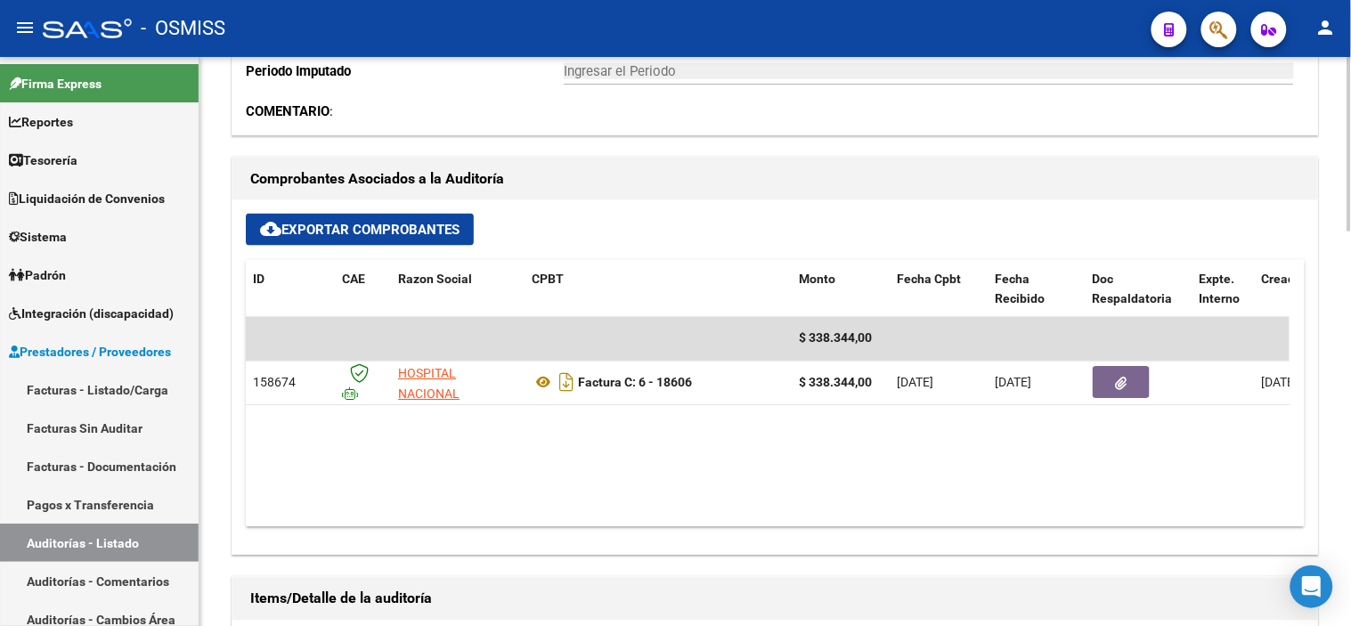
scroll to position [593, 0]
